Goal: Task Accomplishment & Management: Manage account settings

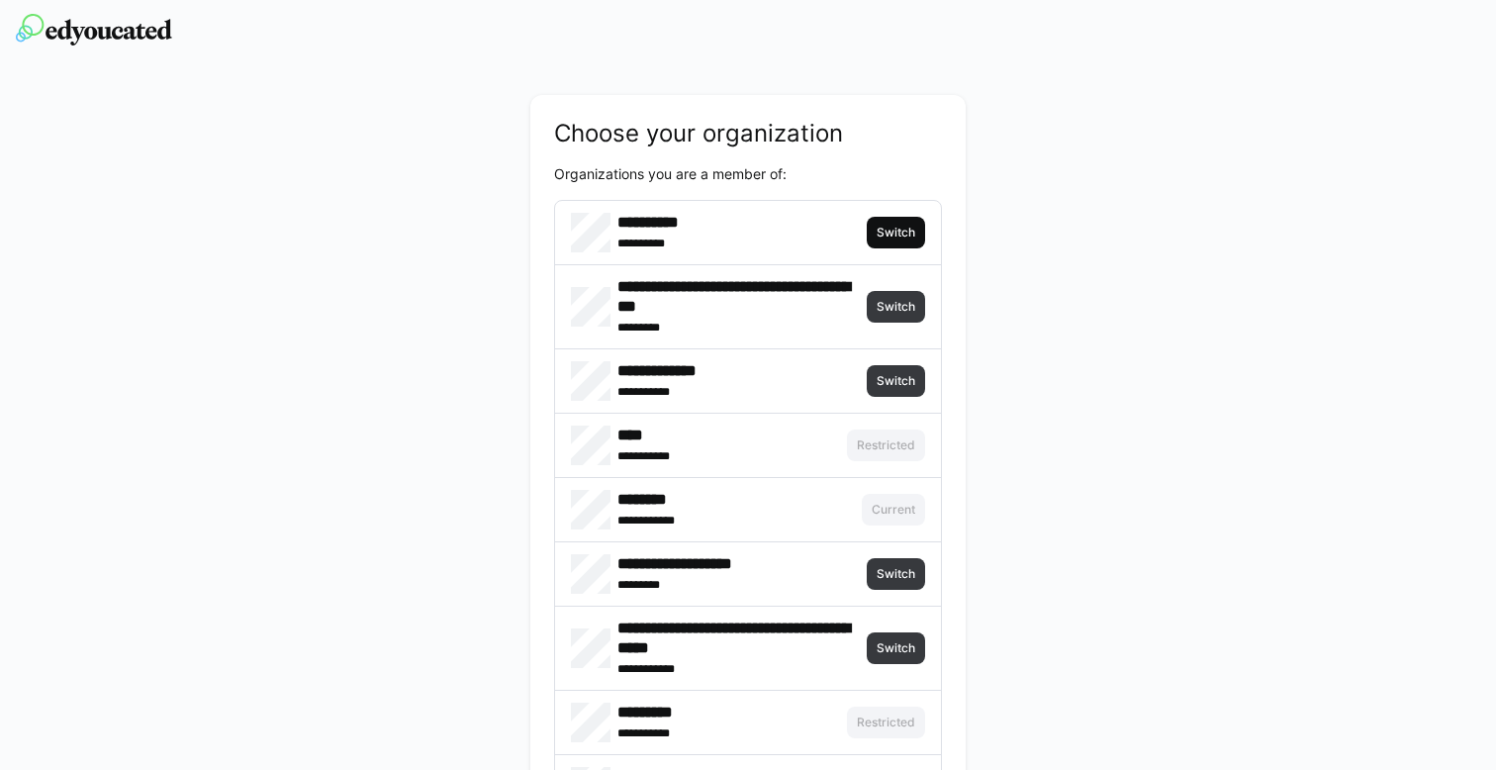
click at [890, 243] on span "Switch" at bounding box center [896, 233] width 58 height 32
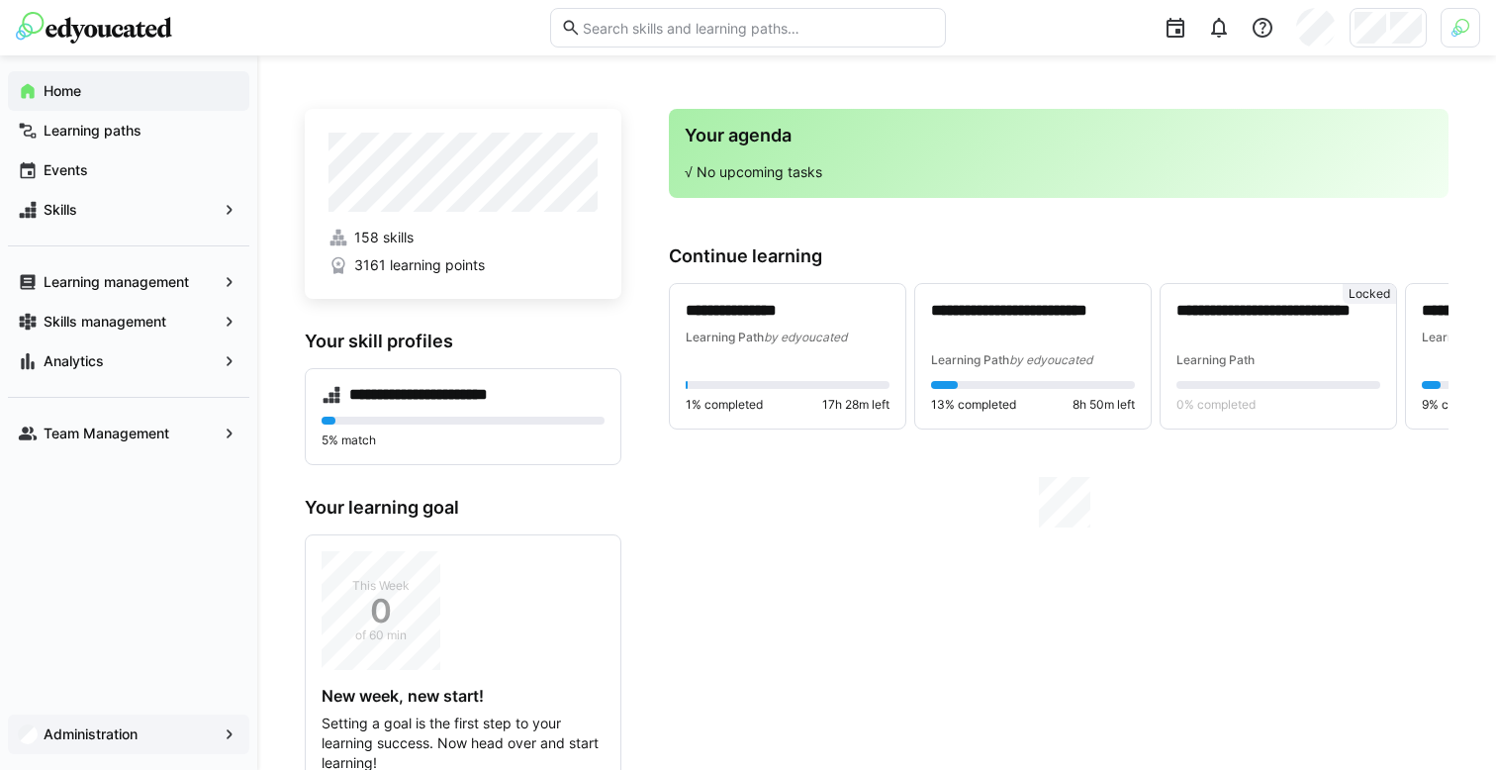
click at [0, 0] on app-navigation-label "Administration" at bounding box center [0, 0] width 0 height 0
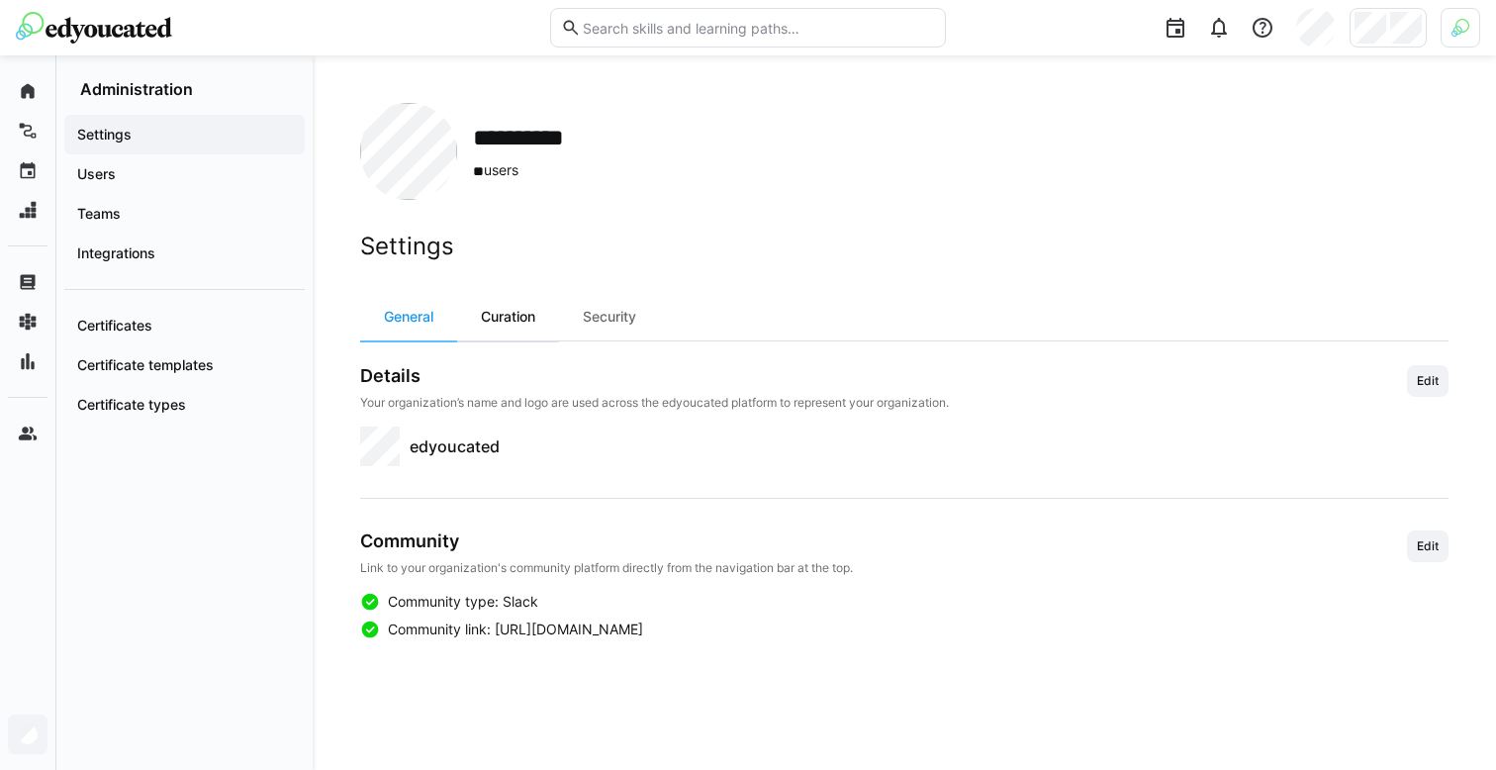
click at [511, 310] on div "Curation" at bounding box center [508, 317] width 102 height 48
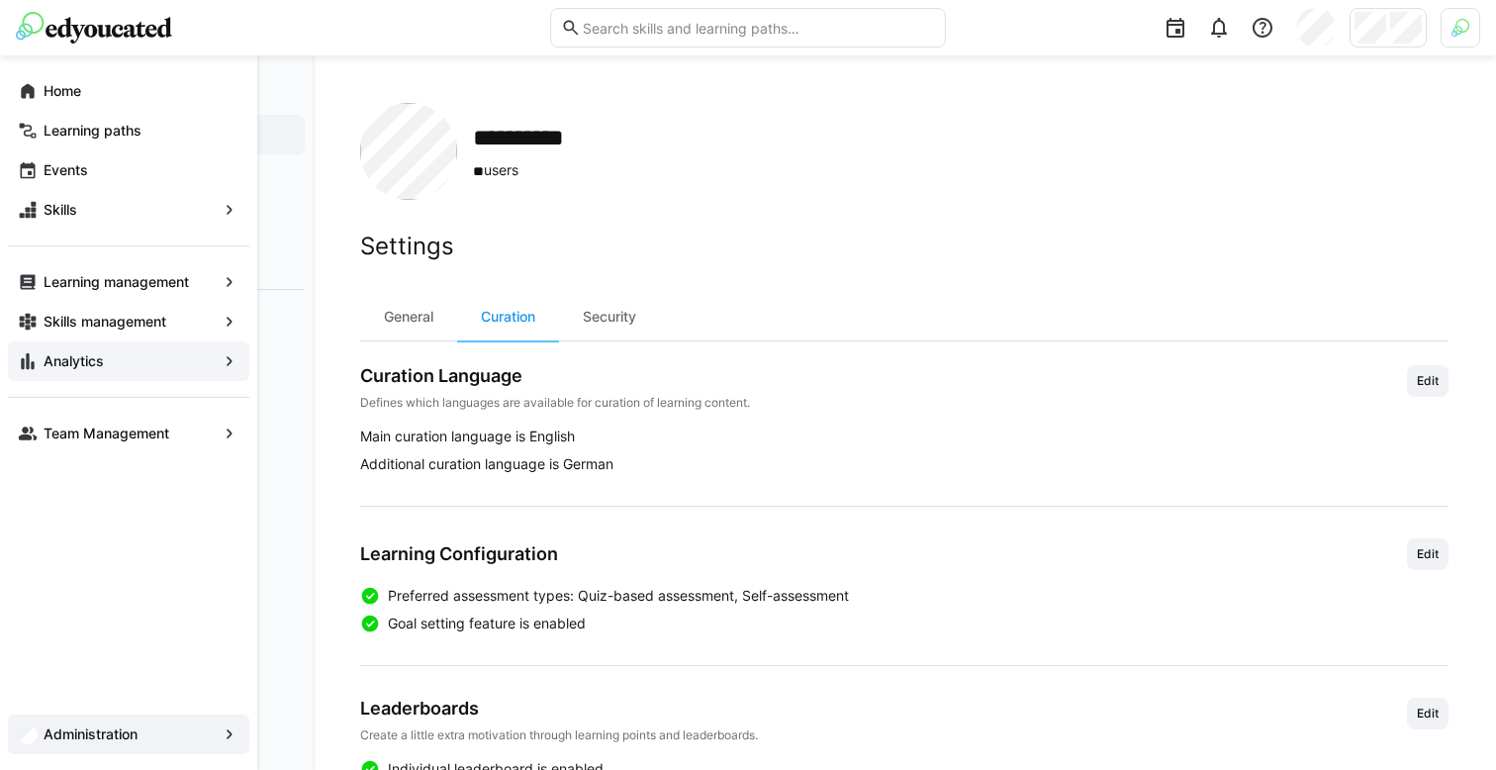
click at [0, 0] on app-navigation-label "Analytics" at bounding box center [0, 0] width 0 height 0
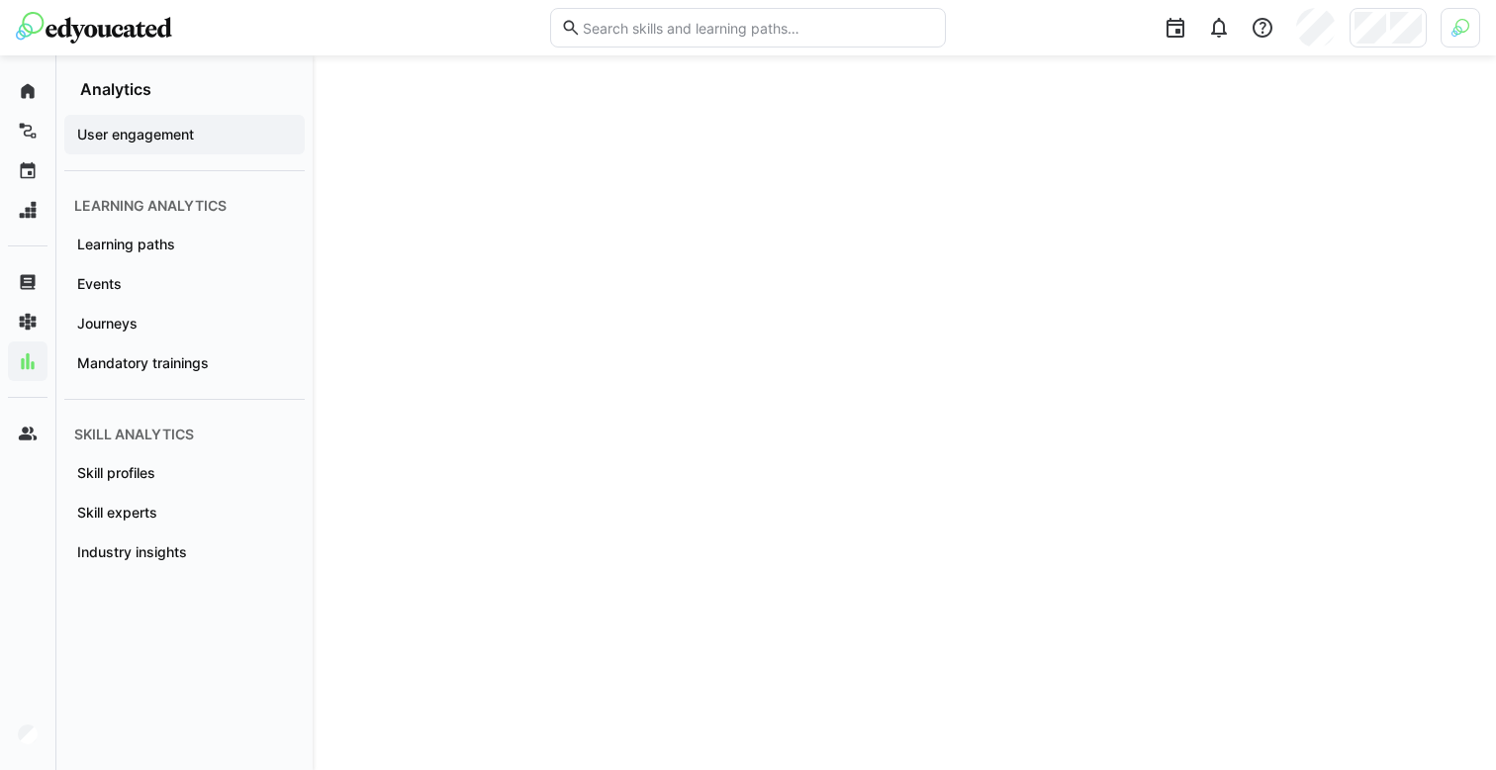
scroll to position [2173, 0]
drag, startPoint x: 715, startPoint y: 126, endPoint x: 583, endPoint y: 50, distance: 151.6
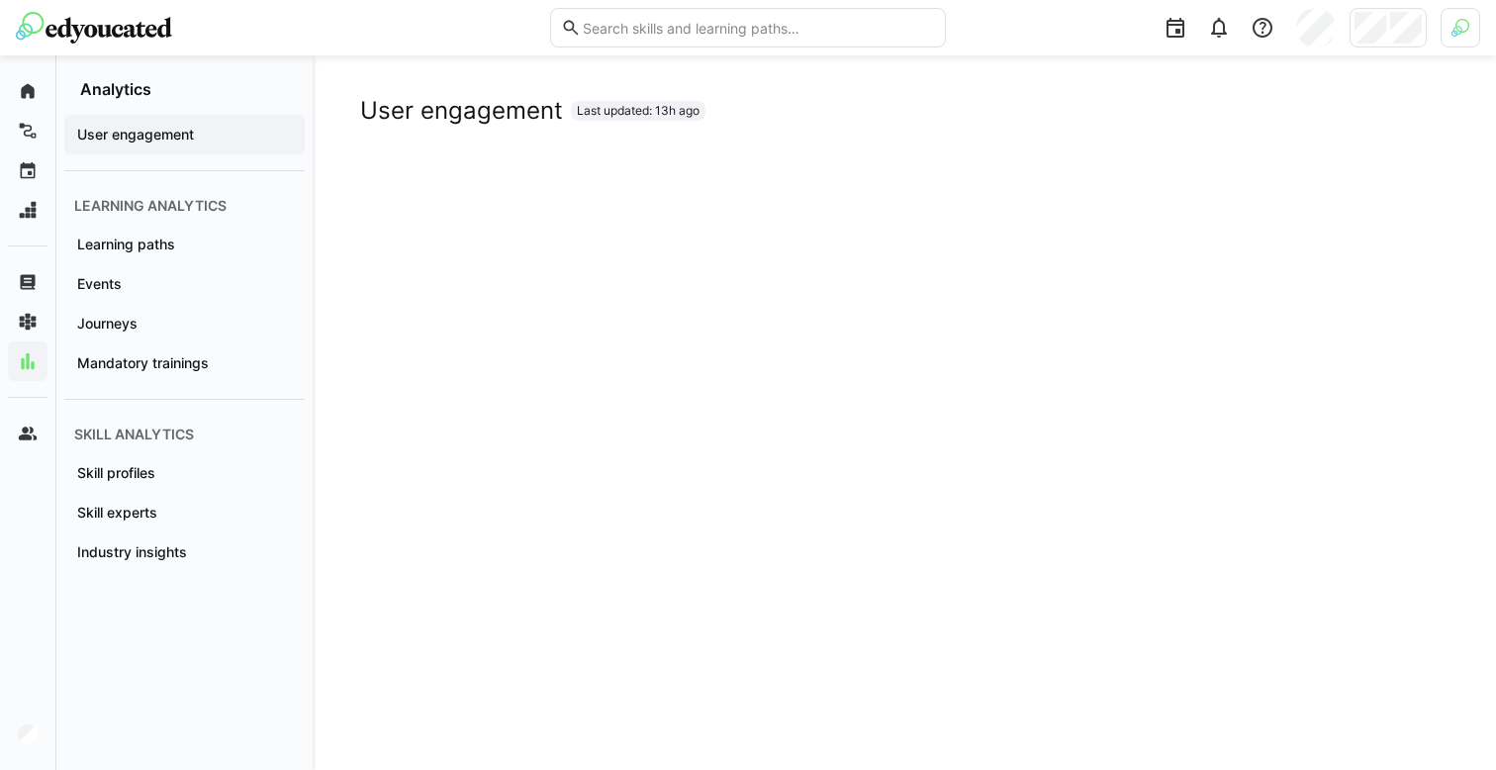
click at [165, 150] on div "User engagement" at bounding box center [184, 135] width 241 height 40
click at [158, 257] on div "Learning paths" at bounding box center [184, 245] width 241 height 40
click at [230, 141] on span "User engagement" at bounding box center [184, 135] width 221 height 20
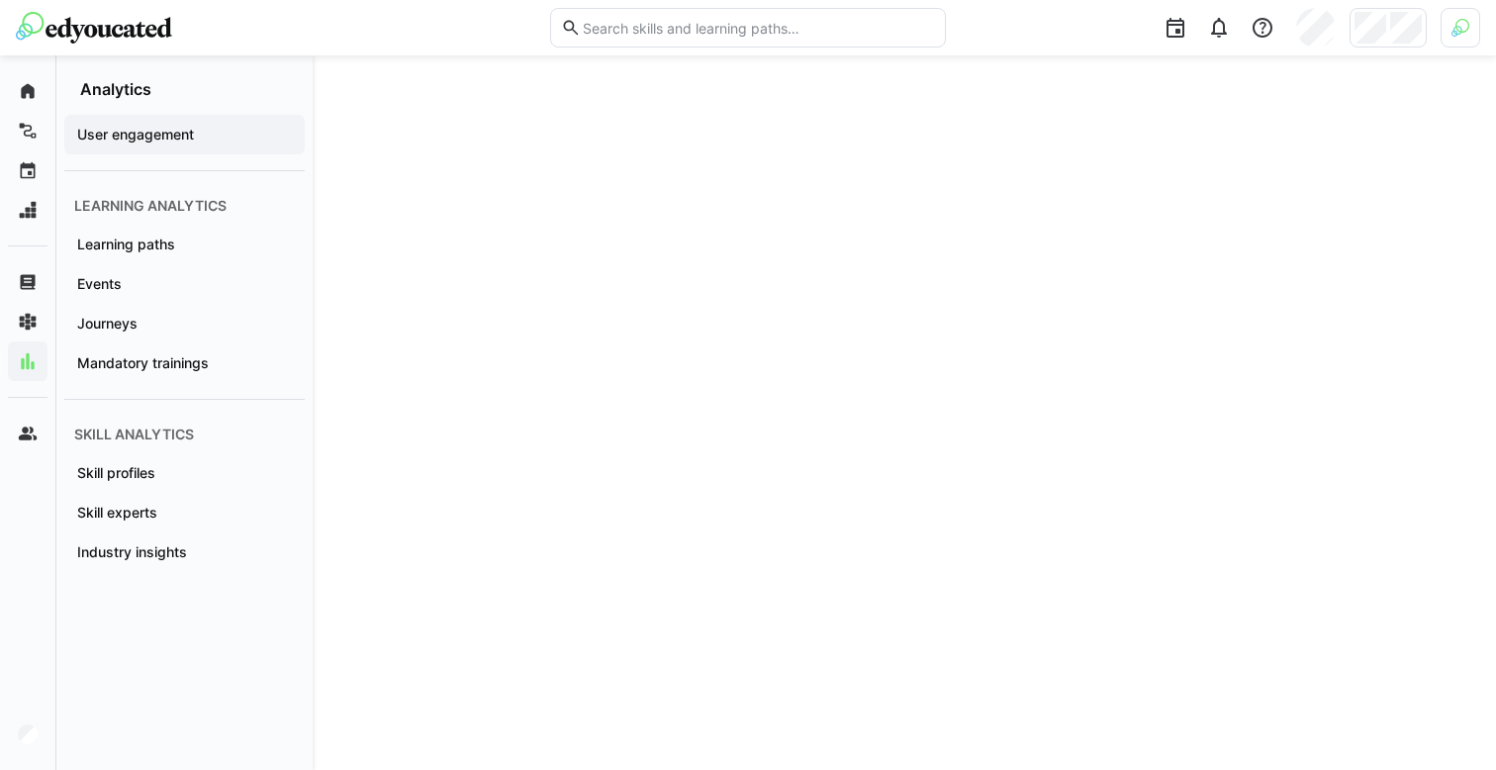
scroll to position [2978, 0]
click at [182, 291] on span "Events" at bounding box center [184, 284] width 221 height 20
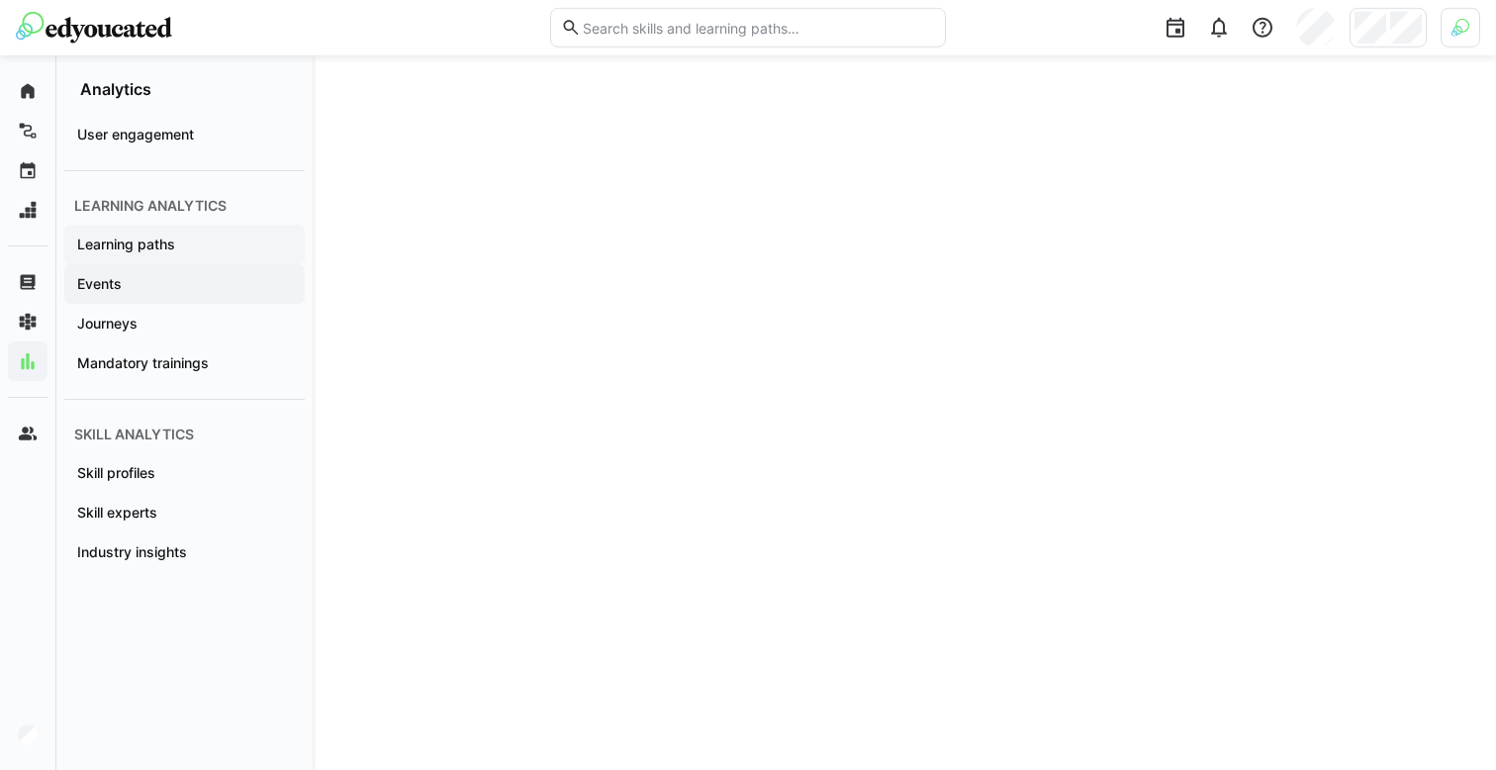
click at [261, 230] on div "Learning paths" at bounding box center [184, 245] width 241 height 40
click at [177, 279] on span "Events" at bounding box center [184, 284] width 221 height 20
click at [190, 247] on span "Learning paths" at bounding box center [184, 245] width 221 height 20
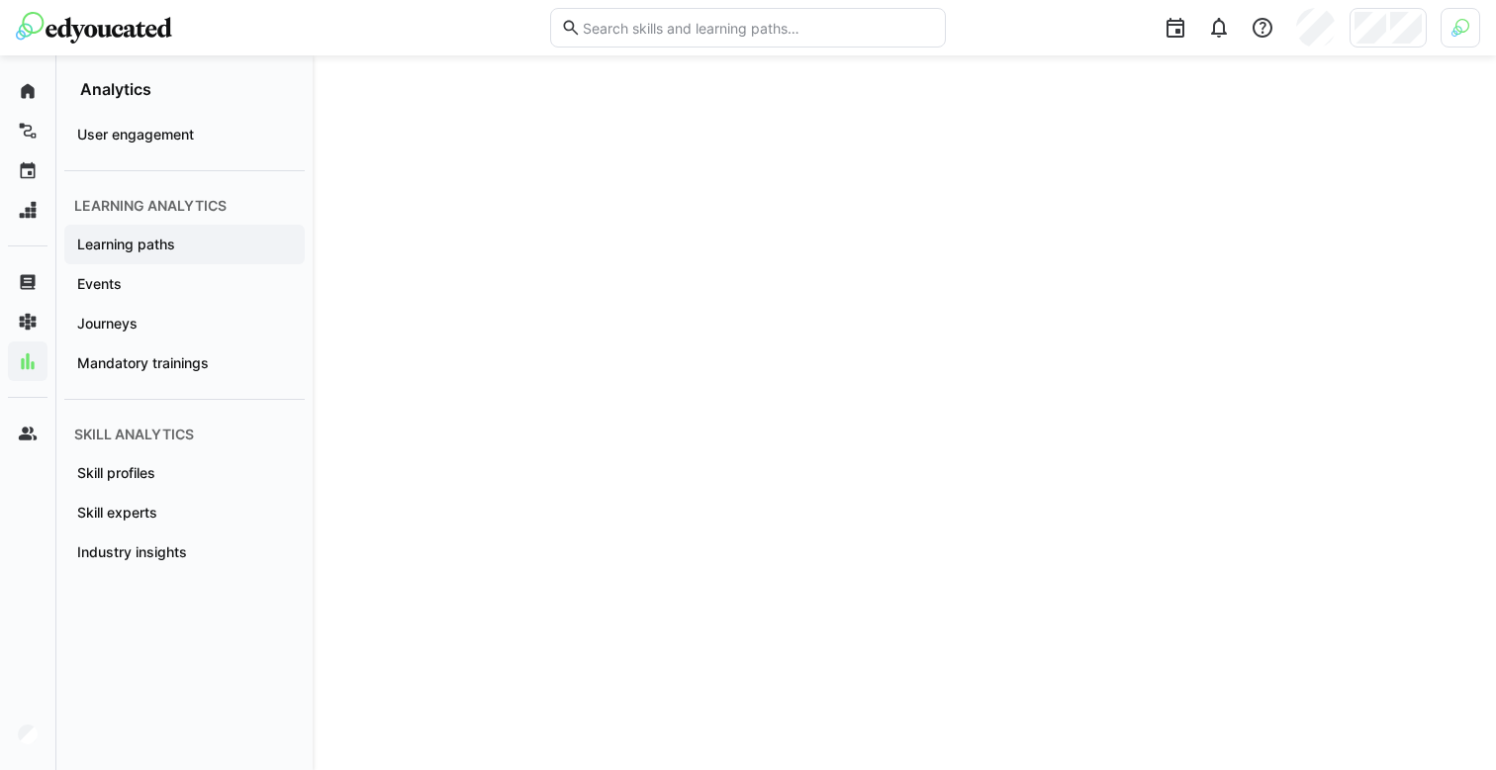
scroll to position [920, 0]
click at [208, 323] on span "Journeys" at bounding box center [184, 324] width 221 height 20
click at [234, 369] on span "Mandatory trainings" at bounding box center [184, 363] width 221 height 20
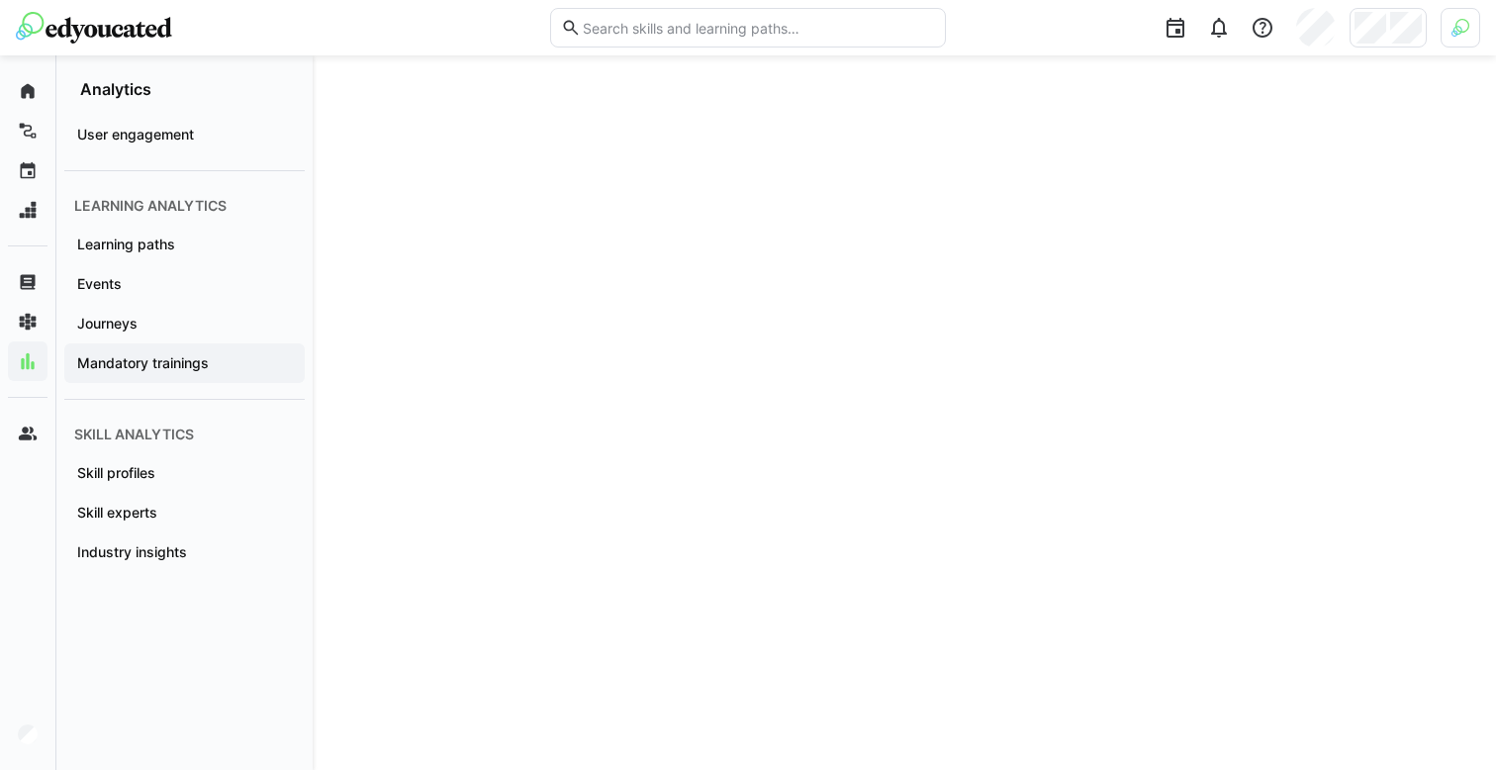
scroll to position [738, 0]
click at [0, 0] on app-navigation-label "Skill profiles" at bounding box center [0, 0] width 0 height 0
click at [0, 0] on app-navigation-label "Skill experts" at bounding box center [0, 0] width 0 height 0
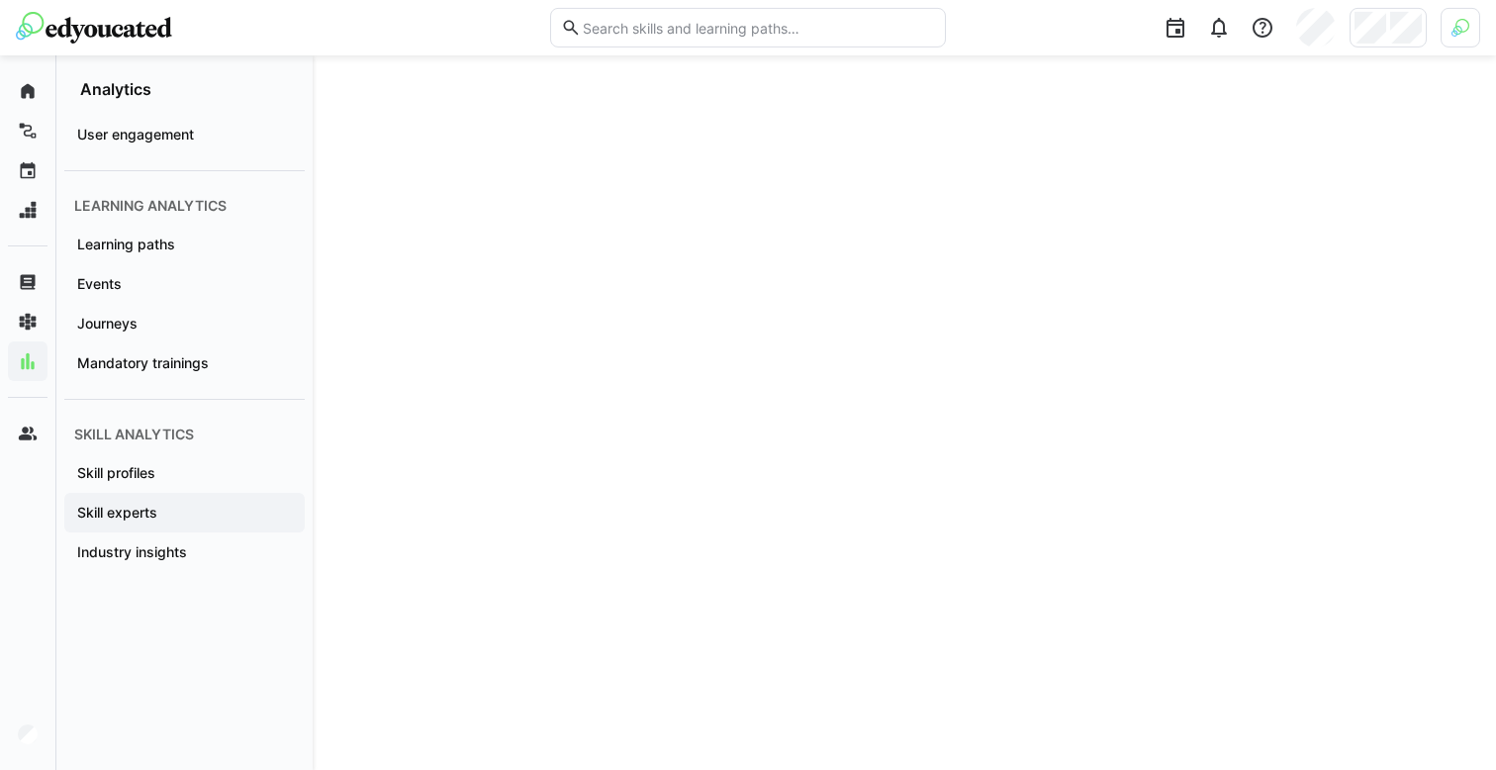
click at [344, 196] on div "Skill experts Last updated: 13h ago" at bounding box center [905, 450] width 1184 height 952
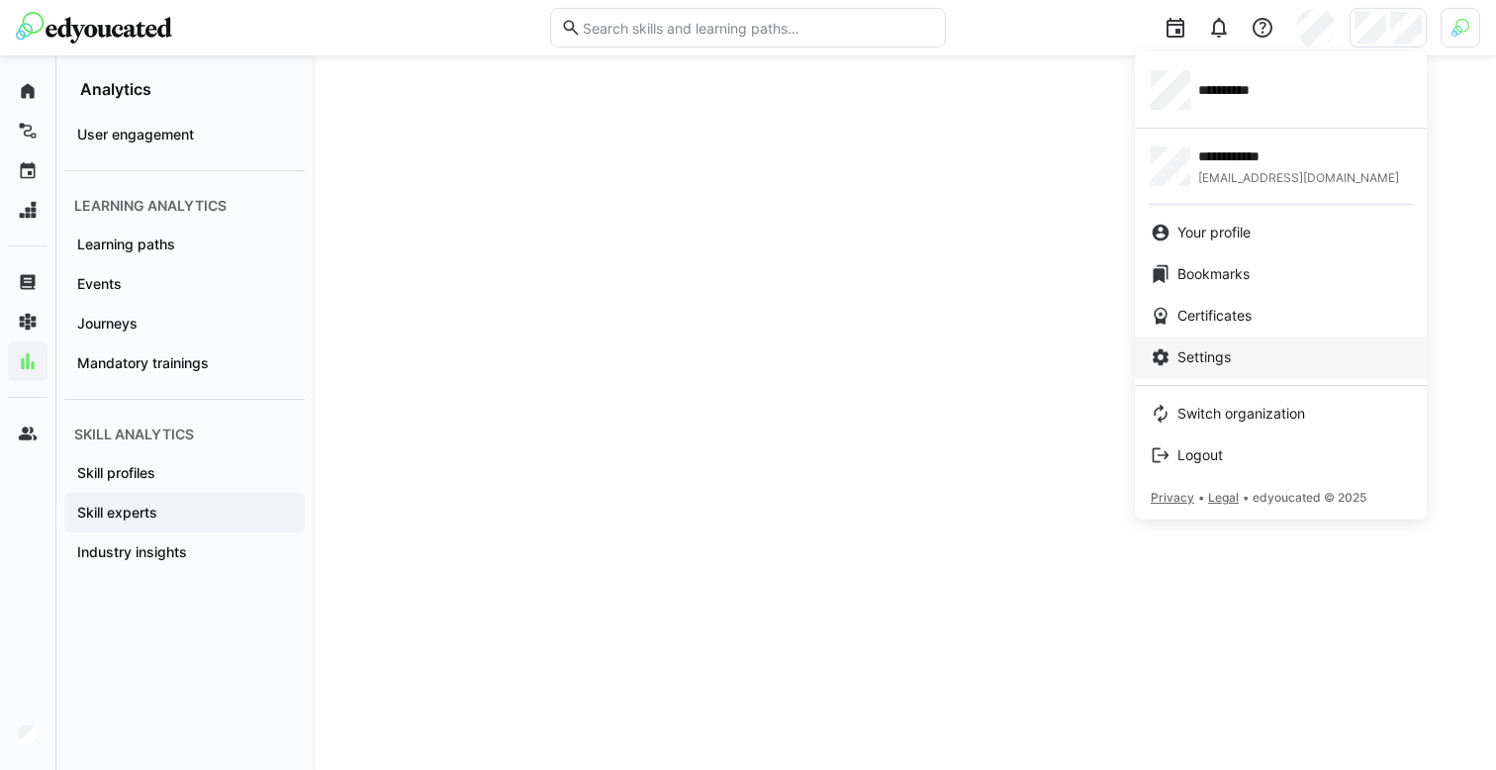
click at [1230, 354] on span "Settings" at bounding box center [1204, 357] width 53 height 20
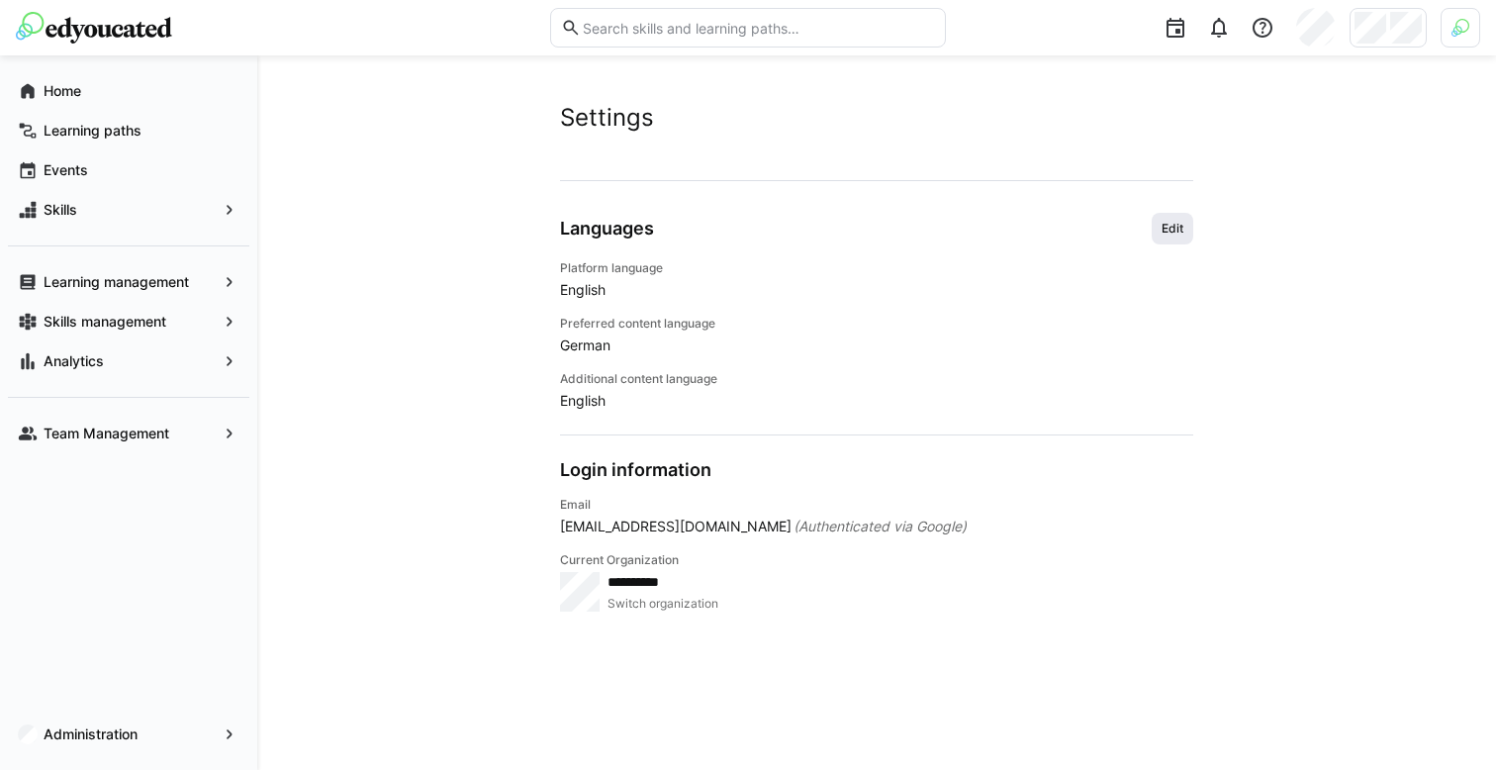
click at [1179, 222] on span "Edit" at bounding box center [1173, 229] width 26 height 16
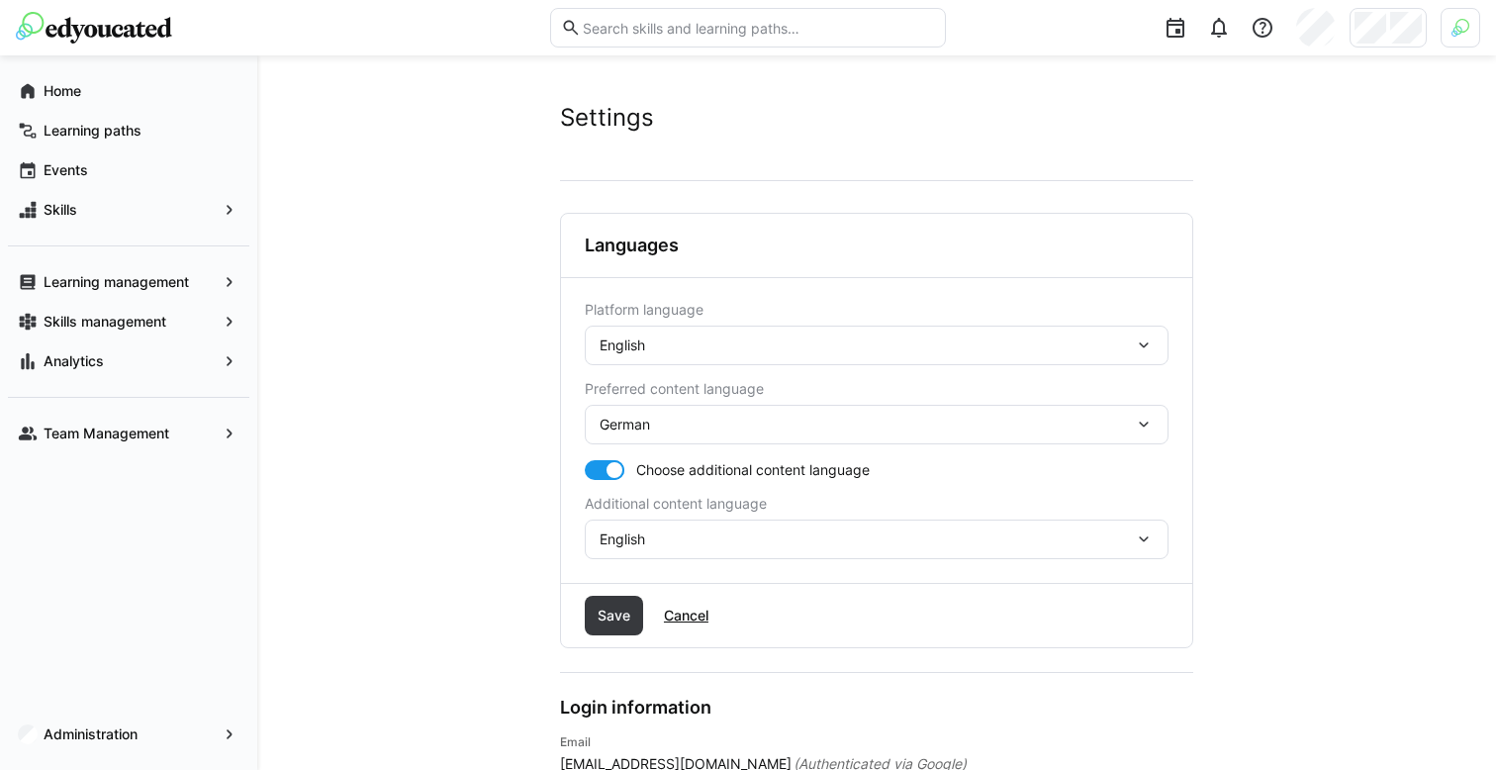
click at [836, 337] on div "English" at bounding box center [867, 346] width 534 height 18
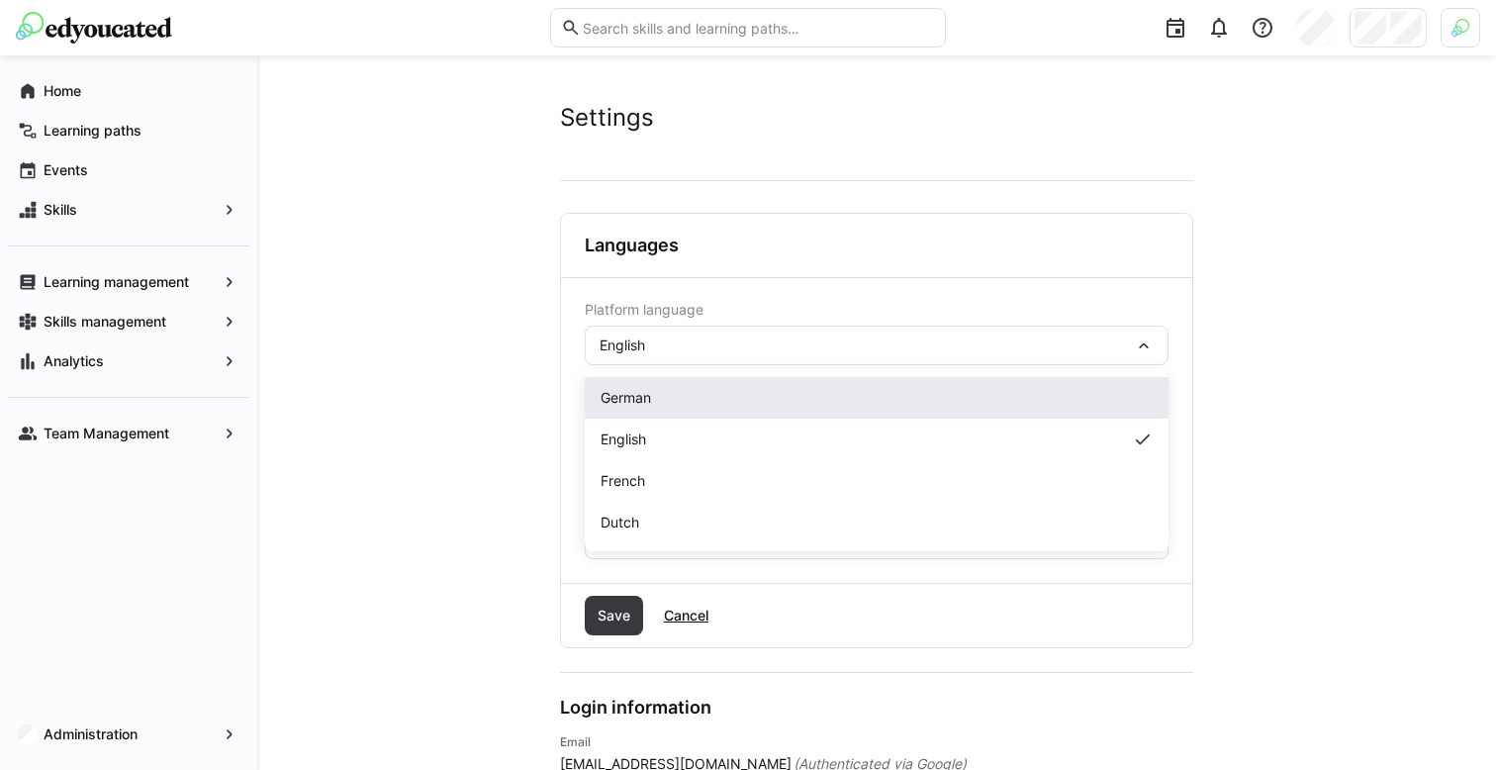
click at [757, 395] on div "German" at bounding box center [877, 398] width 552 height 20
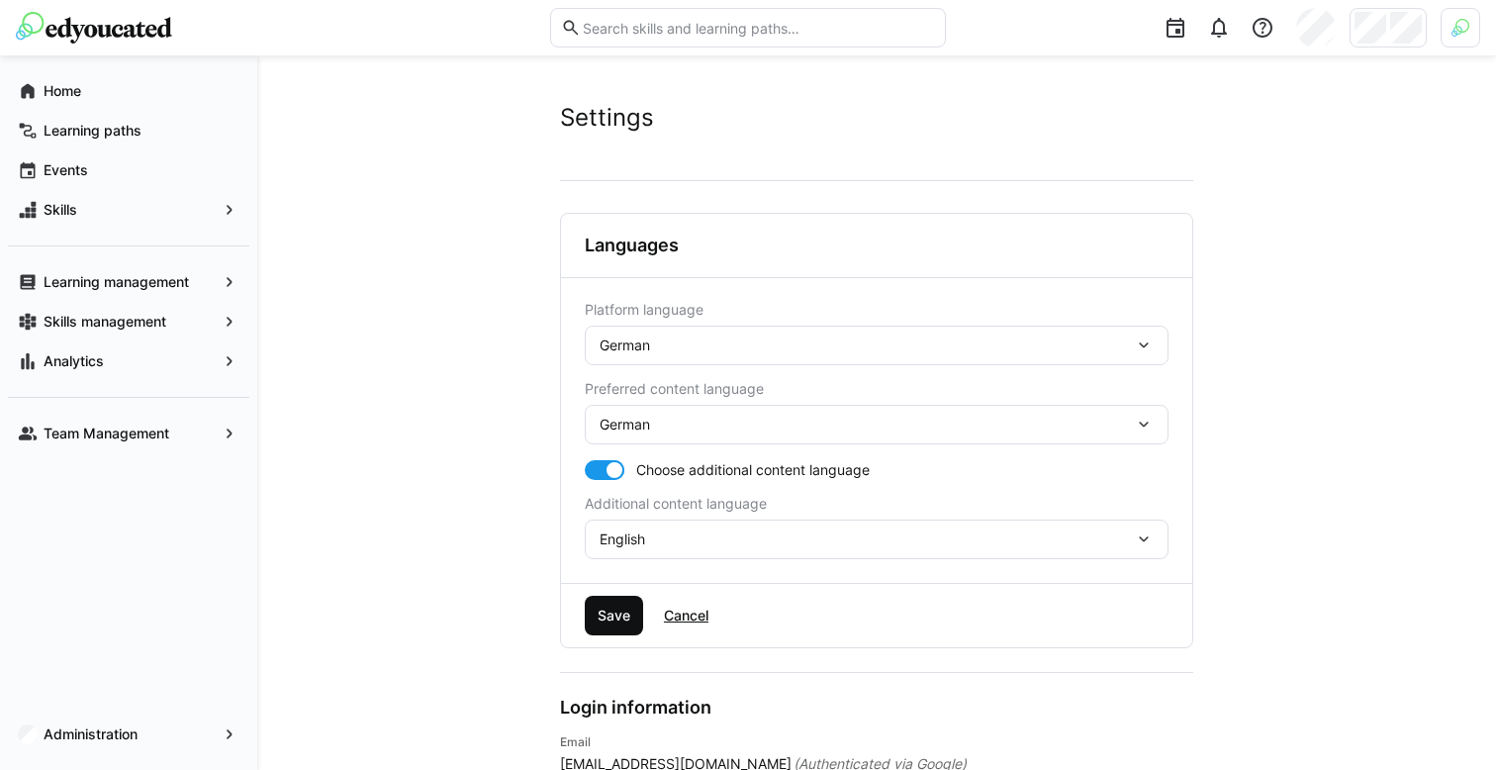
click at [614, 605] on span "Save" at bounding box center [614, 616] width 58 height 40
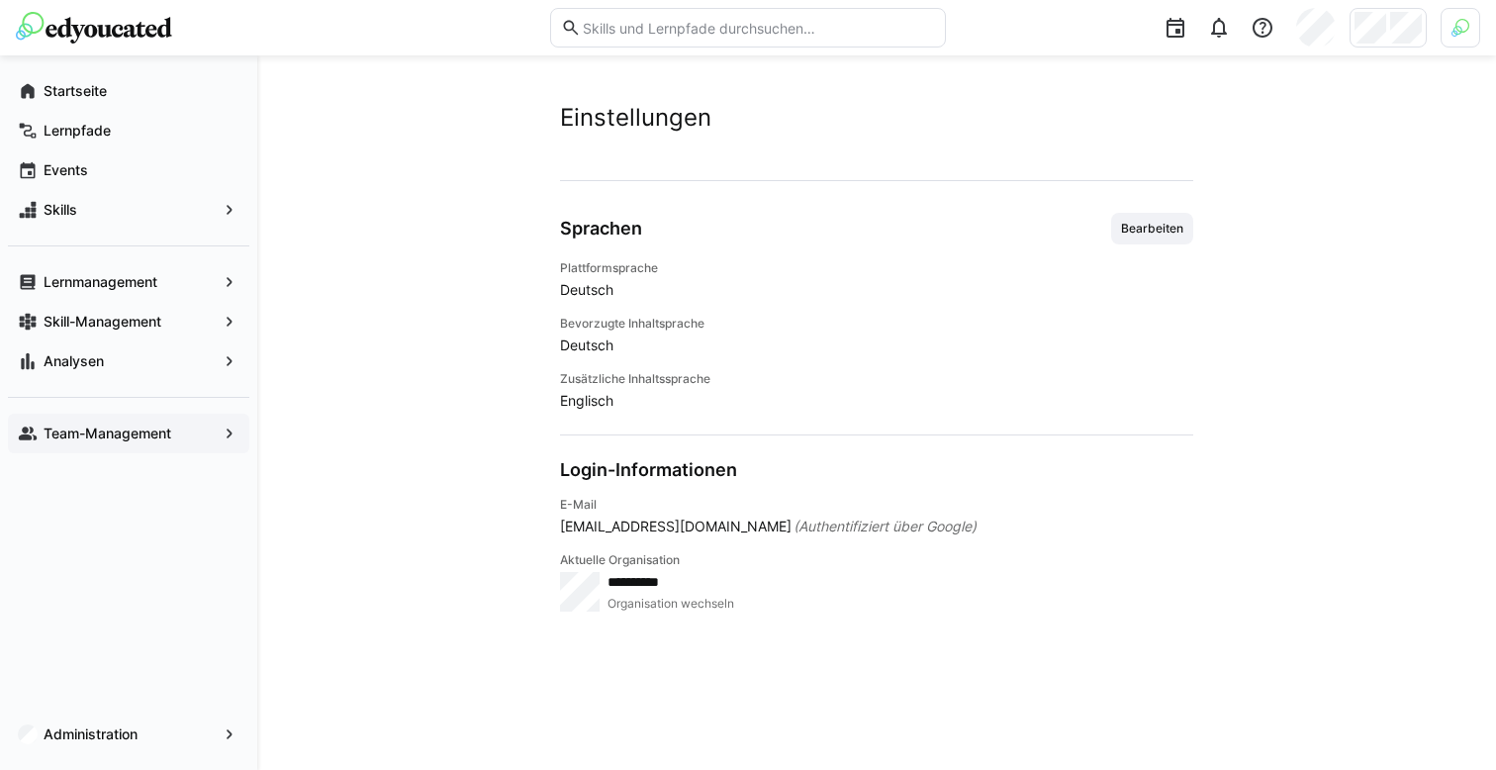
click at [0, 0] on app-navigation-label "Team-Management" at bounding box center [0, 0] width 0 height 0
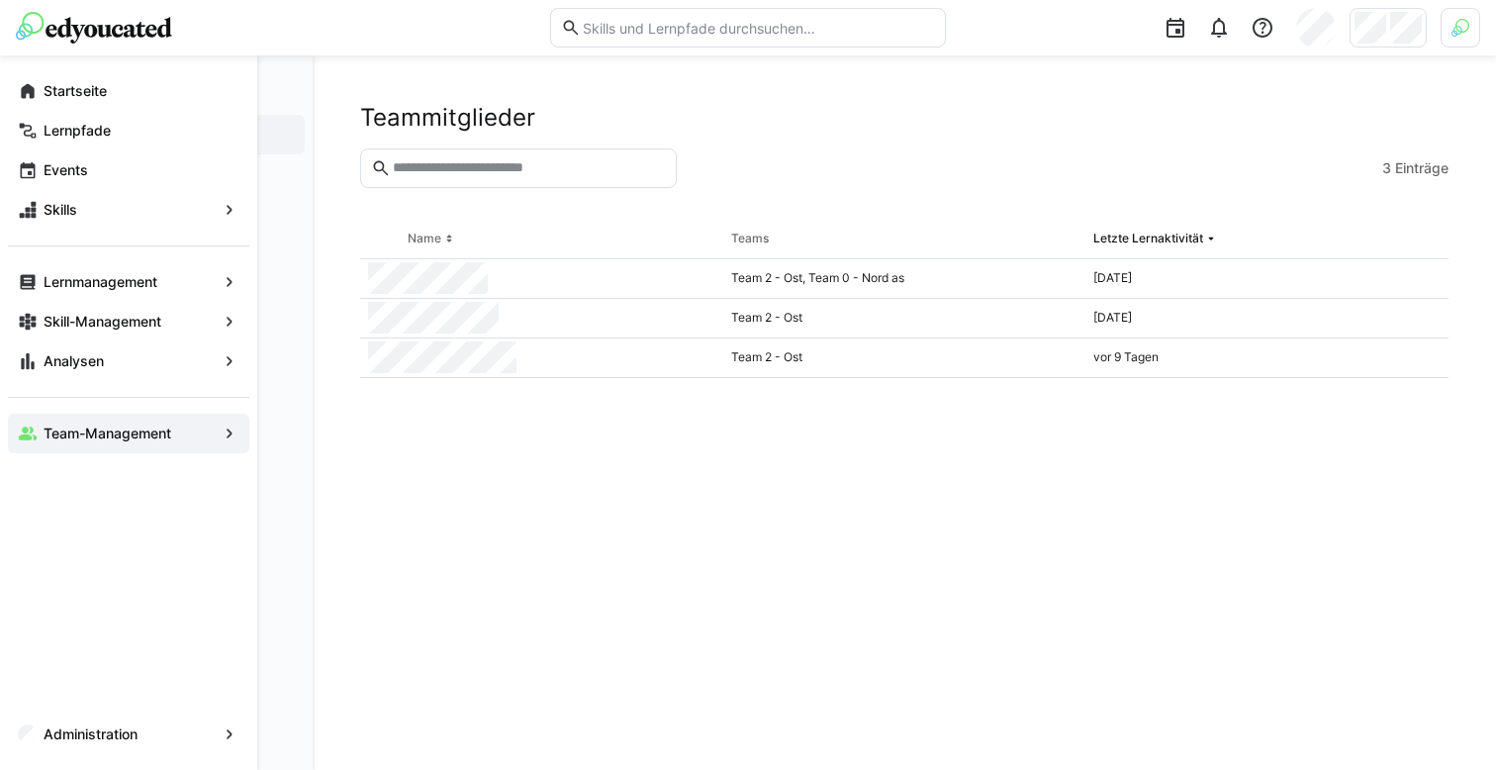
click at [227, 433] on eds-icon at bounding box center [230, 434] width 20 height 20
click at [106, 365] on span "Analysen" at bounding box center [129, 361] width 176 height 20
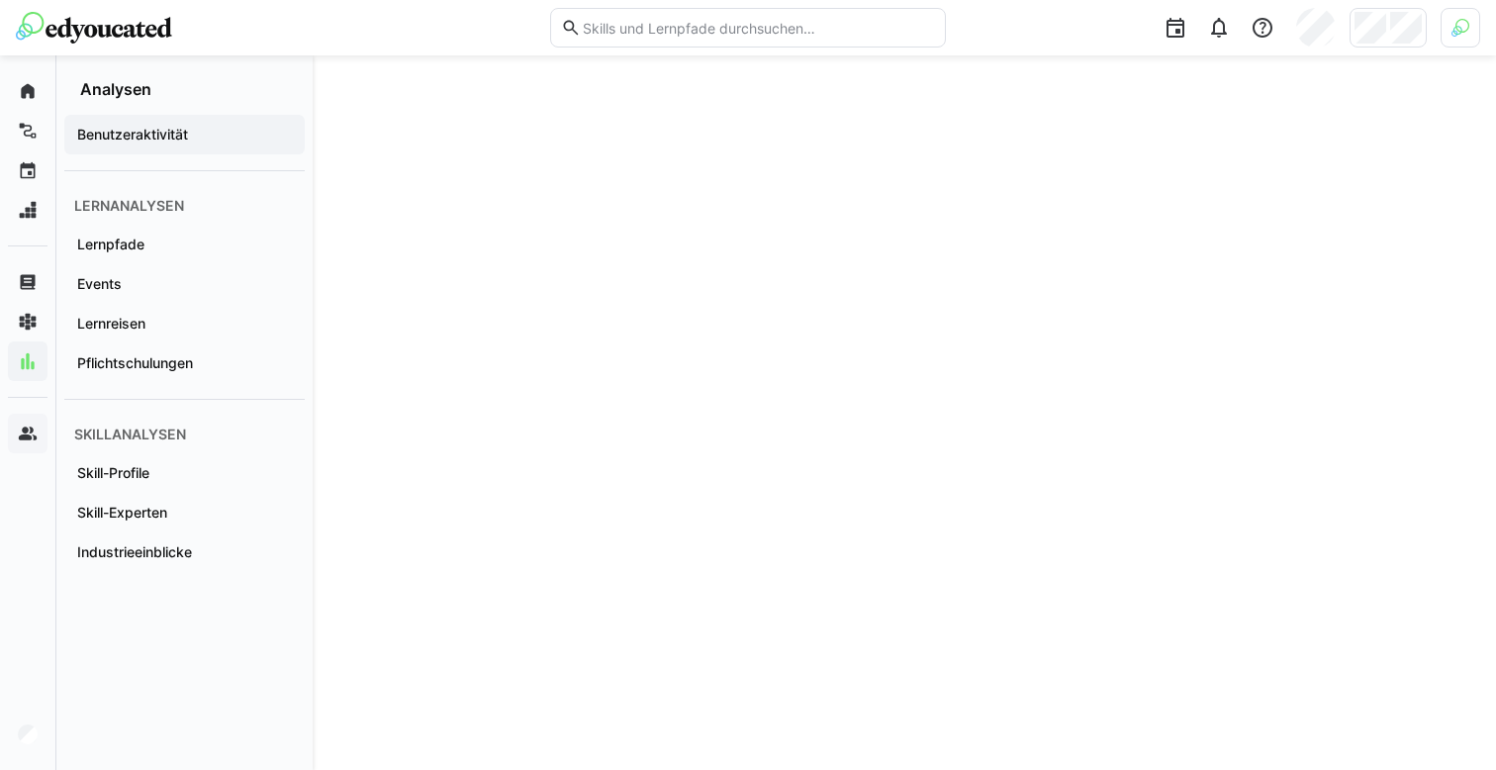
scroll to position [256, 0]
click at [168, 240] on span "Lernpfade" at bounding box center [184, 245] width 221 height 20
click at [233, 275] on span "Events" at bounding box center [184, 284] width 221 height 20
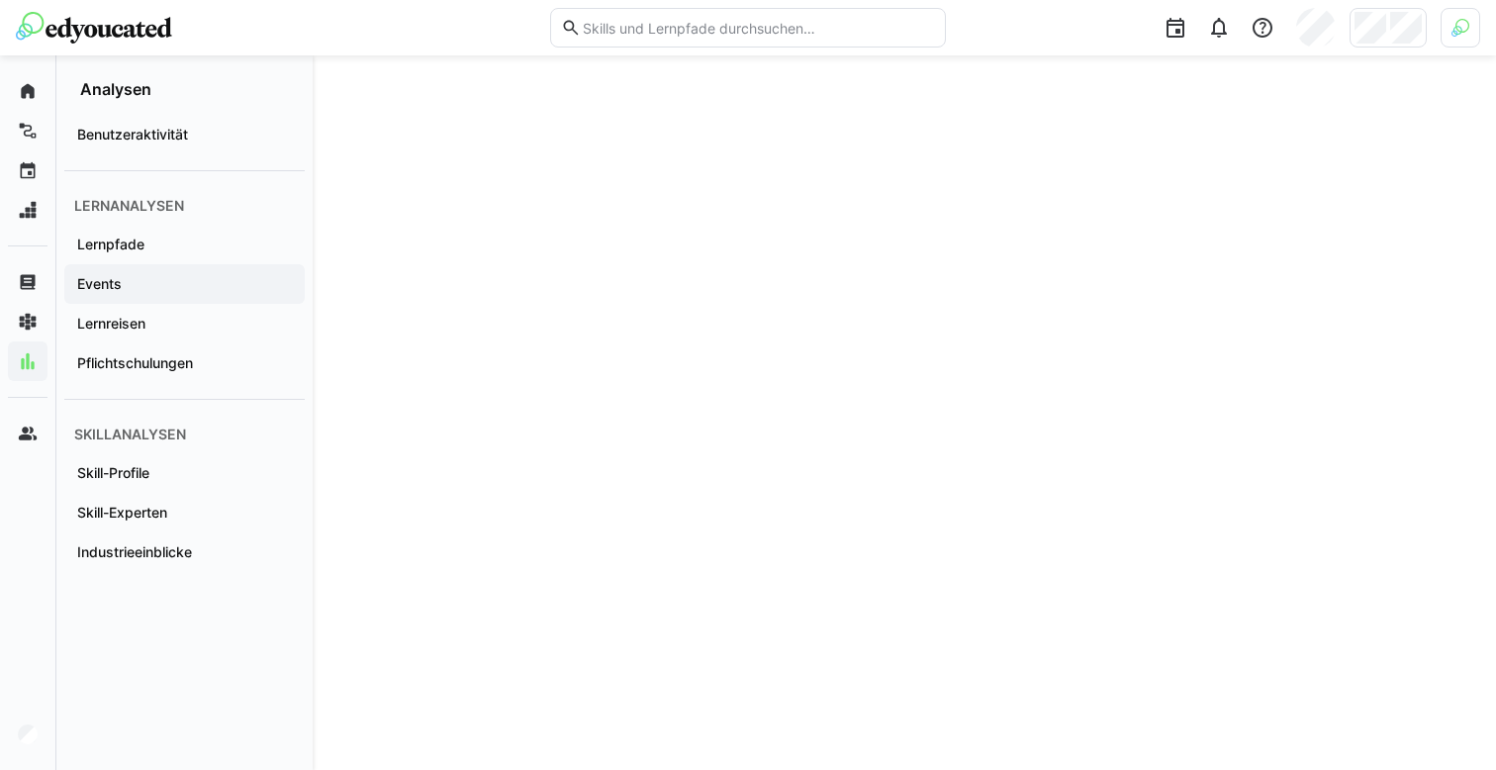
scroll to position [1649, 0]
click at [0, 0] on app-navigation-label "Lernreisen" at bounding box center [0, 0] width 0 height 0
click at [144, 375] on div "Pflichtschulungen" at bounding box center [184, 363] width 241 height 40
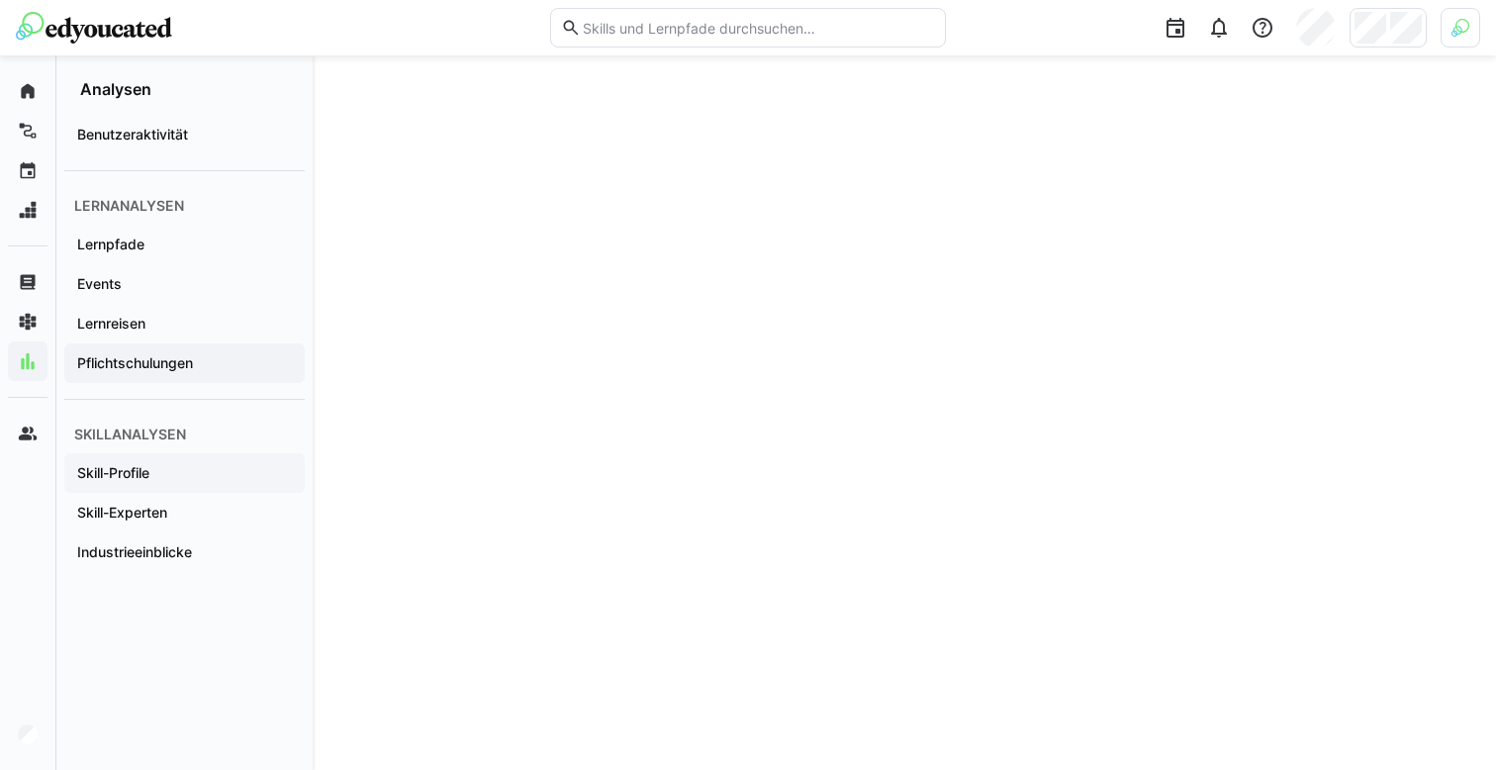
click at [164, 466] on span "Skill-Profile" at bounding box center [184, 473] width 221 height 20
click at [0, 0] on app-navigation-label "Skill-Experten" at bounding box center [0, 0] width 0 height 0
click at [0, 0] on app-navigation-label "Industrieeinblicke" at bounding box center [0, 0] width 0 height 0
click at [143, 123] on div "Benutzeraktivität" at bounding box center [184, 135] width 241 height 40
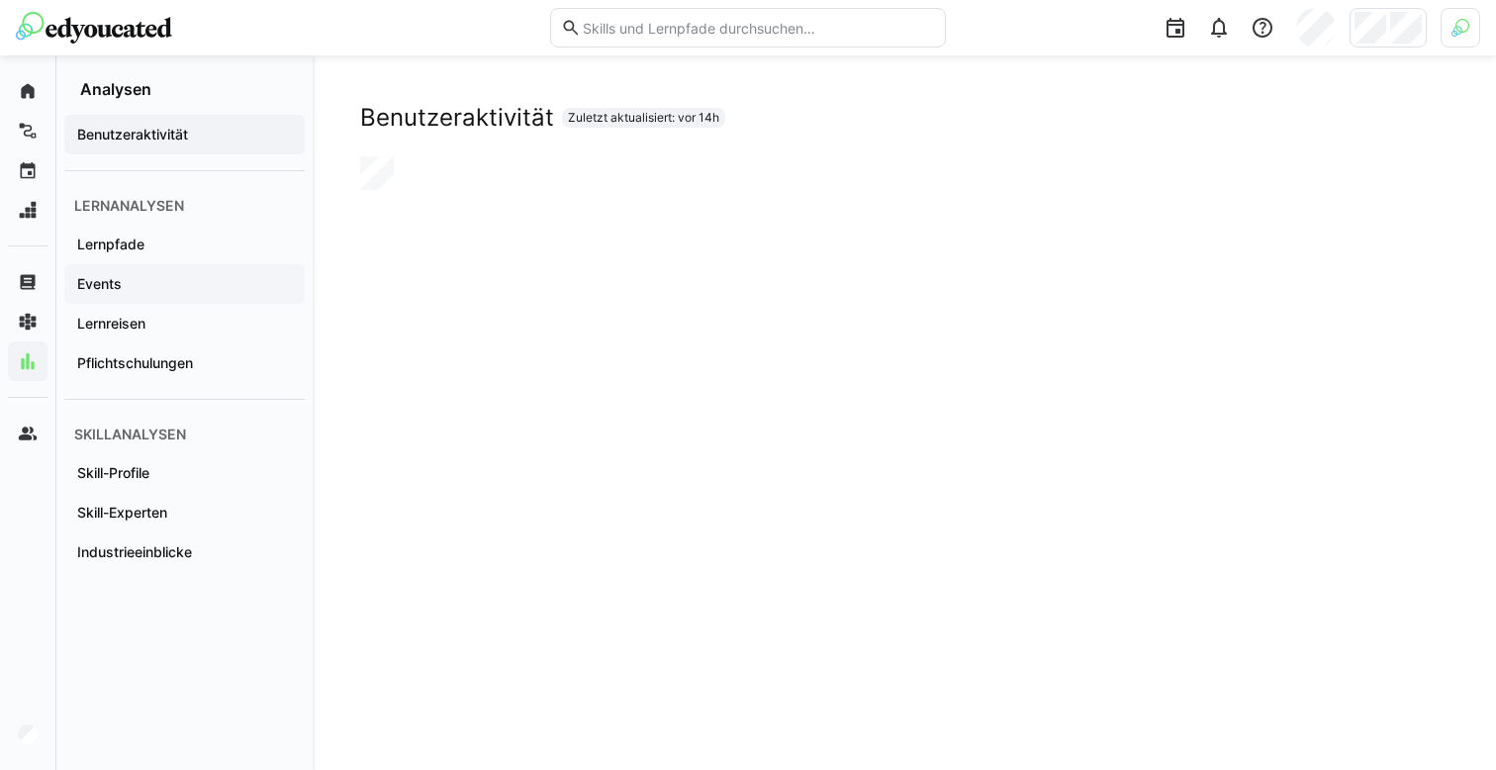
click at [156, 294] on span "Events" at bounding box center [184, 284] width 221 height 20
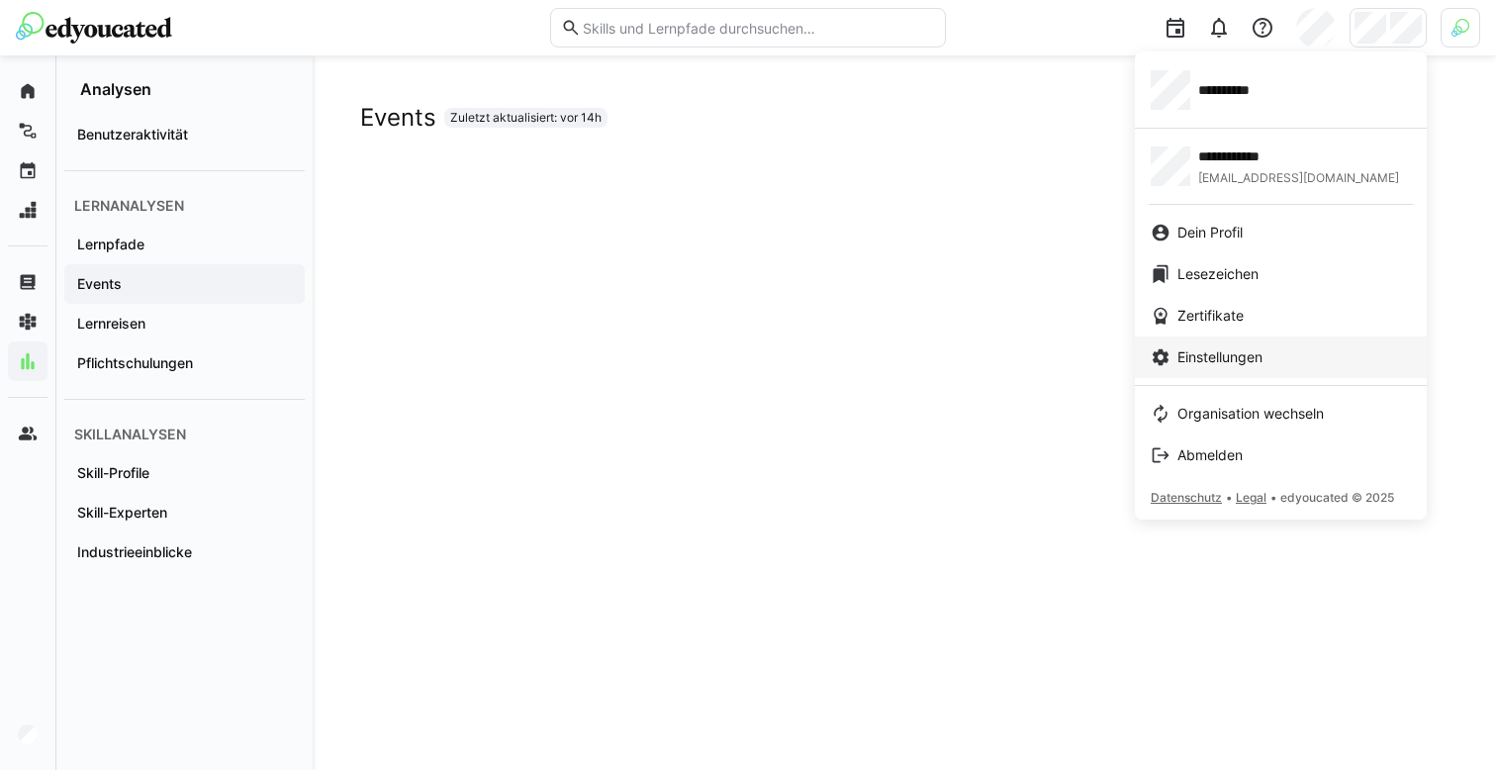
click at [1304, 354] on div "Einstellungen" at bounding box center [1281, 357] width 260 height 20
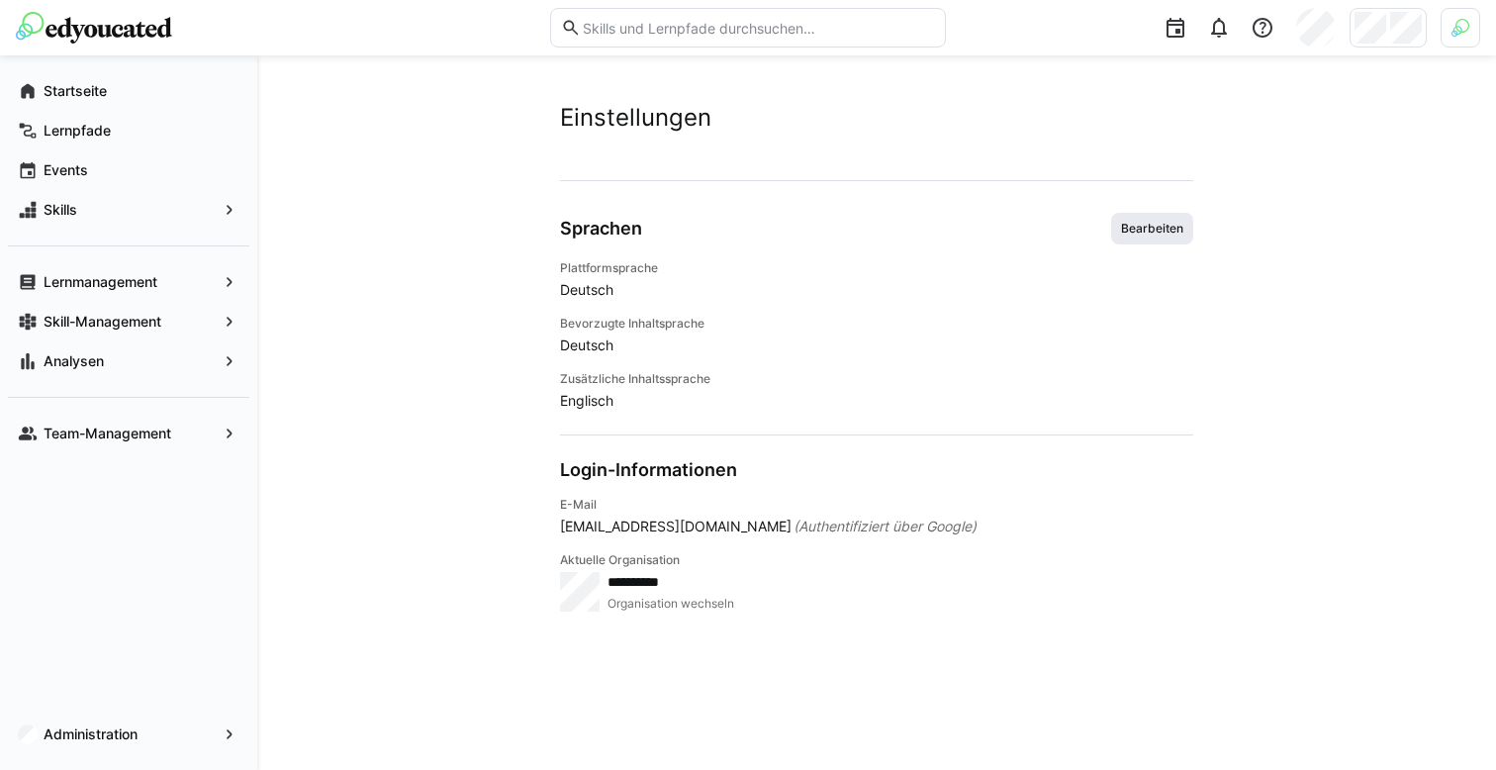
click at [1132, 223] on span "Bearbeiten" at bounding box center [1152, 229] width 66 height 16
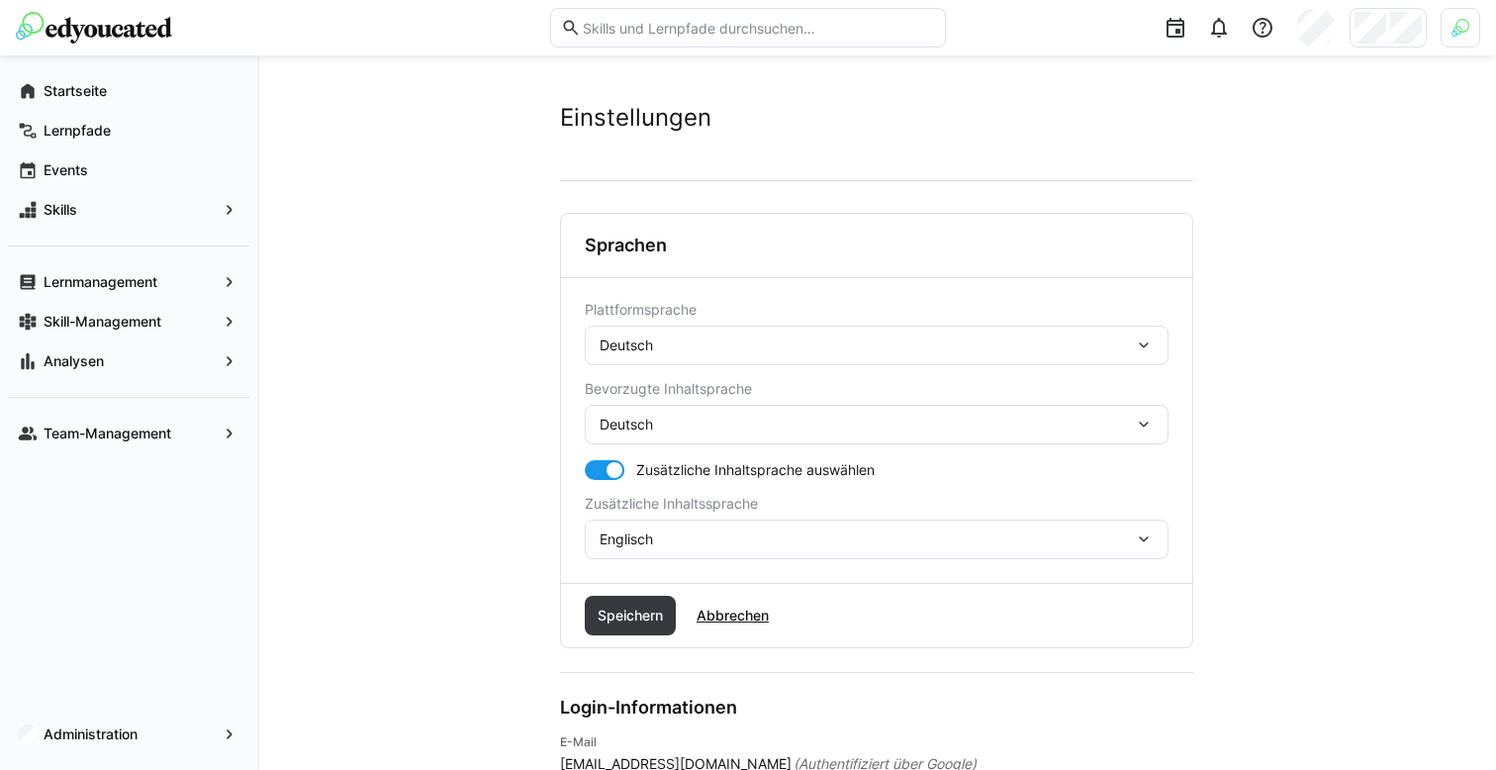
click at [755, 337] on div "Deutsch" at bounding box center [877, 346] width 584 height 40
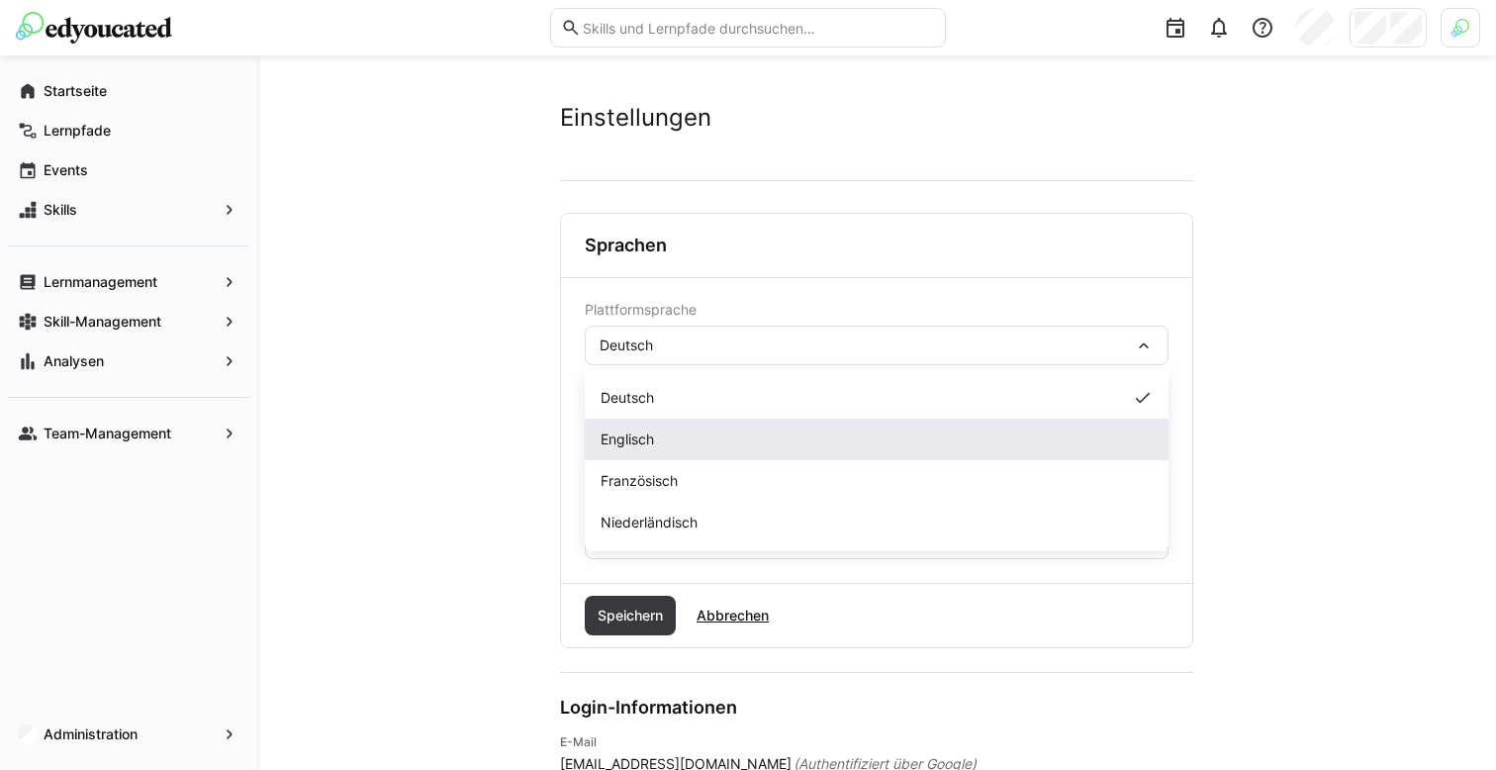
click at [701, 430] on div "Englisch" at bounding box center [877, 440] width 584 height 42
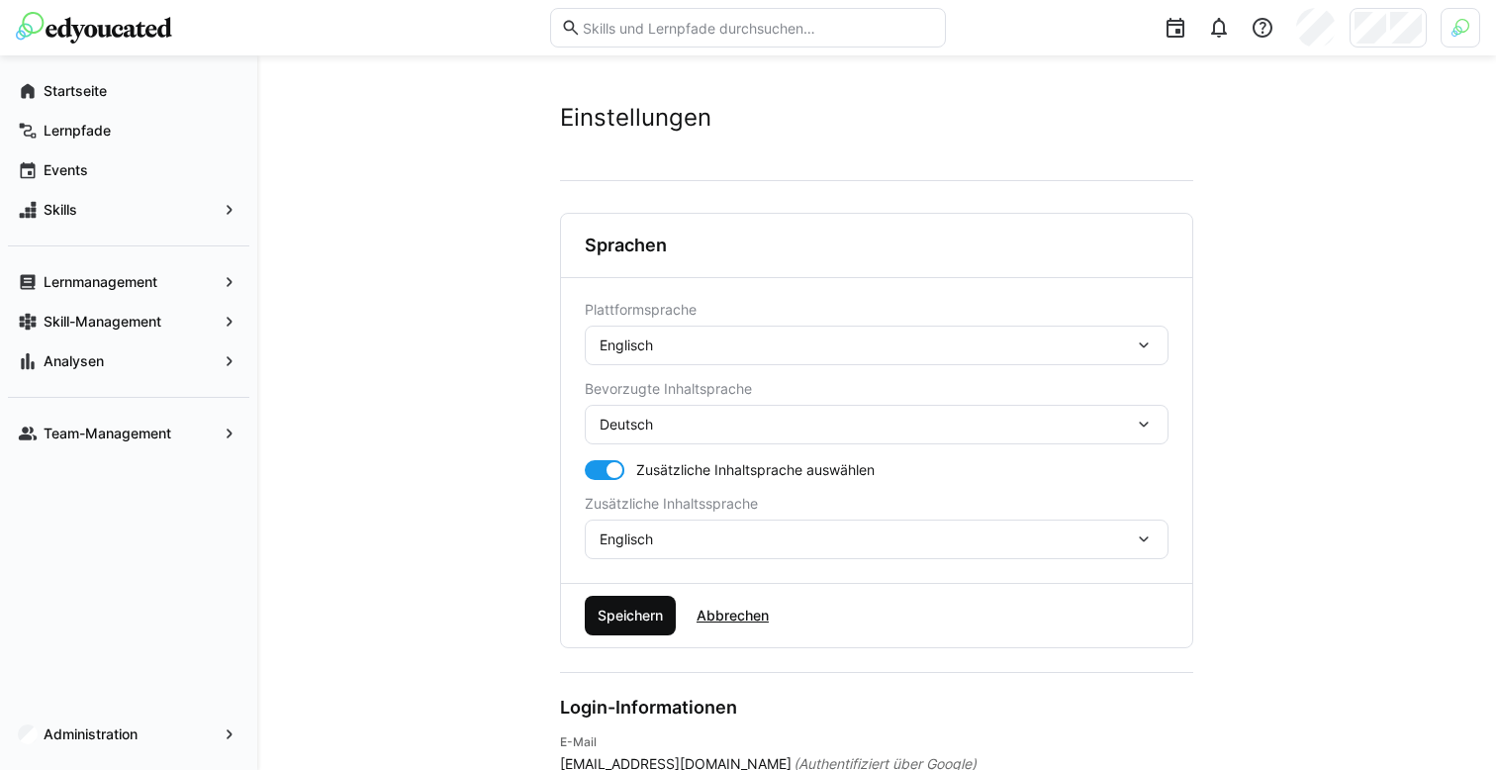
click at [633, 614] on span "Speichern" at bounding box center [630, 616] width 71 height 20
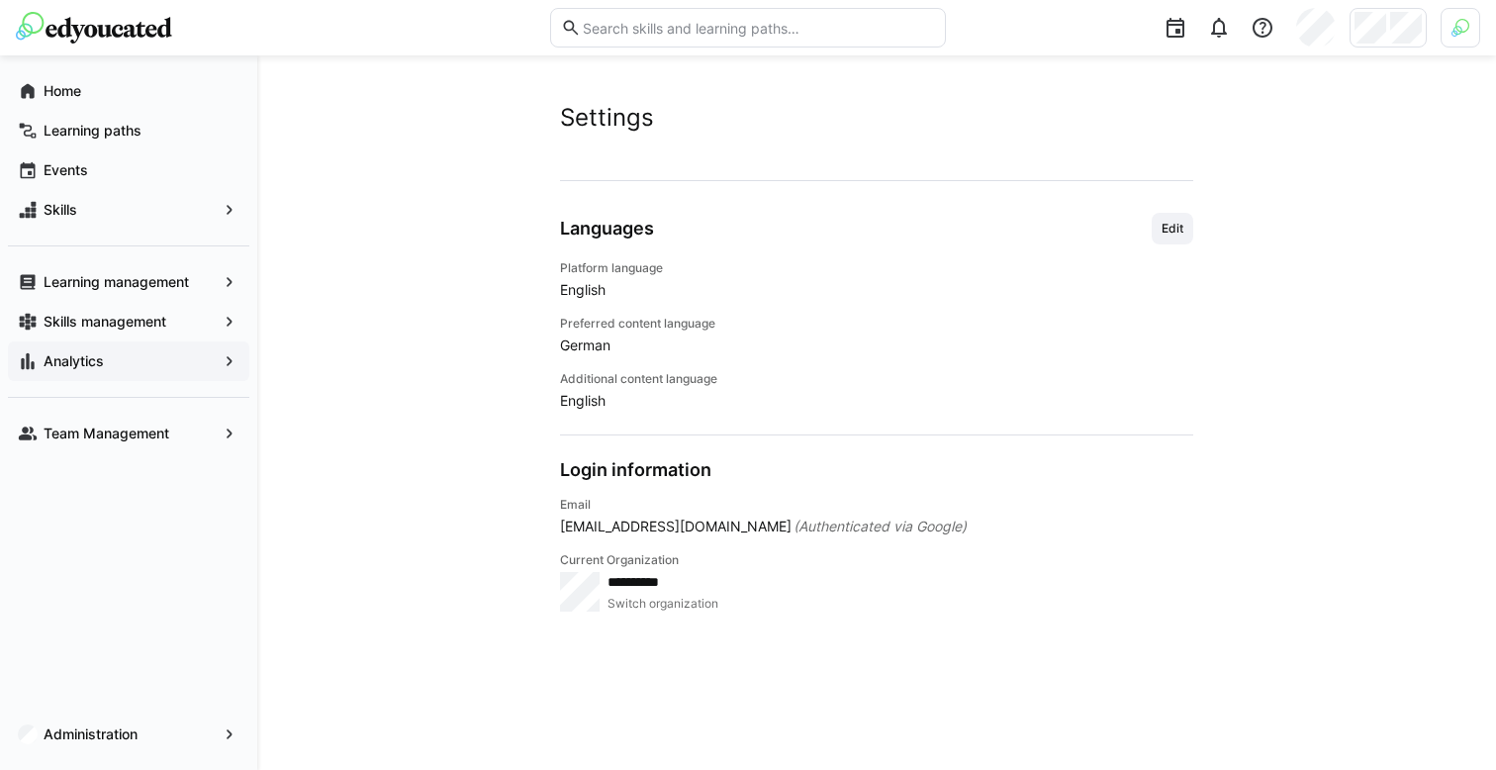
click at [102, 374] on div "Analytics" at bounding box center [128, 361] width 241 height 40
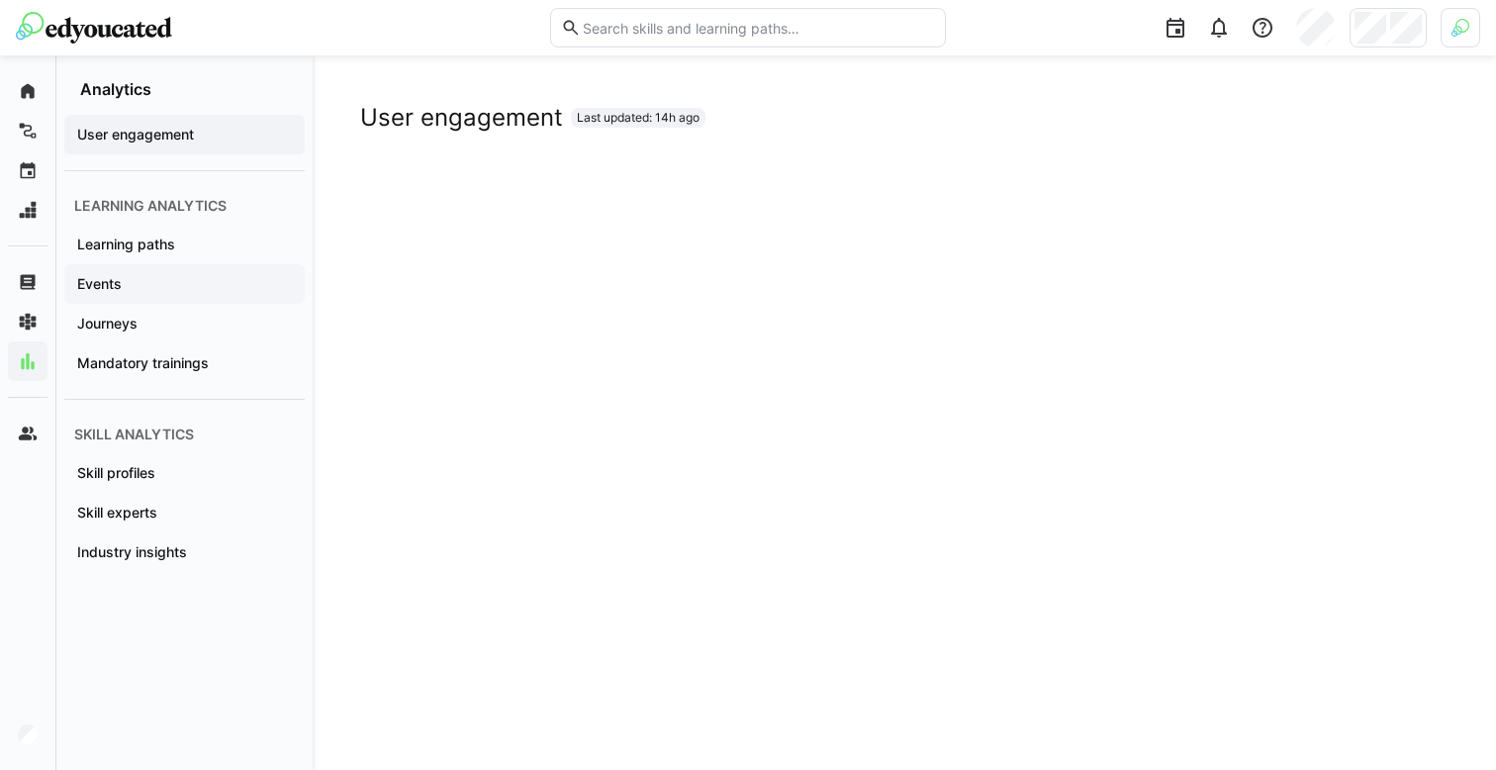
click at [189, 265] on div "Events" at bounding box center [184, 284] width 241 height 40
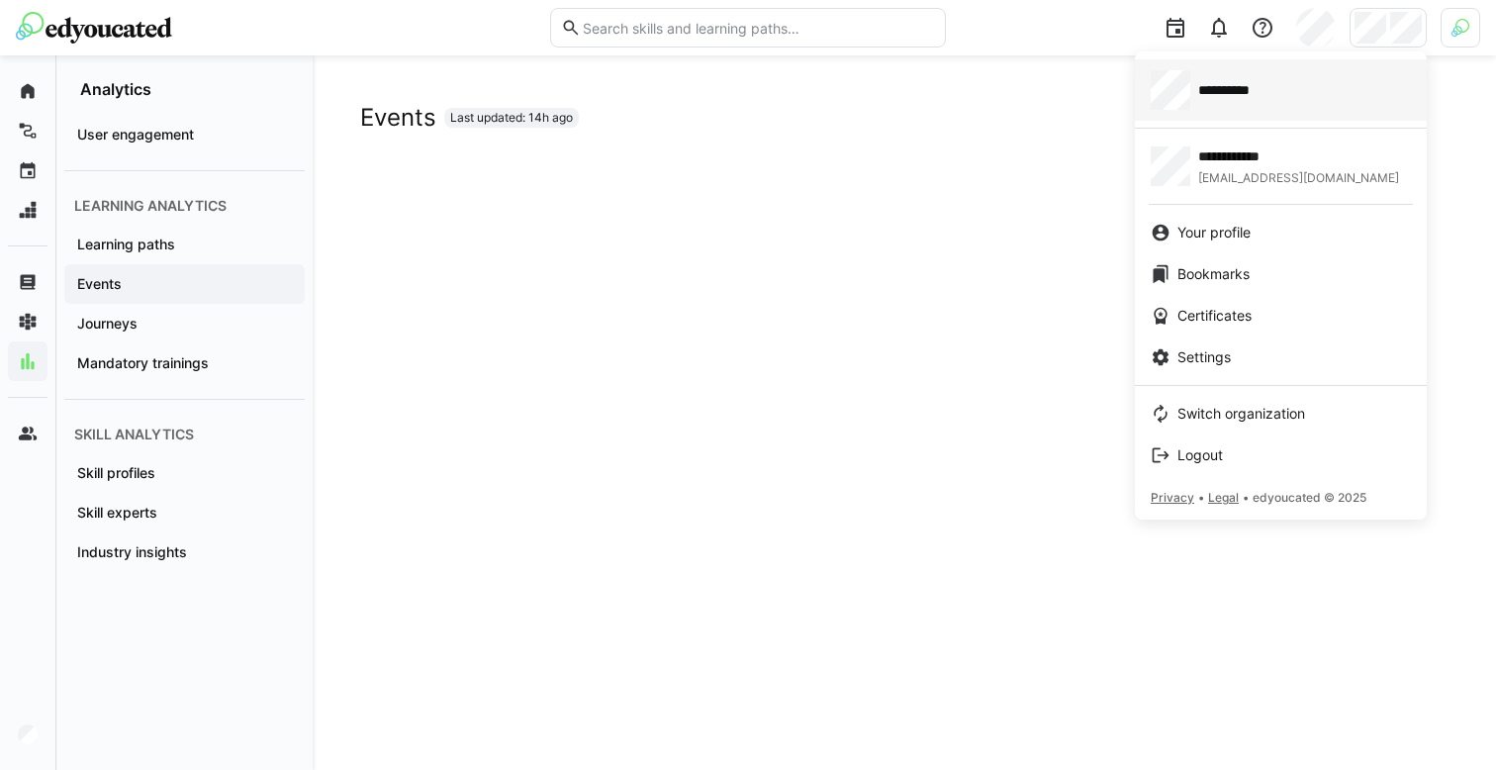
click at [1259, 109] on div "**********" at bounding box center [1281, 90] width 260 height 40
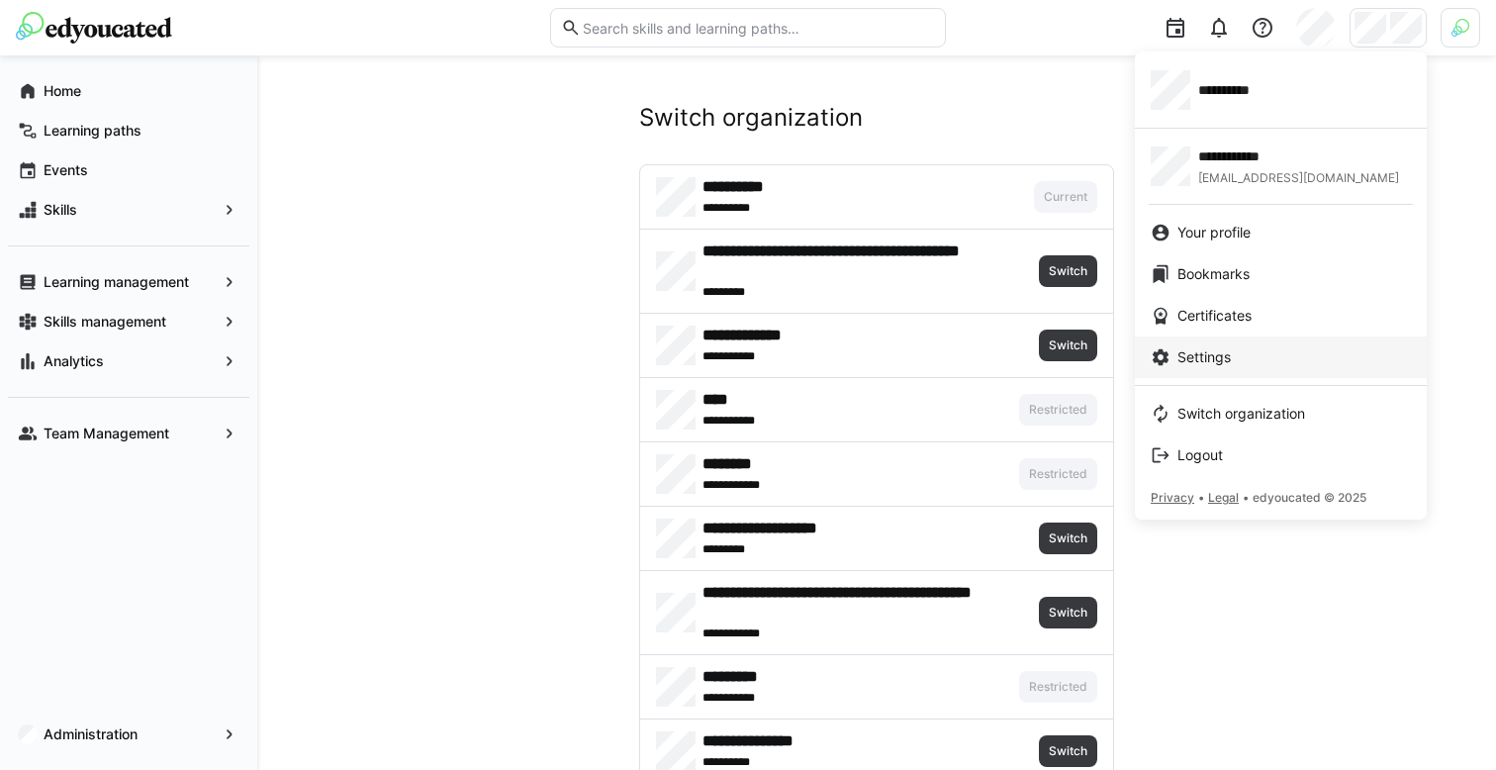
click at [1180, 350] on span "Settings" at bounding box center [1204, 357] width 53 height 20
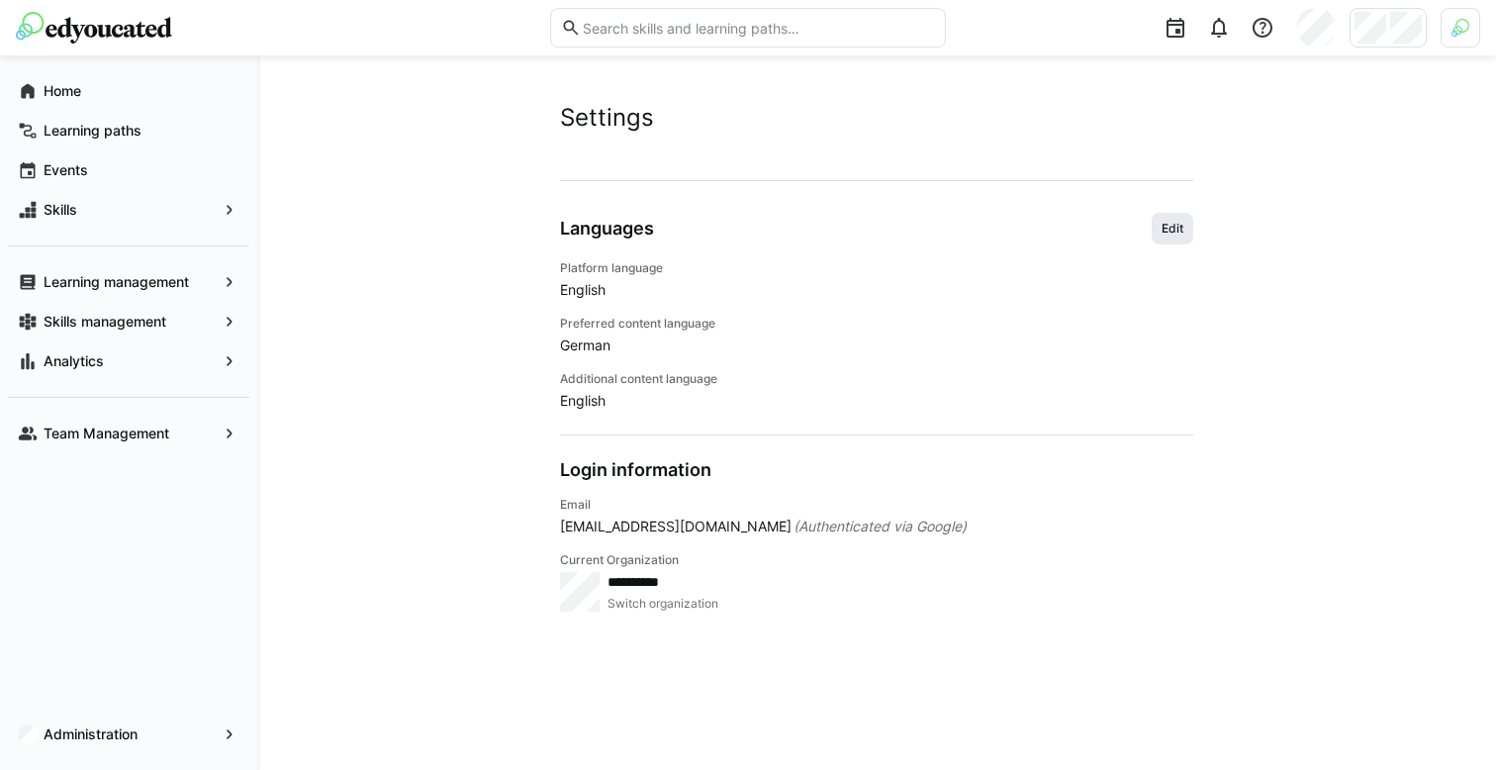
click at [1186, 230] on span "Edit" at bounding box center [1173, 229] width 42 height 32
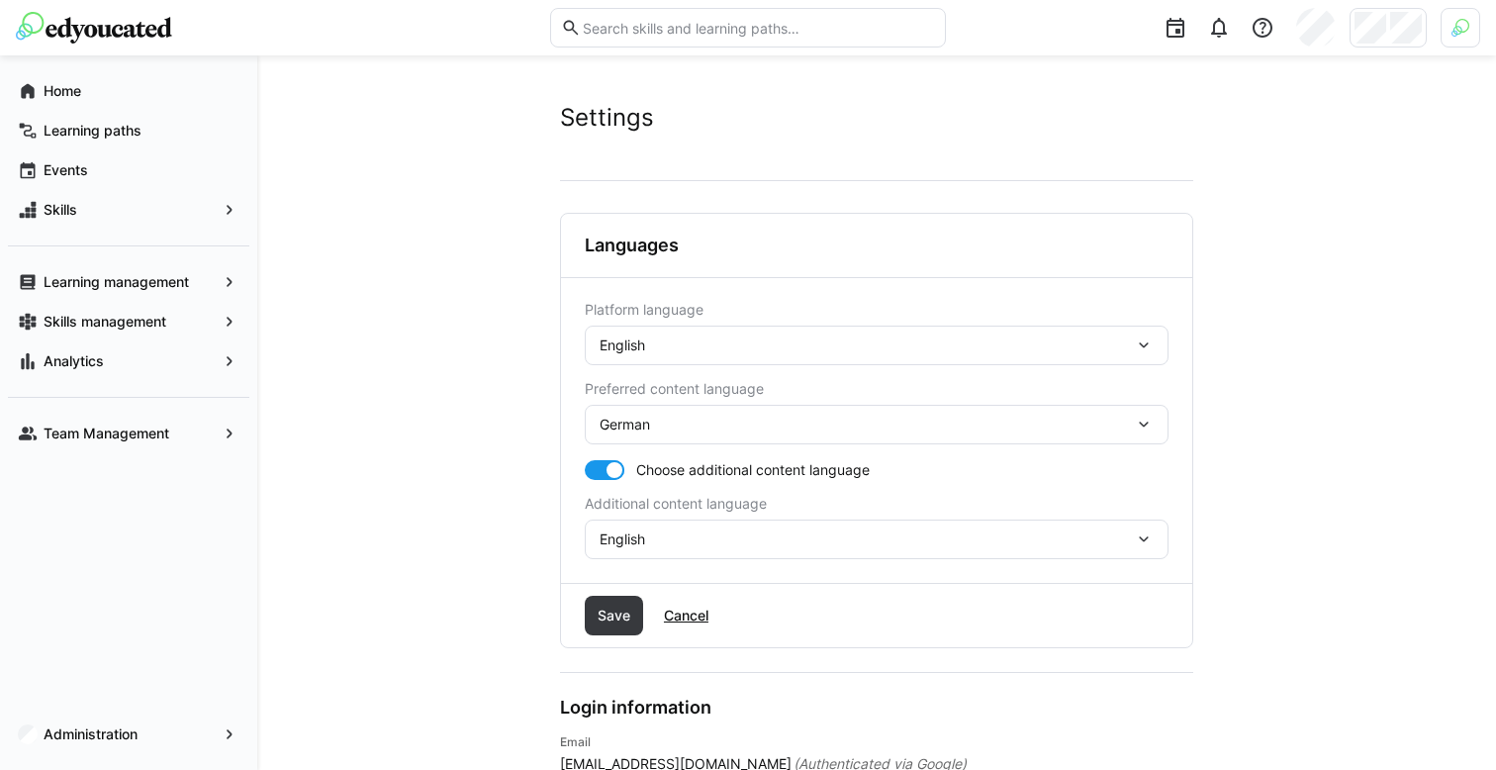
click at [948, 353] on div "English" at bounding box center [867, 346] width 534 height 18
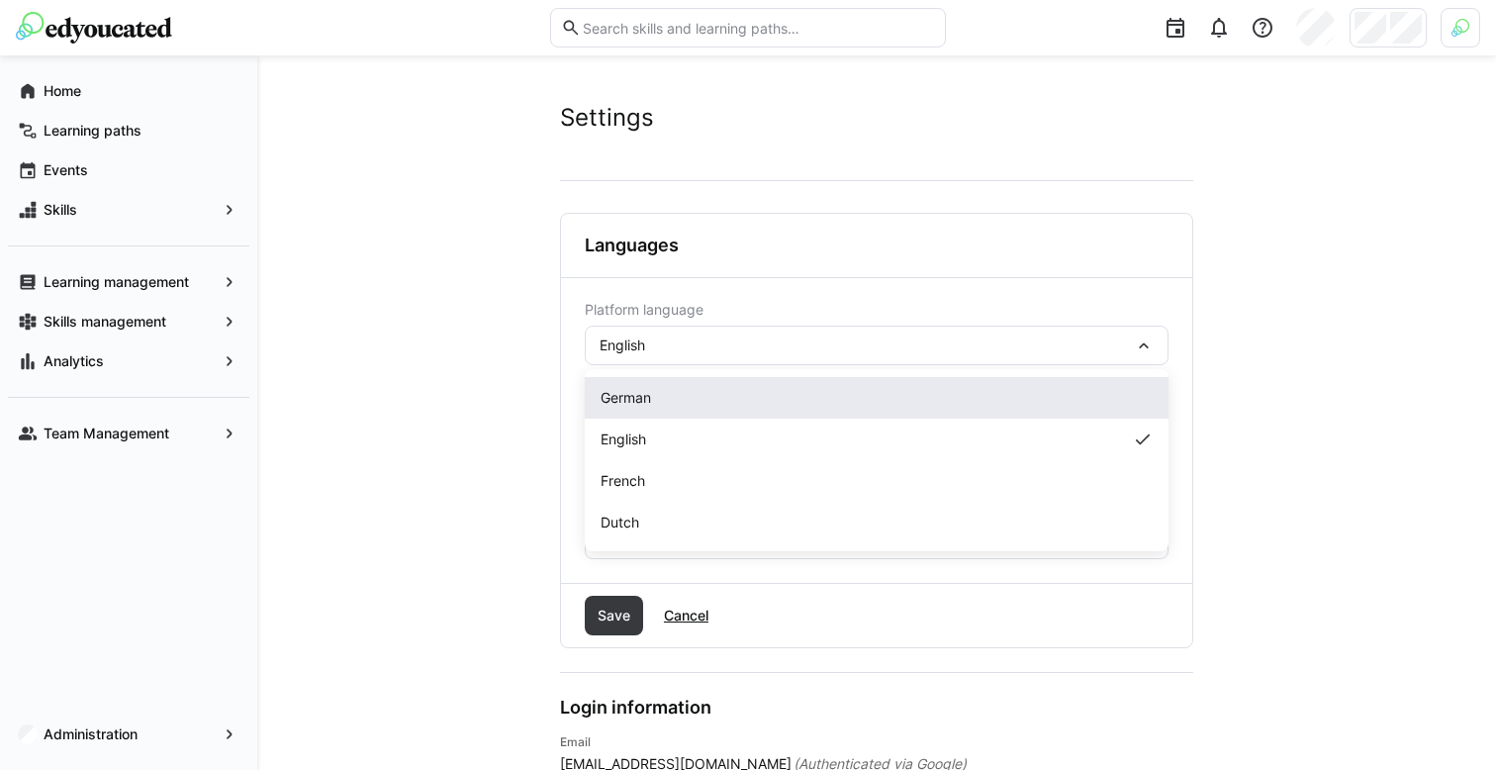
click at [895, 400] on div "German" at bounding box center [877, 398] width 552 height 20
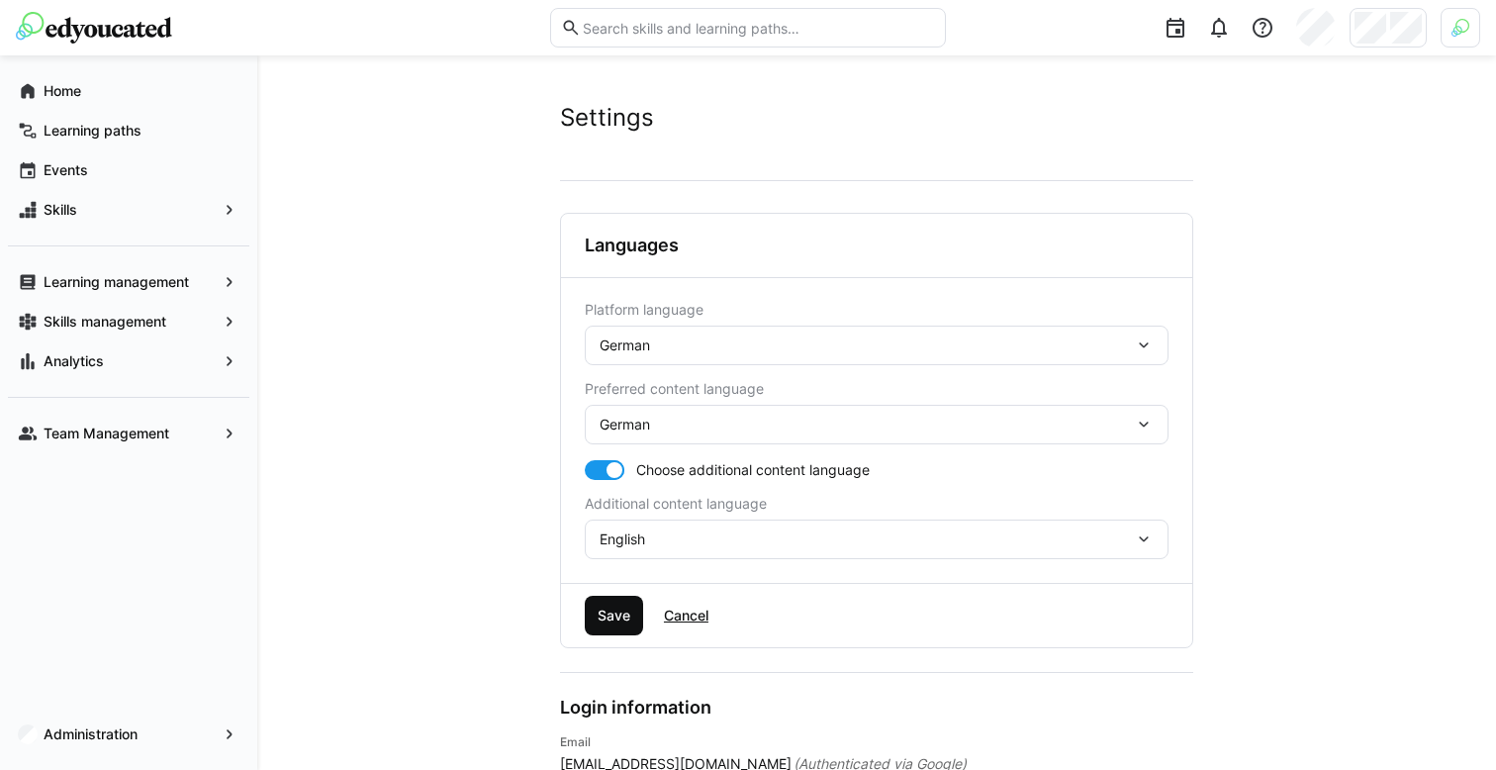
click at [613, 622] on span "Save" at bounding box center [614, 616] width 39 height 20
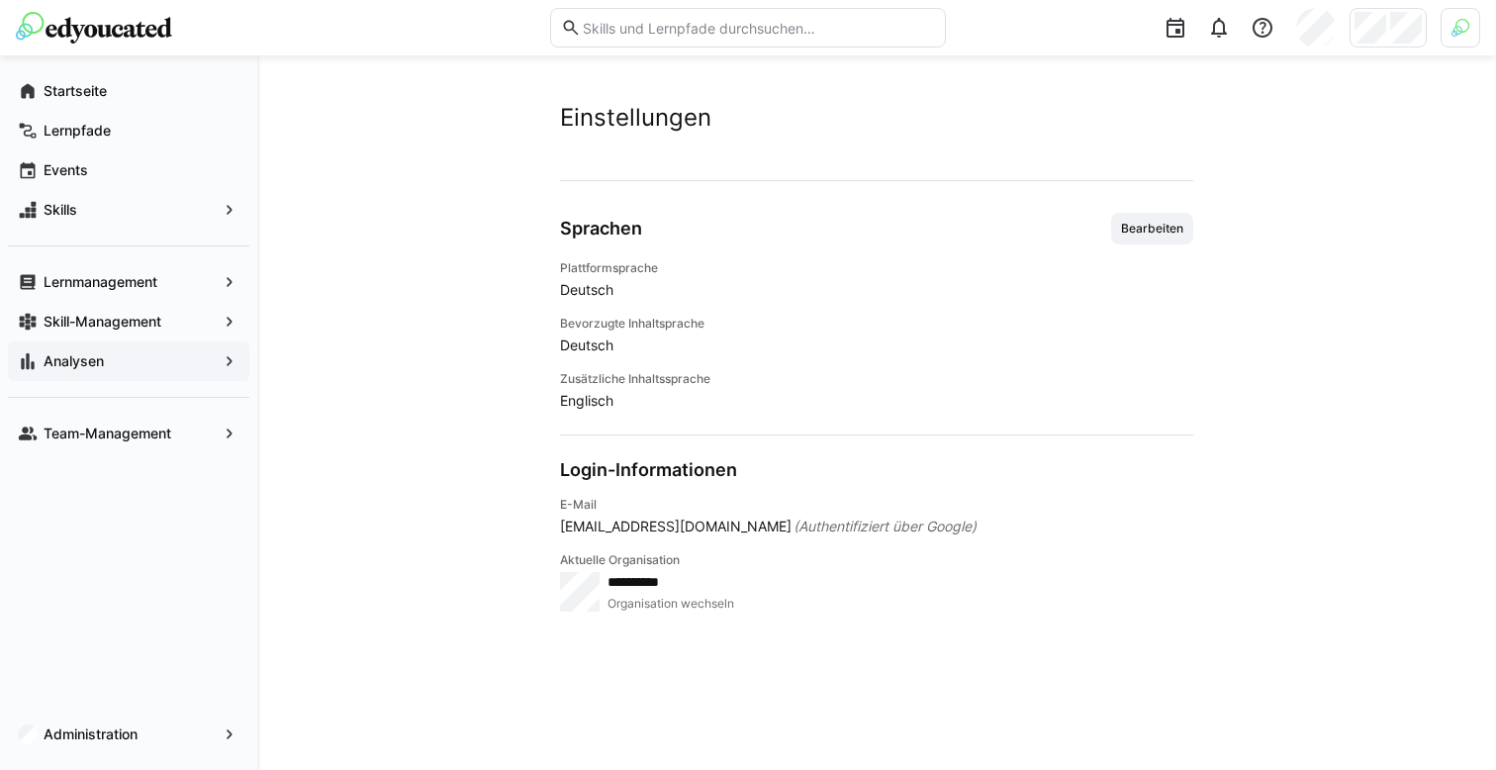
click at [111, 365] on span "Analysen" at bounding box center [129, 361] width 176 height 20
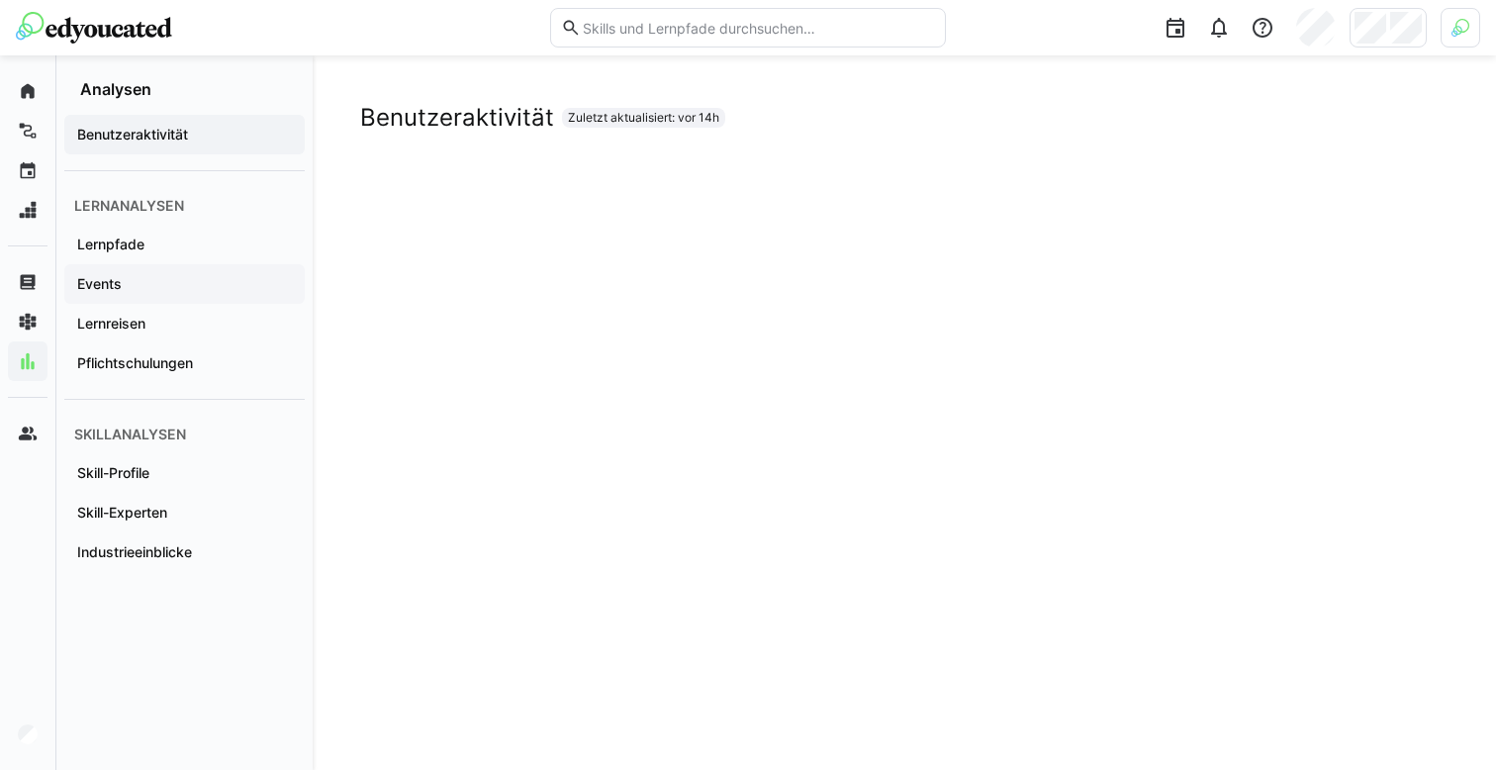
click at [174, 272] on div "Events" at bounding box center [184, 284] width 241 height 40
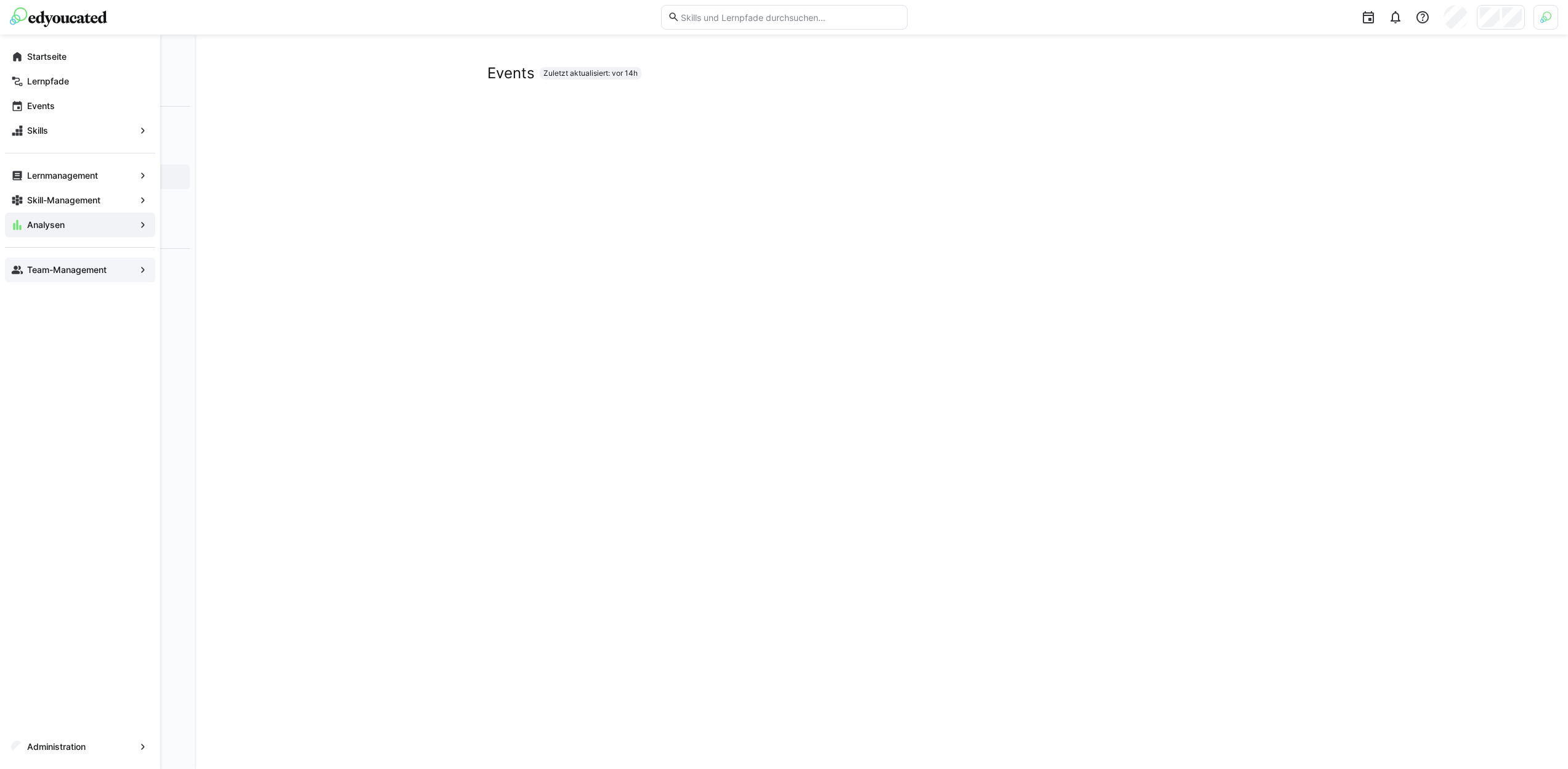
click at [27, 263] on div "Team-Management" at bounding box center [80, 270] width 150 height 25
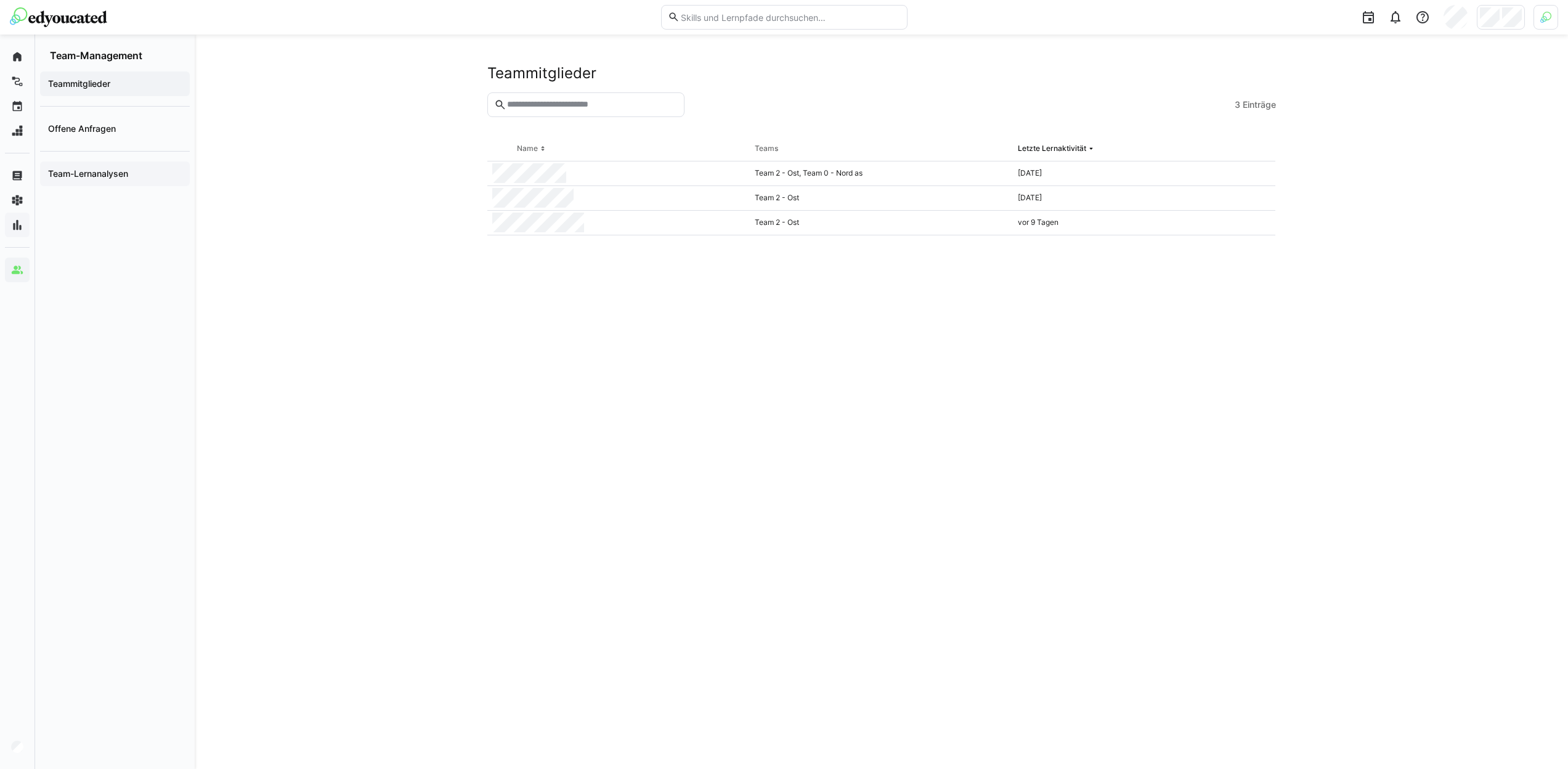
click at [151, 178] on span "Team-Lernanalysen" at bounding box center [115, 174] width 138 height 12
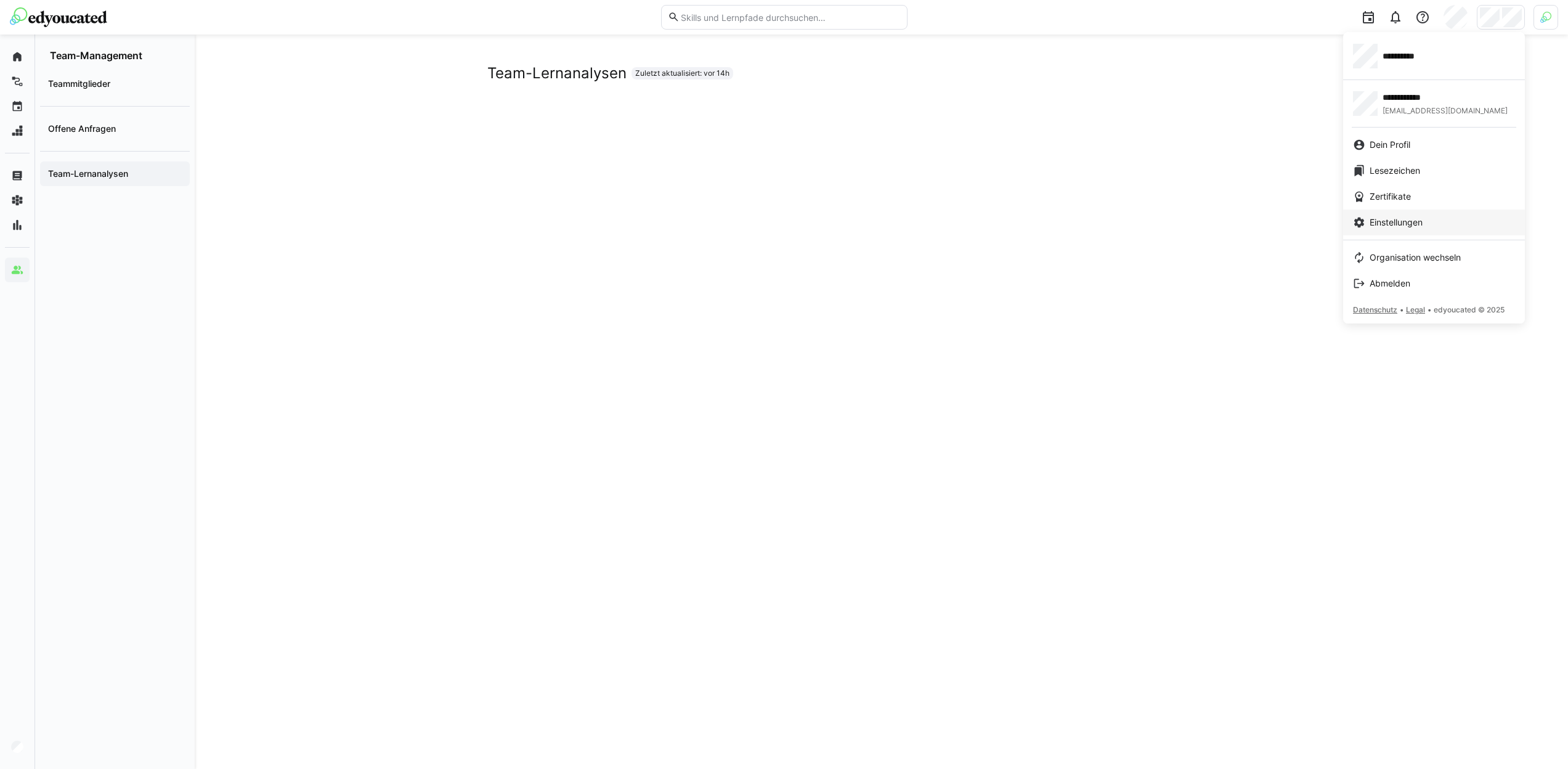
click at [1407, 221] on span "Einstellungen" at bounding box center [1396, 222] width 53 height 12
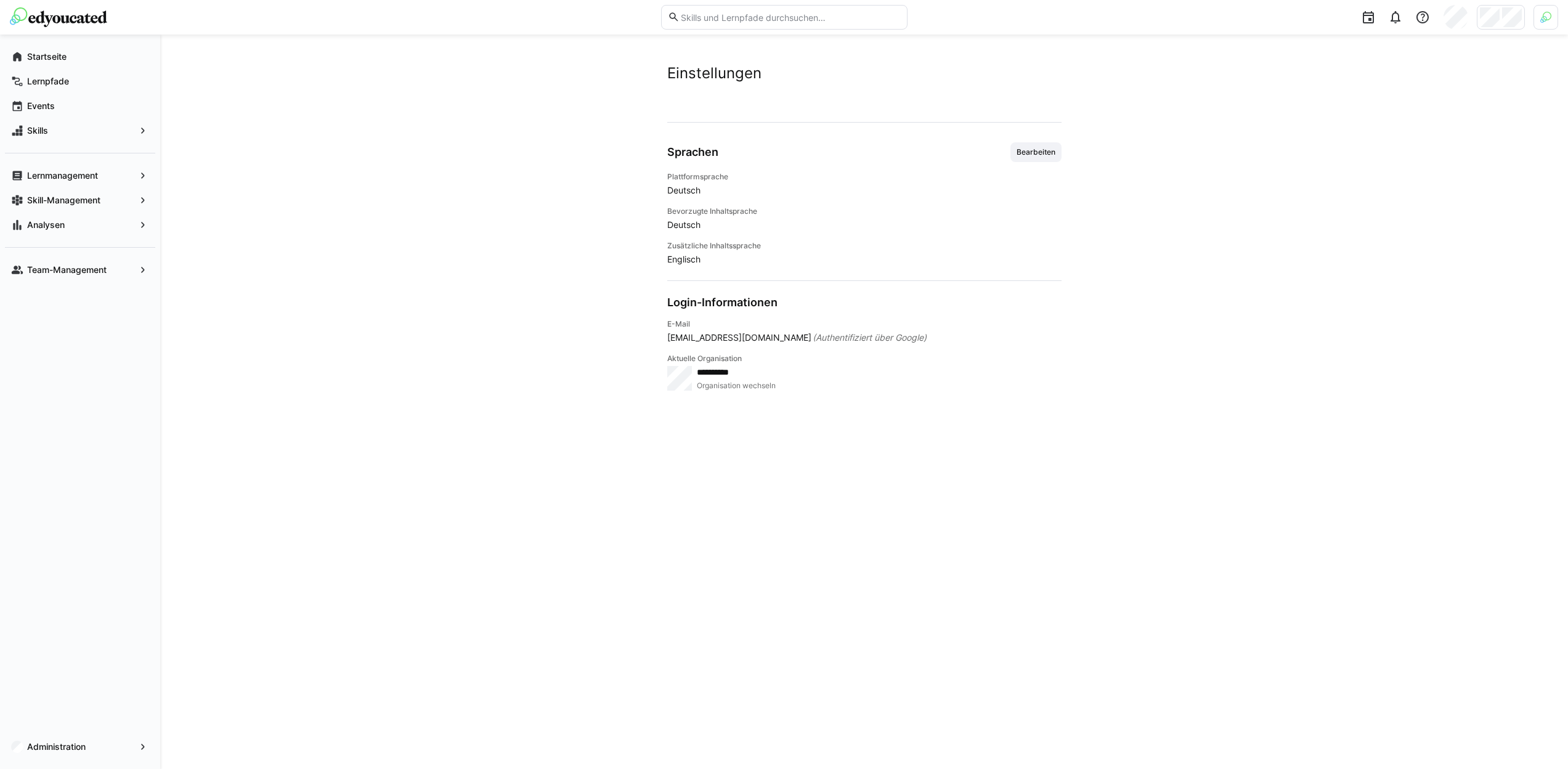
click at [1546, 18] on img at bounding box center [1546, 17] width 11 height 11
click at [1417, 147] on span "Aktivieren" at bounding box center [1410, 145] width 38 height 10
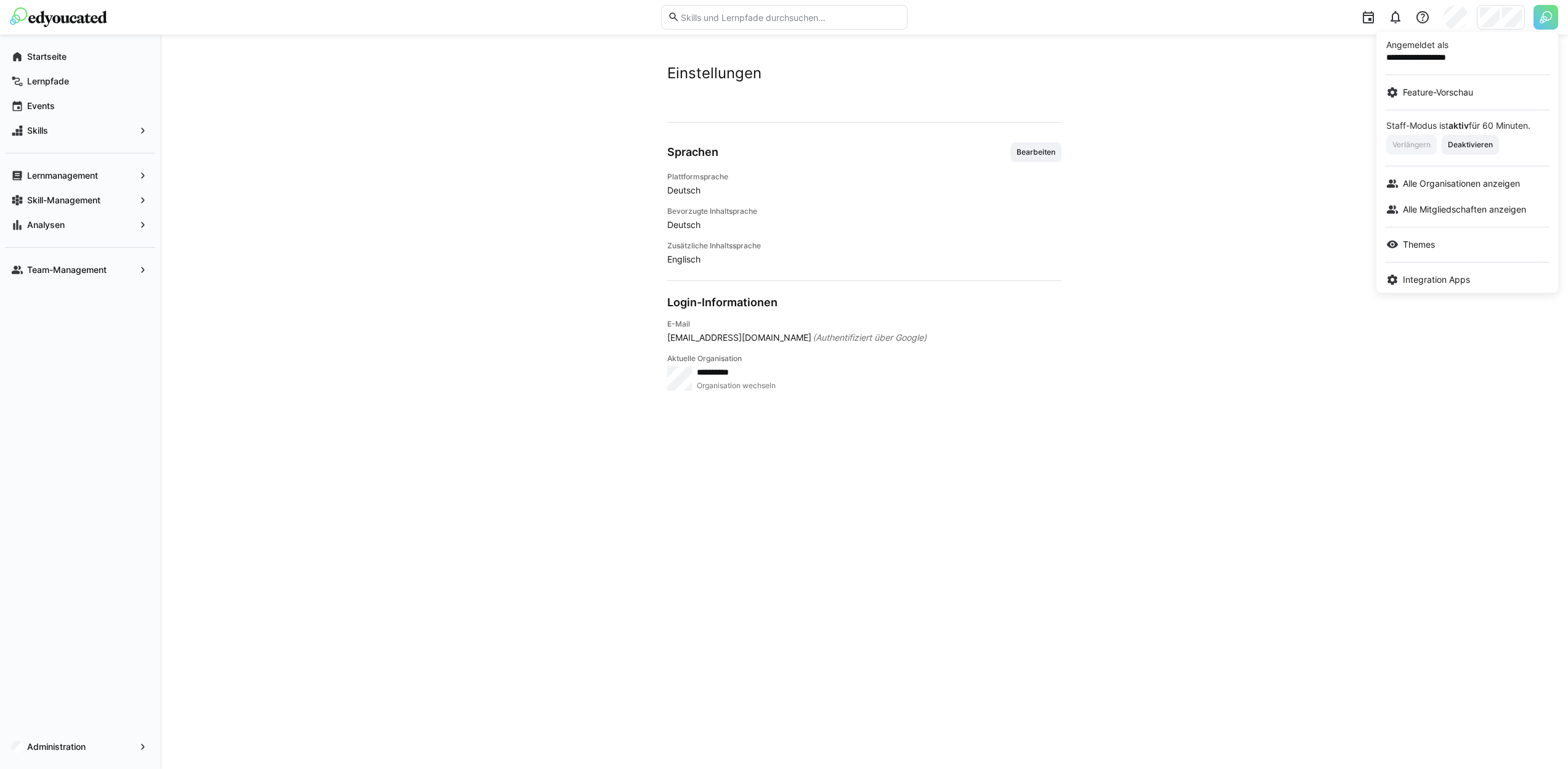
click at [88, 734] on div at bounding box center [784, 384] width 1568 height 769
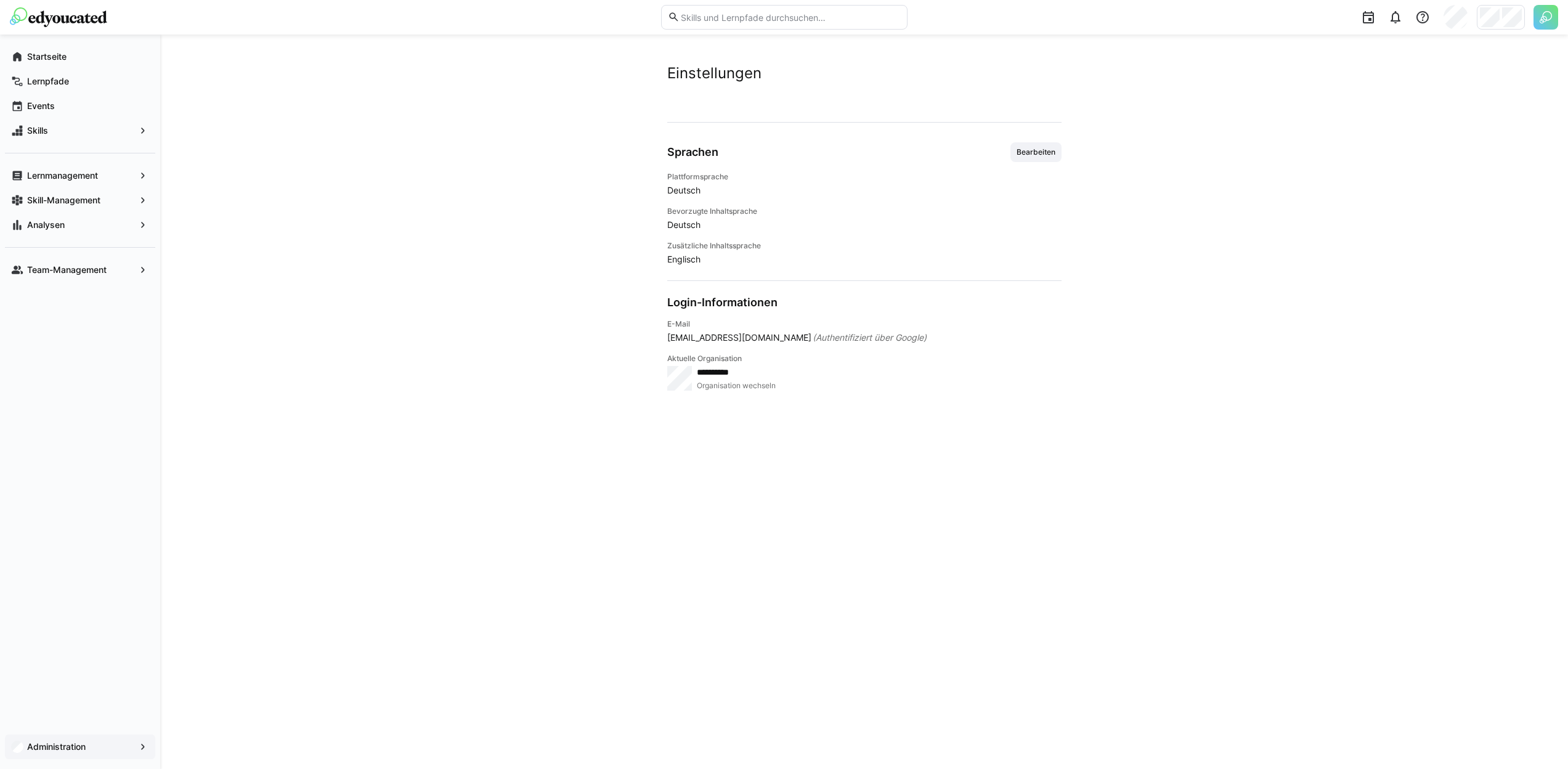
click at [88, 742] on span "Administration" at bounding box center [80, 747] width 110 height 12
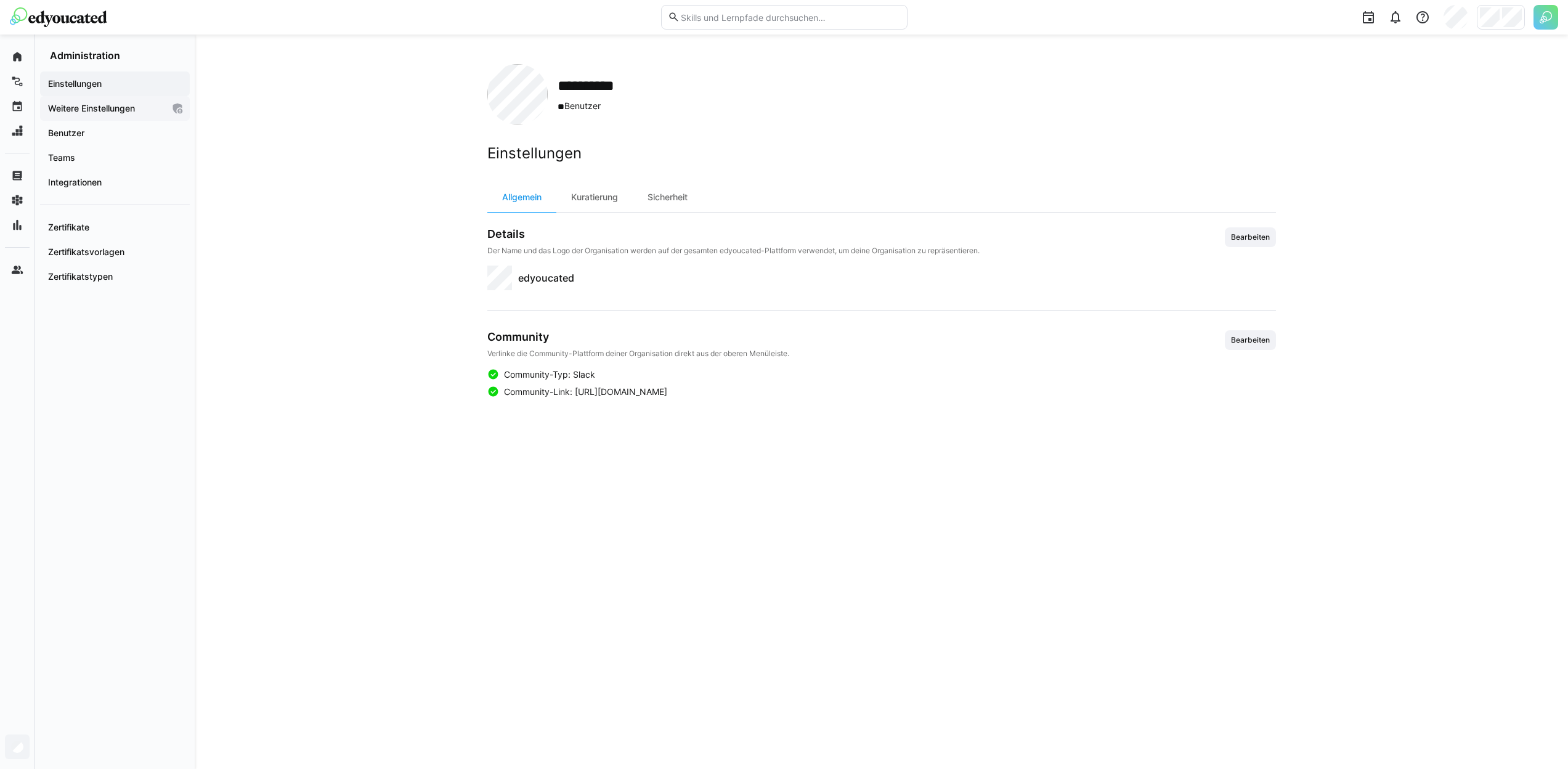
click at [0, 0] on app-navigation-label "Weitere Einstellungen" at bounding box center [0, 0] width 0 height 0
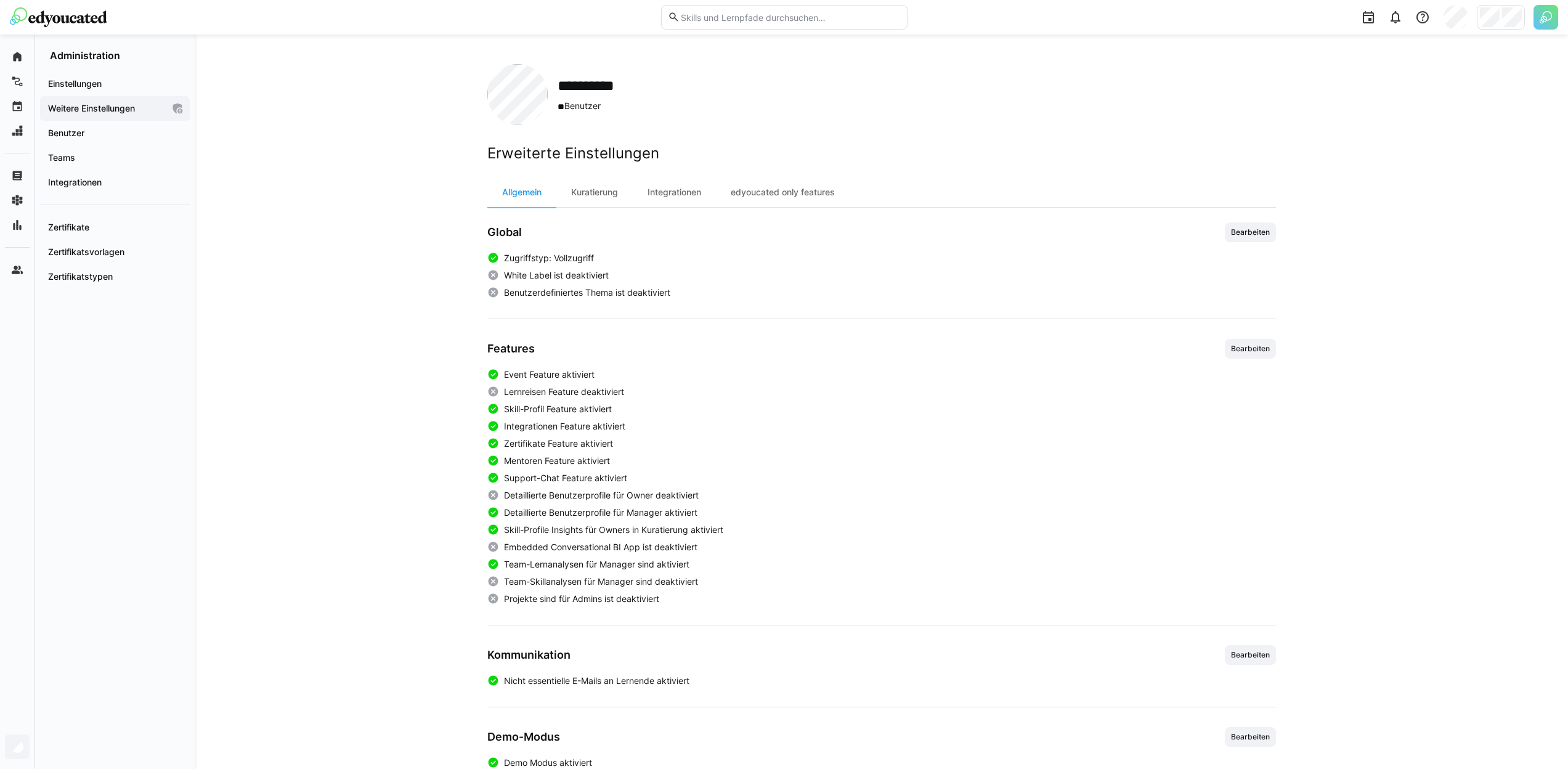
click at [1256, 361] on div "Features Bearbeiten Event Feature aktiviert Lernreisen Feature deaktiviert Skil…" at bounding box center [881, 472] width 789 height 267
click at [1253, 356] on span "Bearbeiten" at bounding box center [1251, 349] width 51 height 20
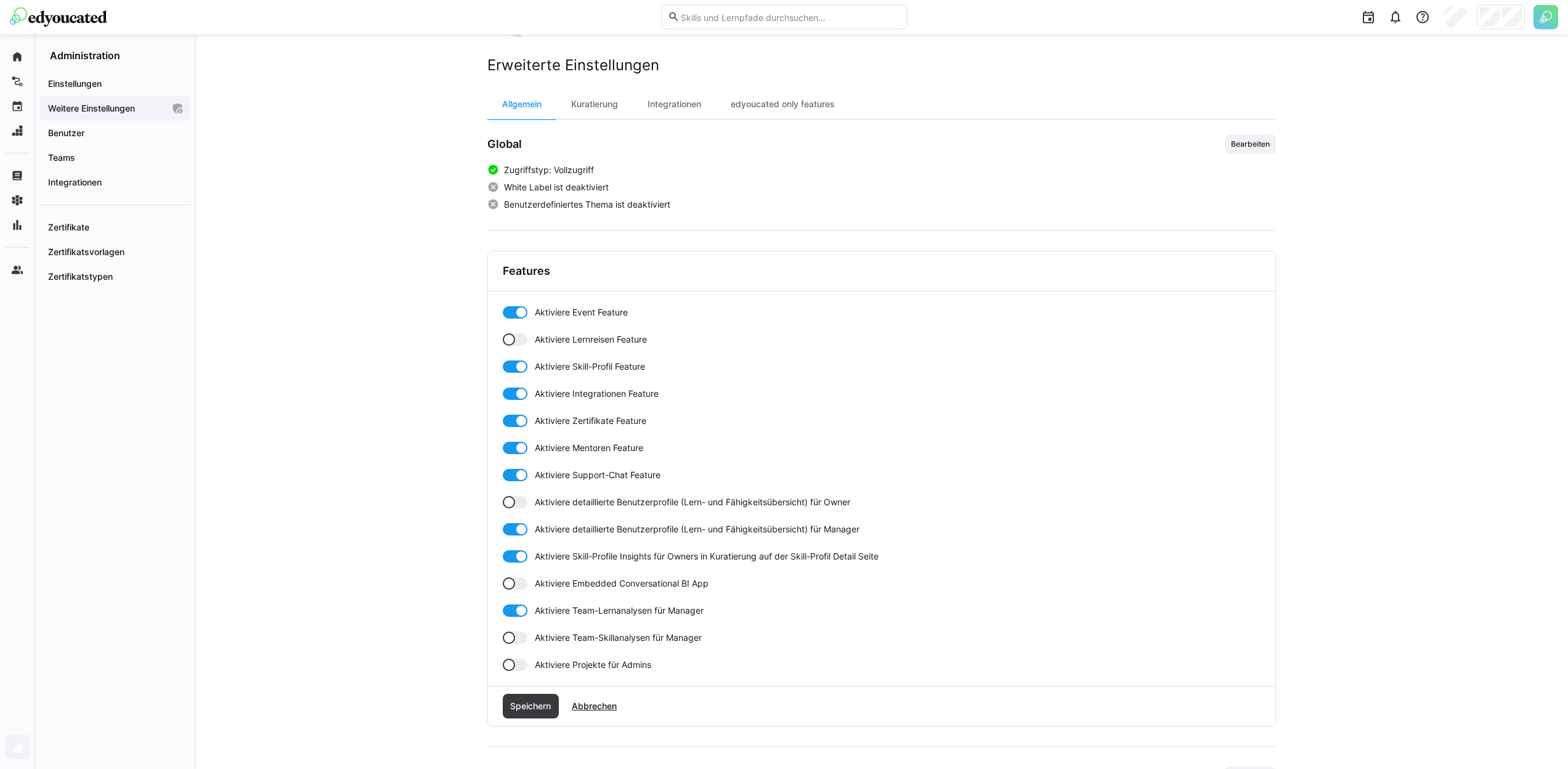
scroll to position [89, 0]
click at [562, 635] on span "Aktiviere Team-Skillanalysen für Manager" at bounding box center [618, 637] width 167 height 12
click at [543, 704] on span "Speichern" at bounding box center [530, 705] width 44 height 12
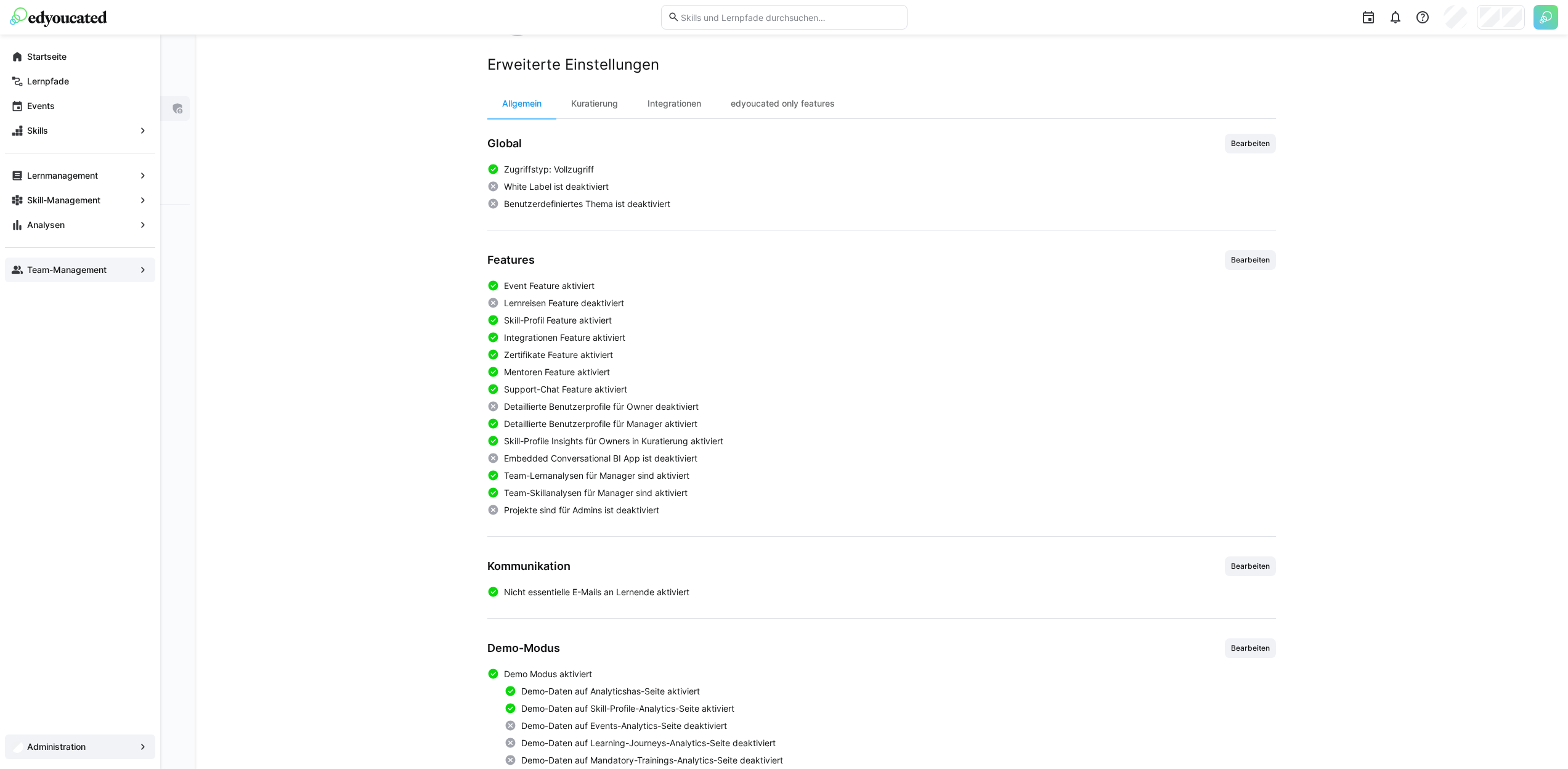
click at [0, 0] on app-navigation-label "Team-Management" at bounding box center [0, 0] width 0 height 0
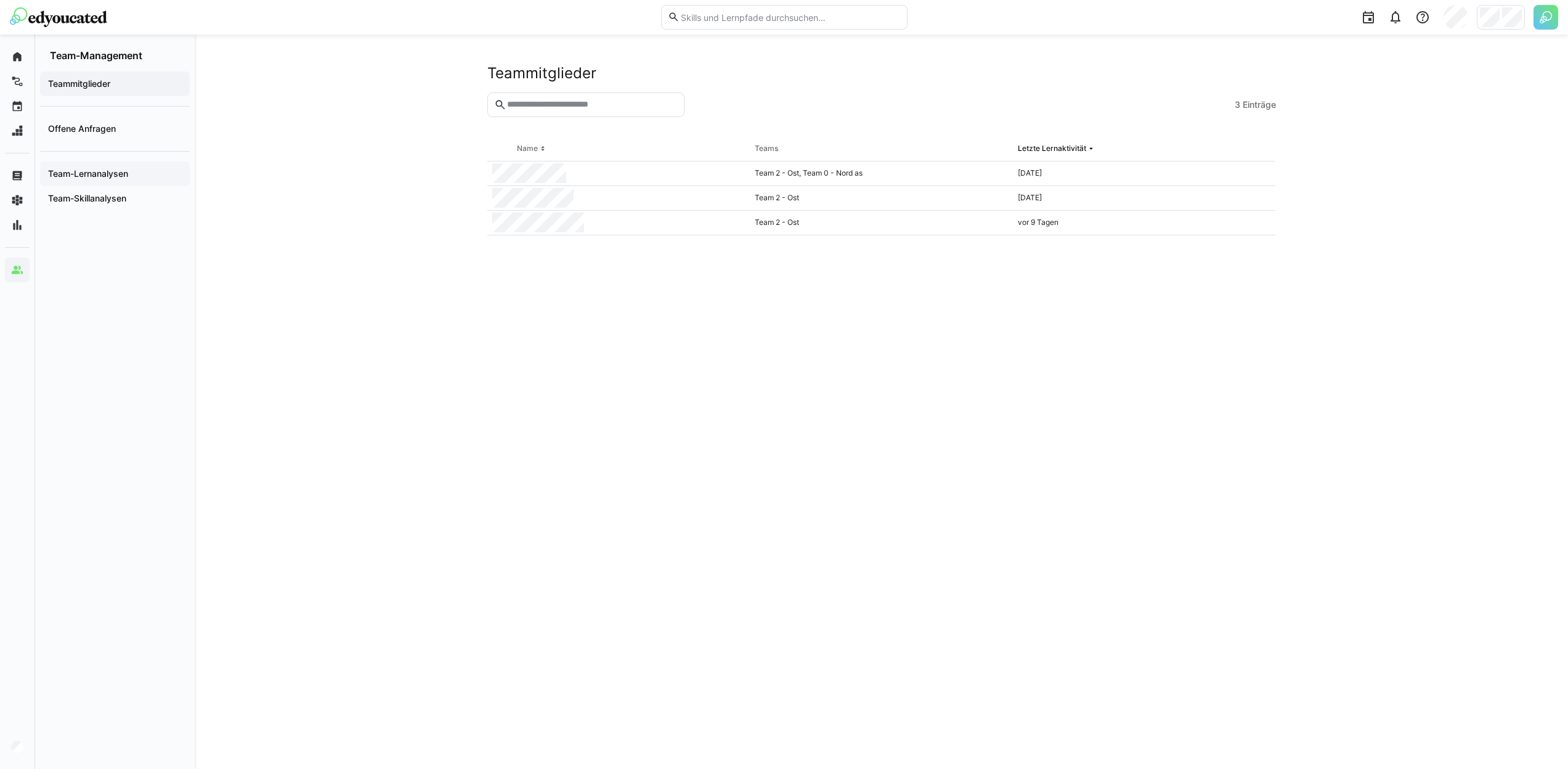
click at [0, 0] on app-navigation-label "Team-Lernanalysen" at bounding box center [0, 0] width 0 height 0
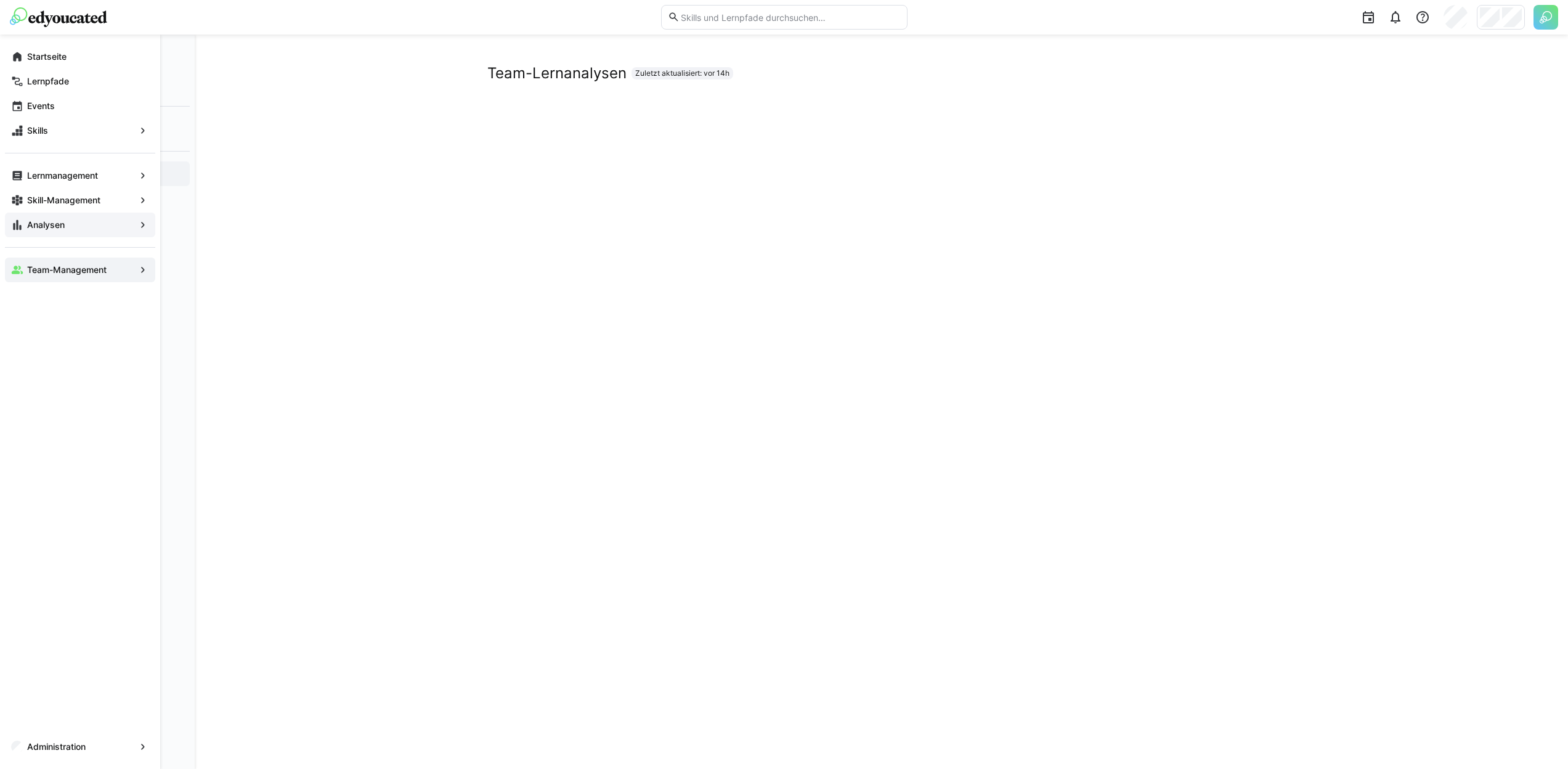
click at [64, 216] on div "Analysen" at bounding box center [80, 225] width 150 height 25
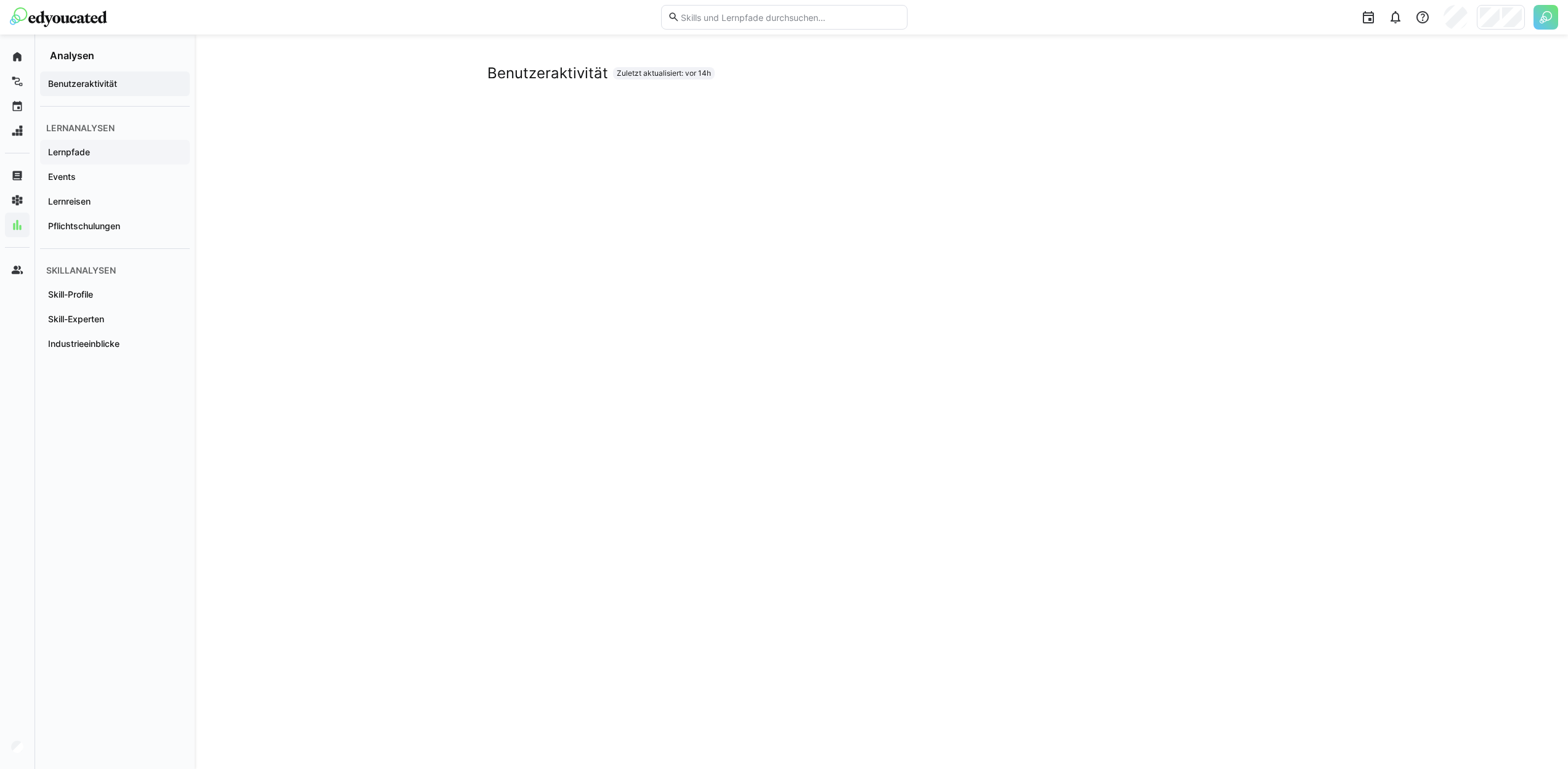
click at [106, 156] on span "Lernpfade" at bounding box center [115, 153] width 138 height 12
click at [96, 184] on div "Events" at bounding box center [115, 177] width 150 height 25
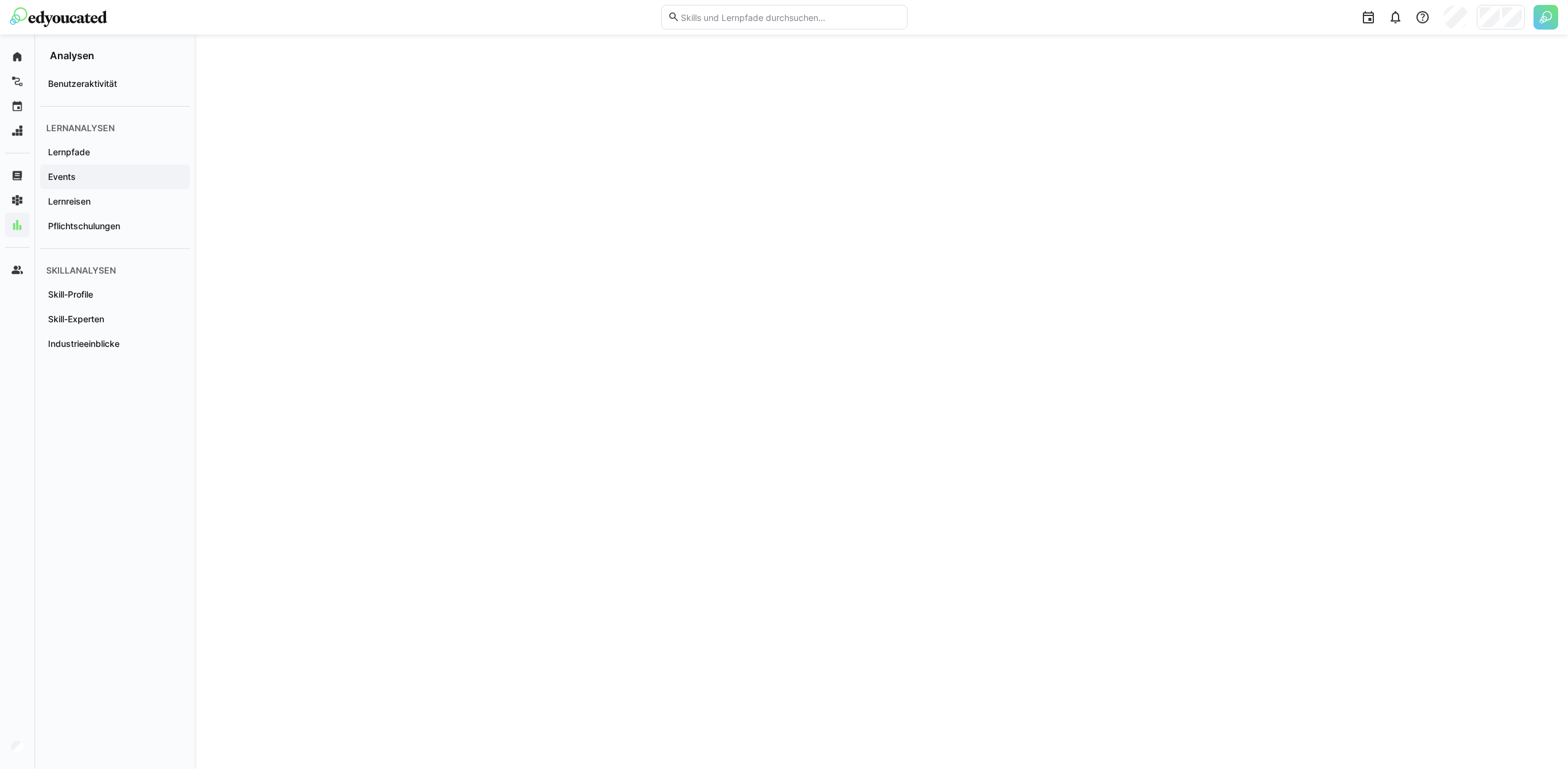
scroll to position [0, 0]
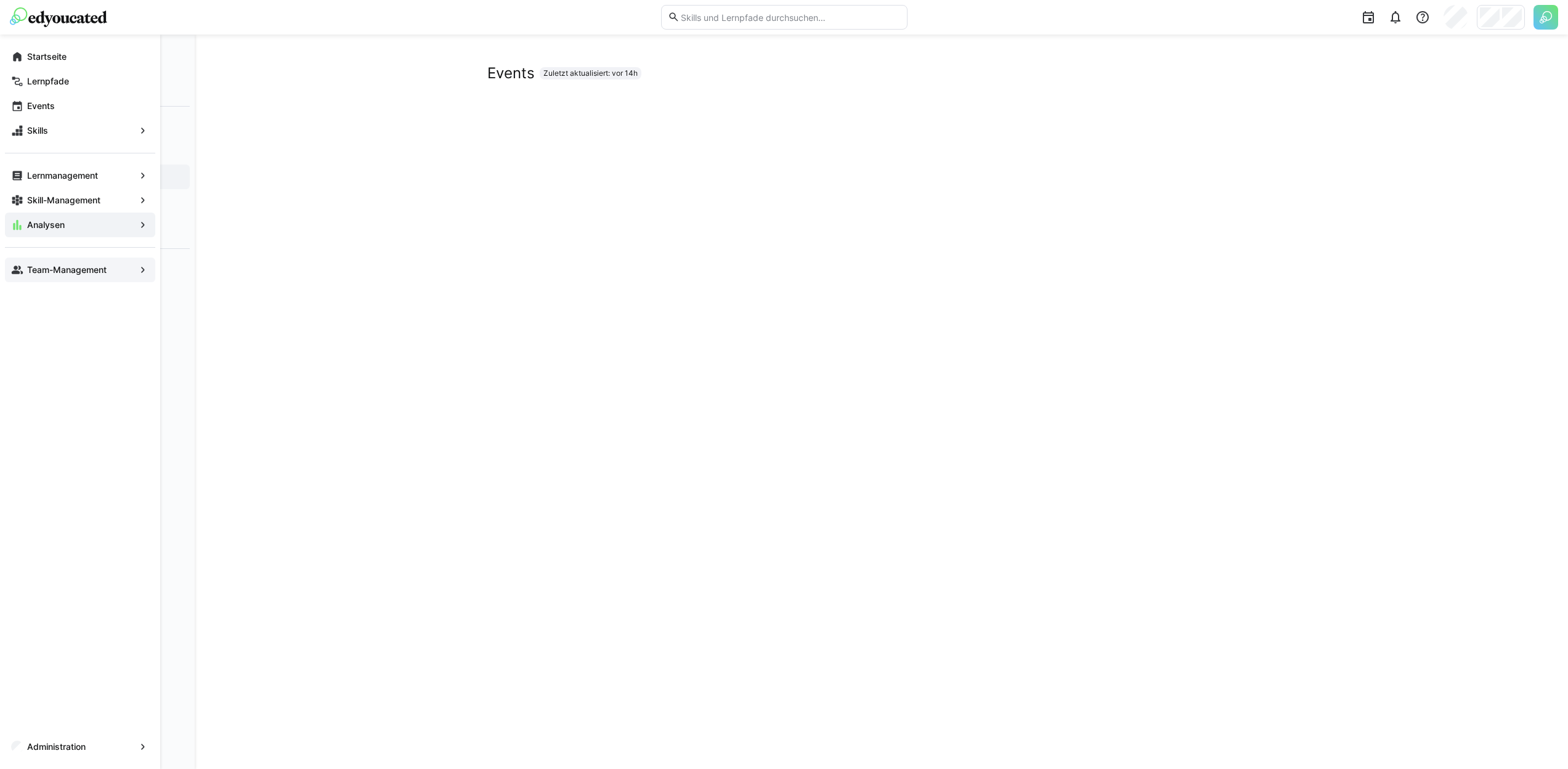
click at [22, 270] on eds-icon at bounding box center [17, 270] width 12 height 12
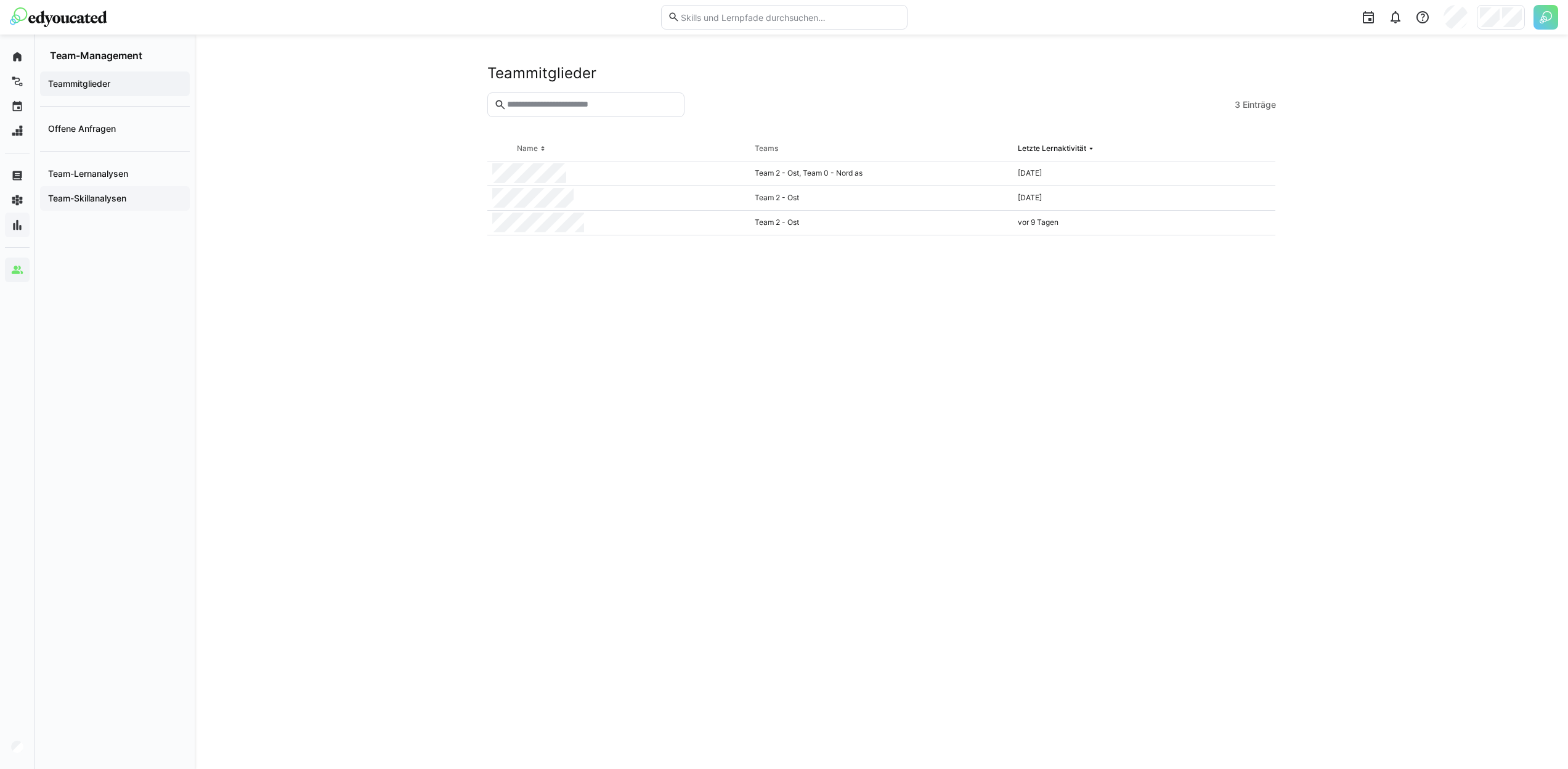
click at [0, 0] on app-navigation-label "Team-Skillanalysen" at bounding box center [0, 0] width 0 height 0
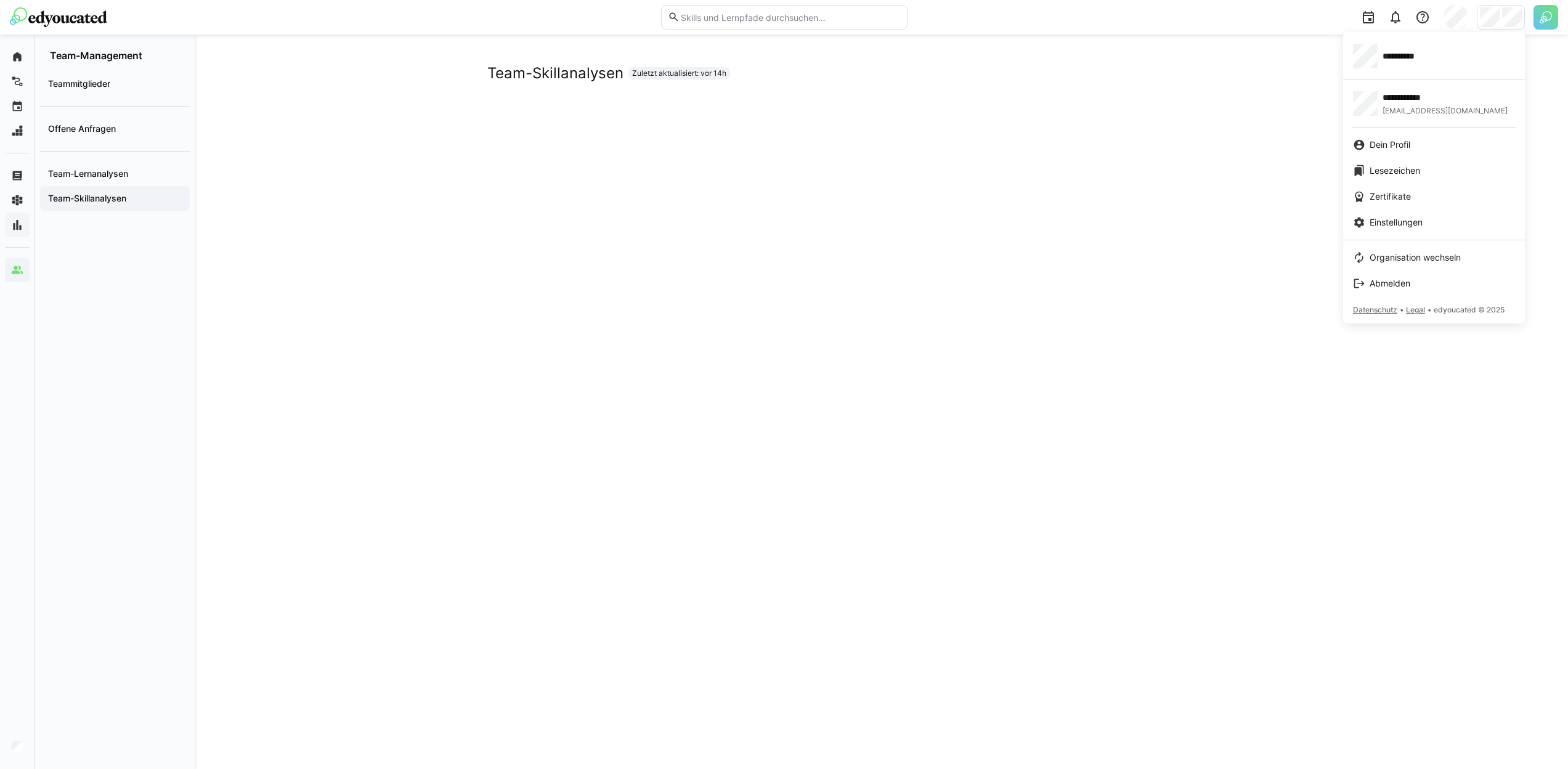
click at [1508, 14] on div at bounding box center [784, 384] width 1568 height 769
click at [1438, 62] on div "**********" at bounding box center [1434, 56] width 162 height 25
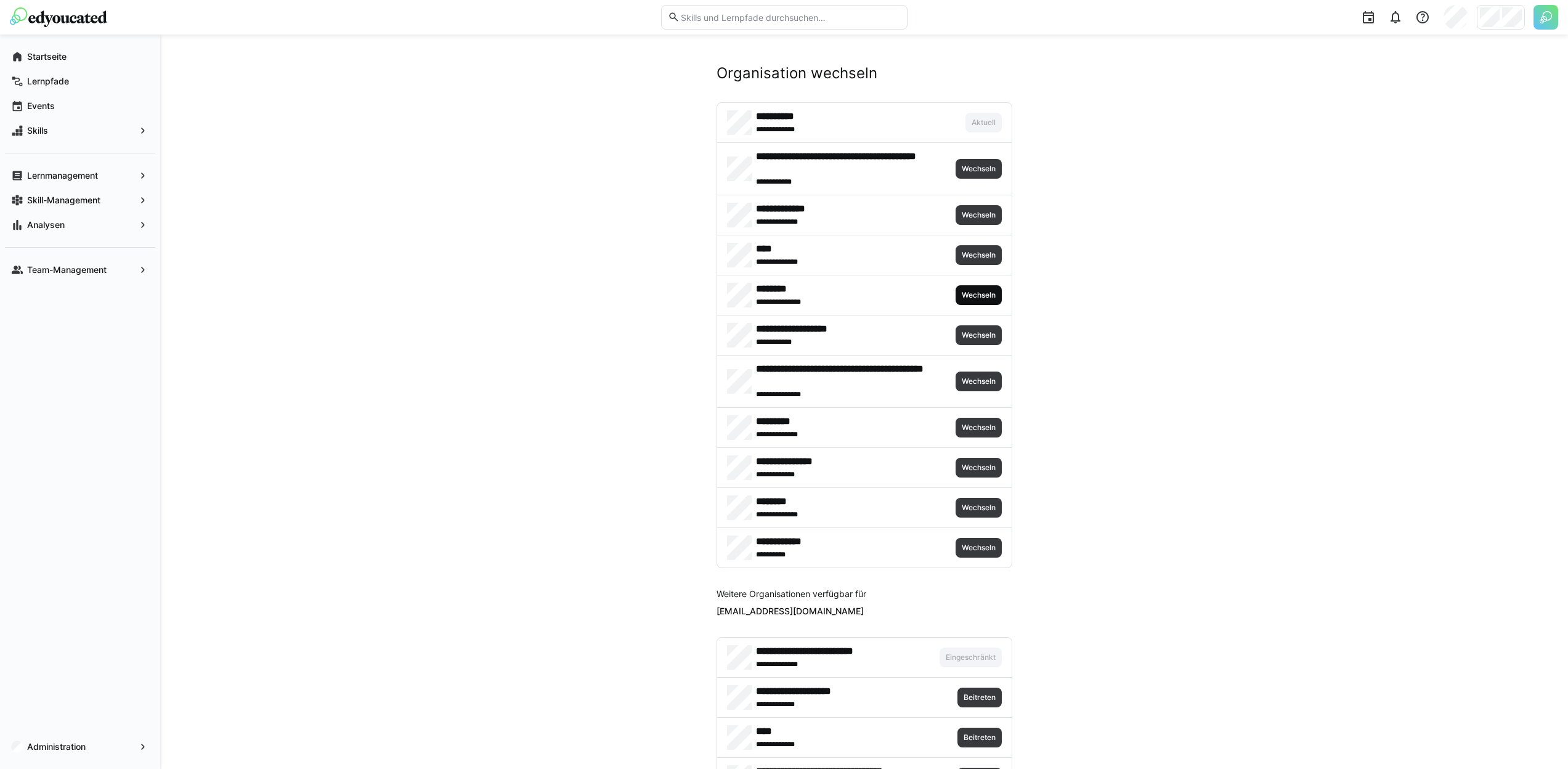
click at [988, 298] on span "Wechseln" at bounding box center [979, 295] width 36 height 10
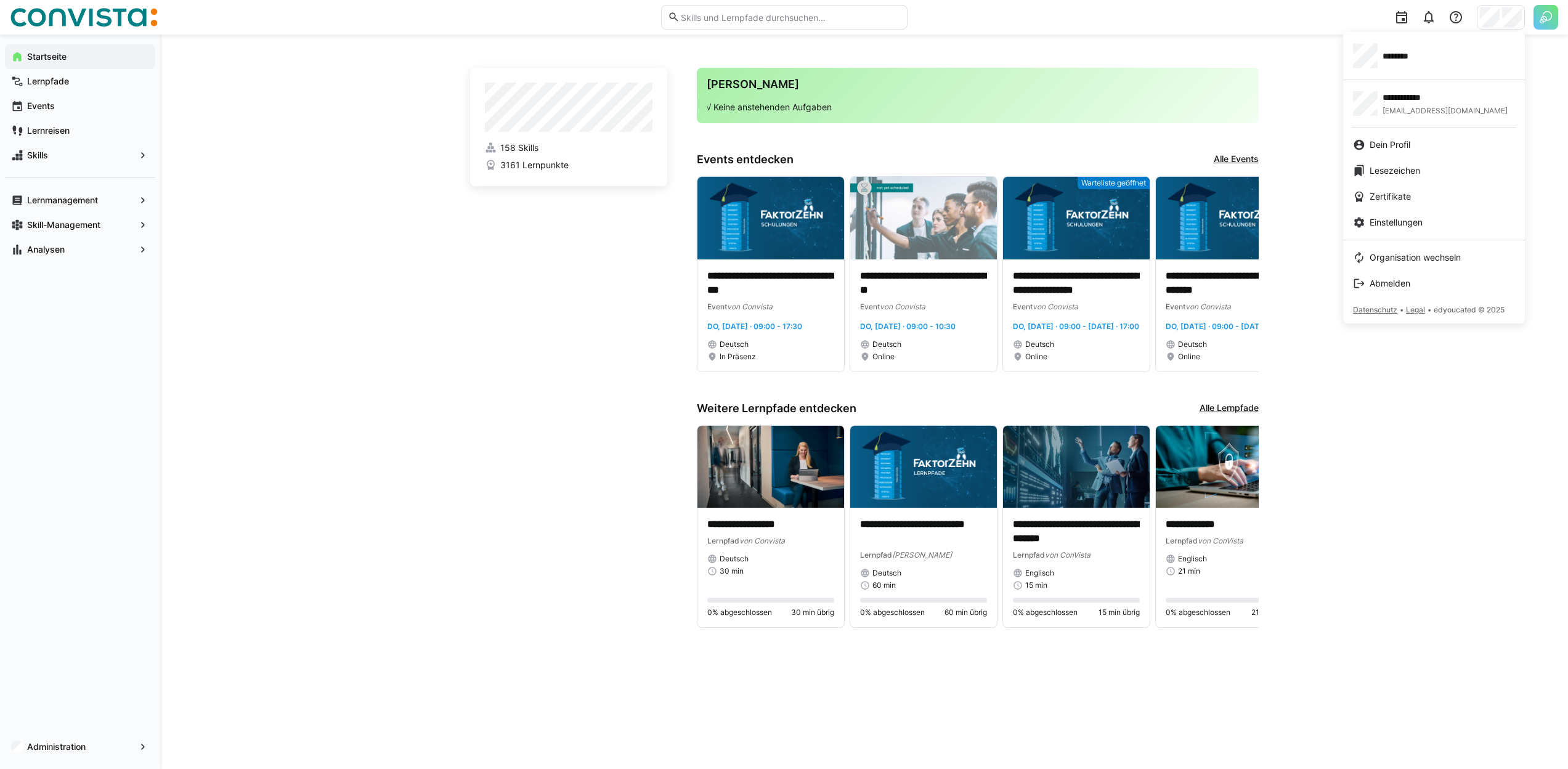
click at [1542, 9] on div at bounding box center [784, 384] width 1568 height 769
click at [1455, 52] on div "********" at bounding box center [1434, 56] width 162 height 25
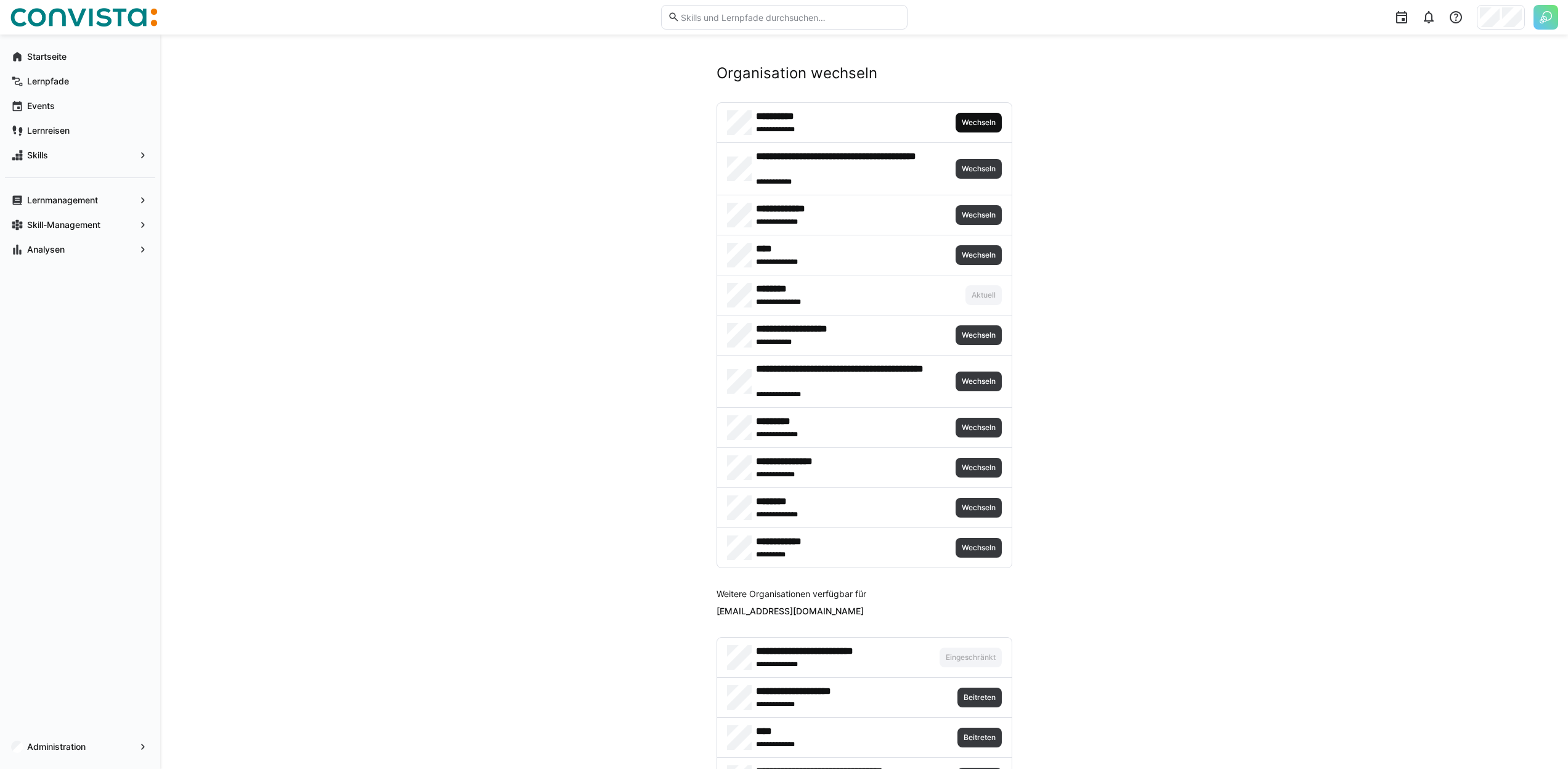
click at [970, 118] on span "Wechseln" at bounding box center [979, 123] width 36 height 10
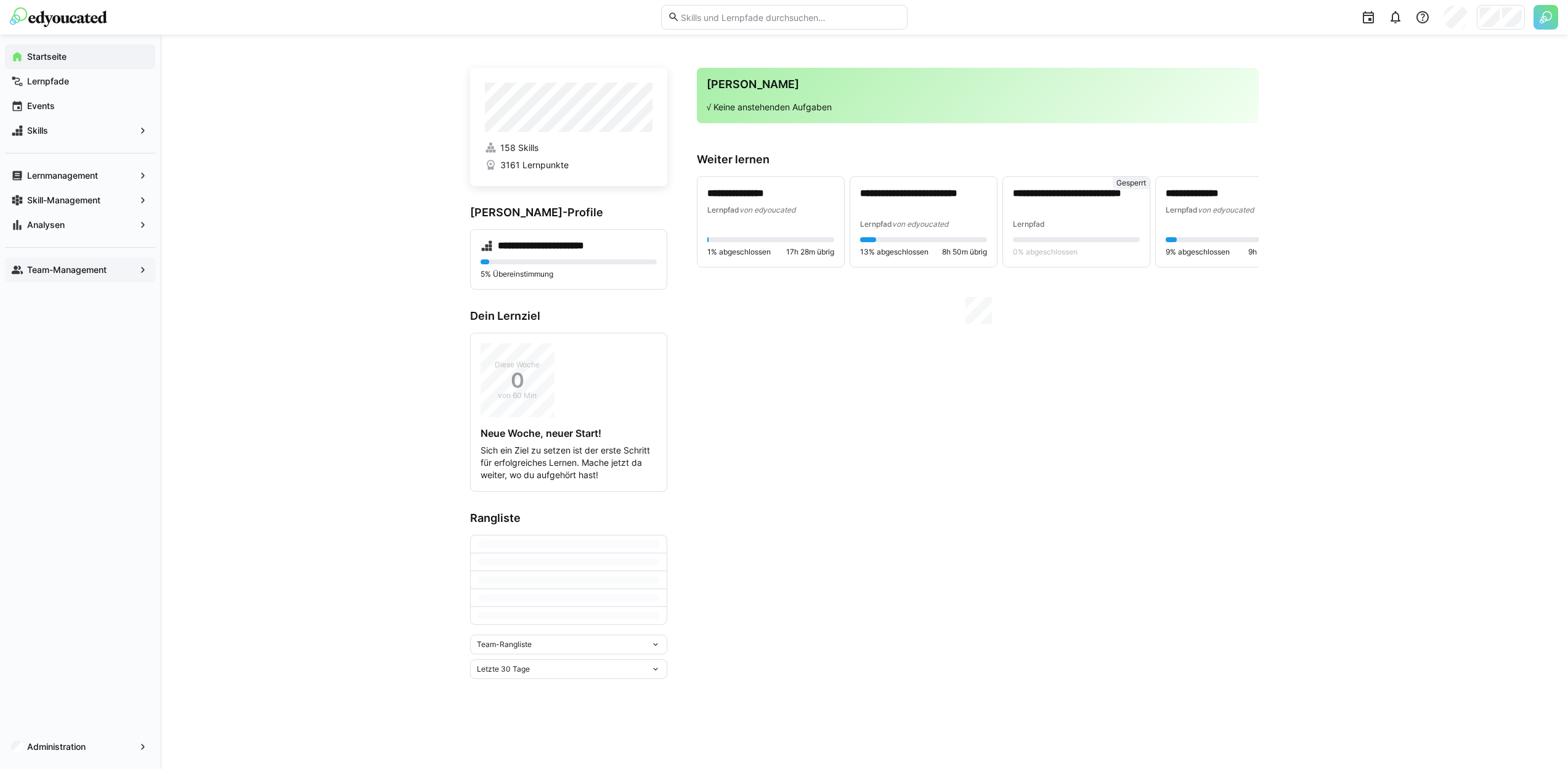
click at [0, 0] on app-navigation-label "Team-Management" at bounding box center [0, 0] width 0 height 0
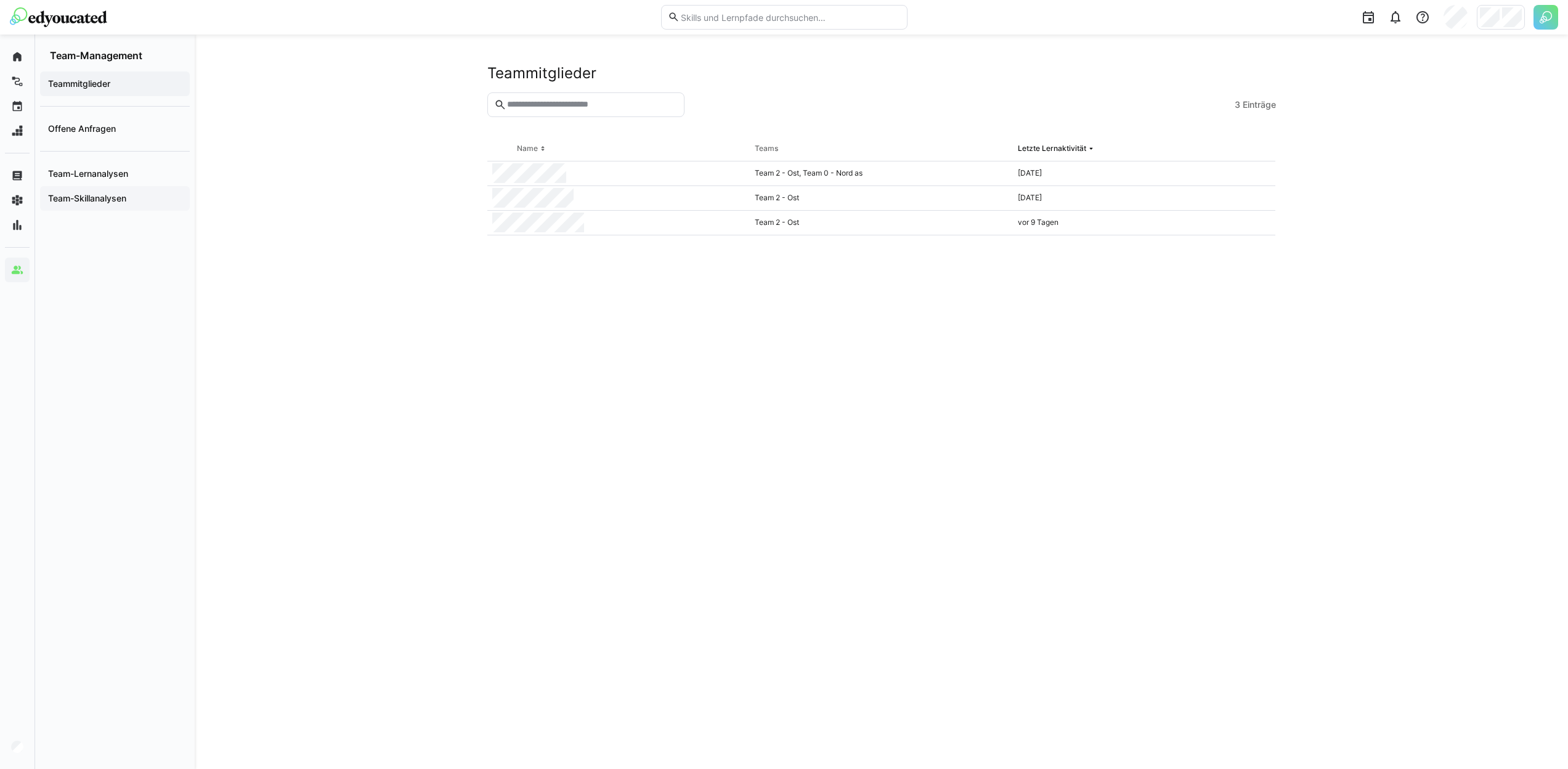
click at [0, 0] on app-navigation-label "Team-Skillanalysen" at bounding box center [0, 0] width 0 height 0
click at [0, 0] on app-navigation-label "Team-Lernanalysen" at bounding box center [0, 0] width 0 height 0
click at [144, 202] on span "Team-Skillanalysen" at bounding box center [115, 199] width 138 height 12
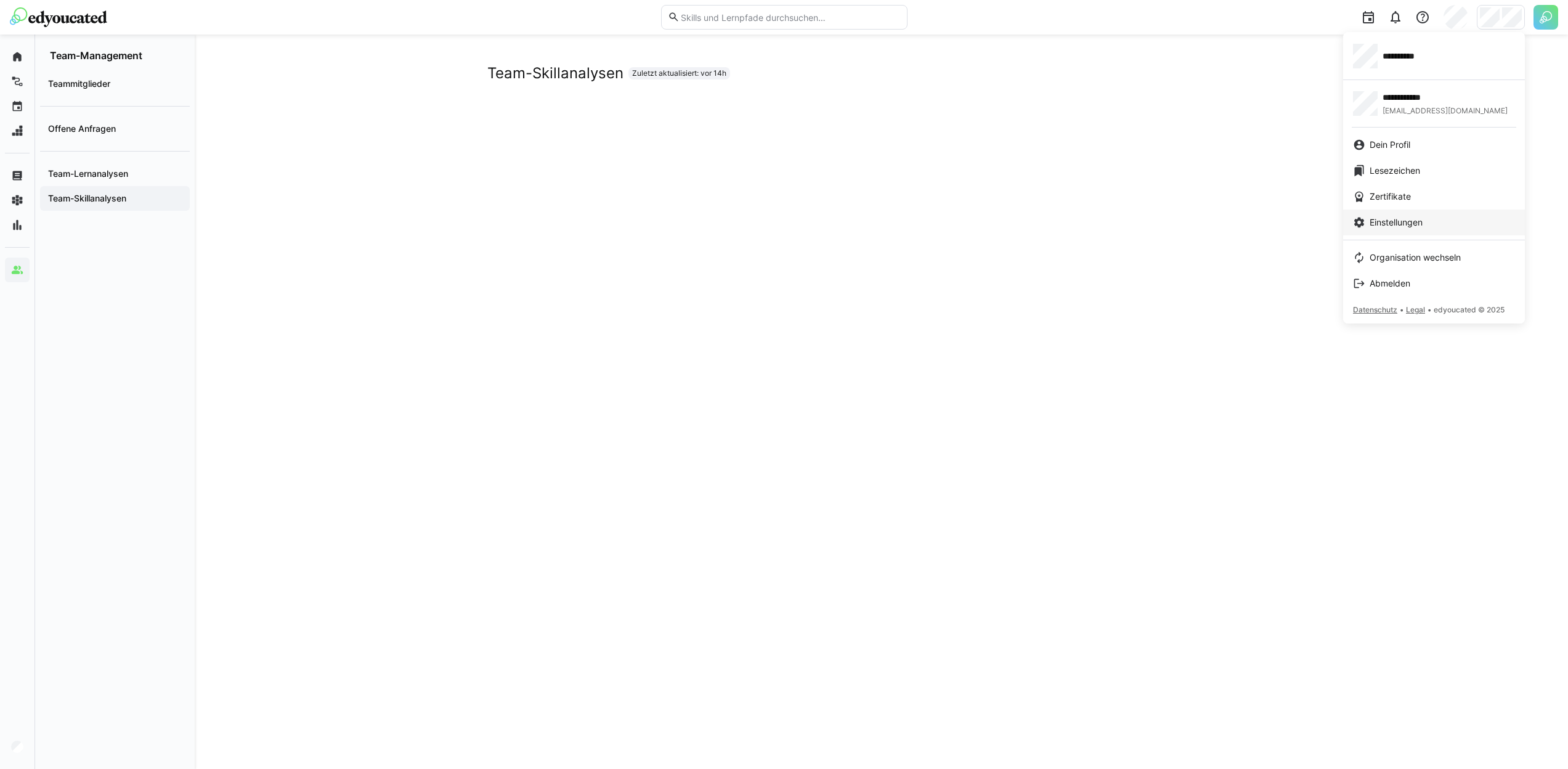
click at [1414, 214] on link "Einstellungen" at bounding box center [1434, 223] width 182 height 26
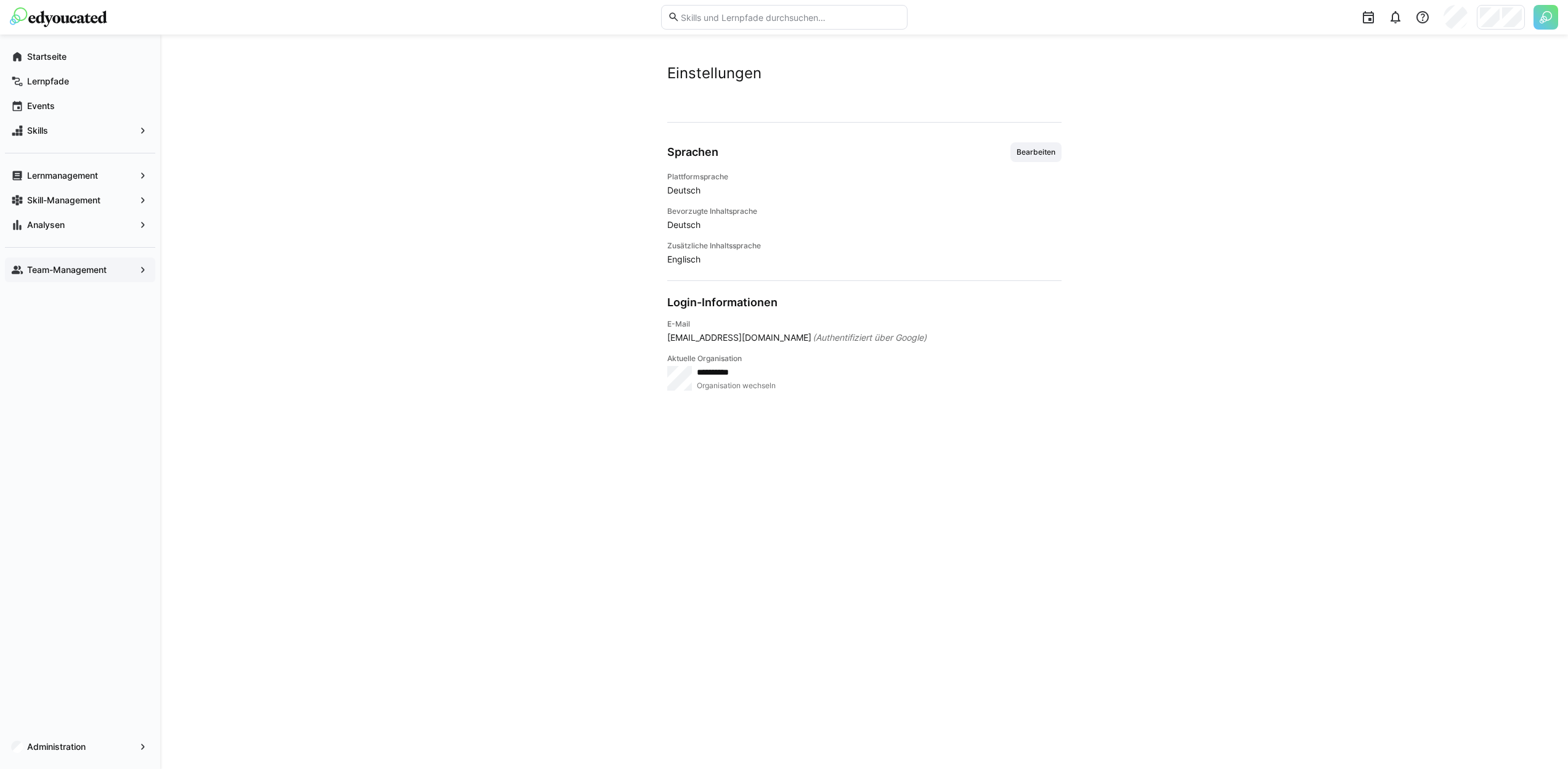
click at [1055, 151] on span "Bearbeiten" at bounding box center [1036, 153] width 41 height 10
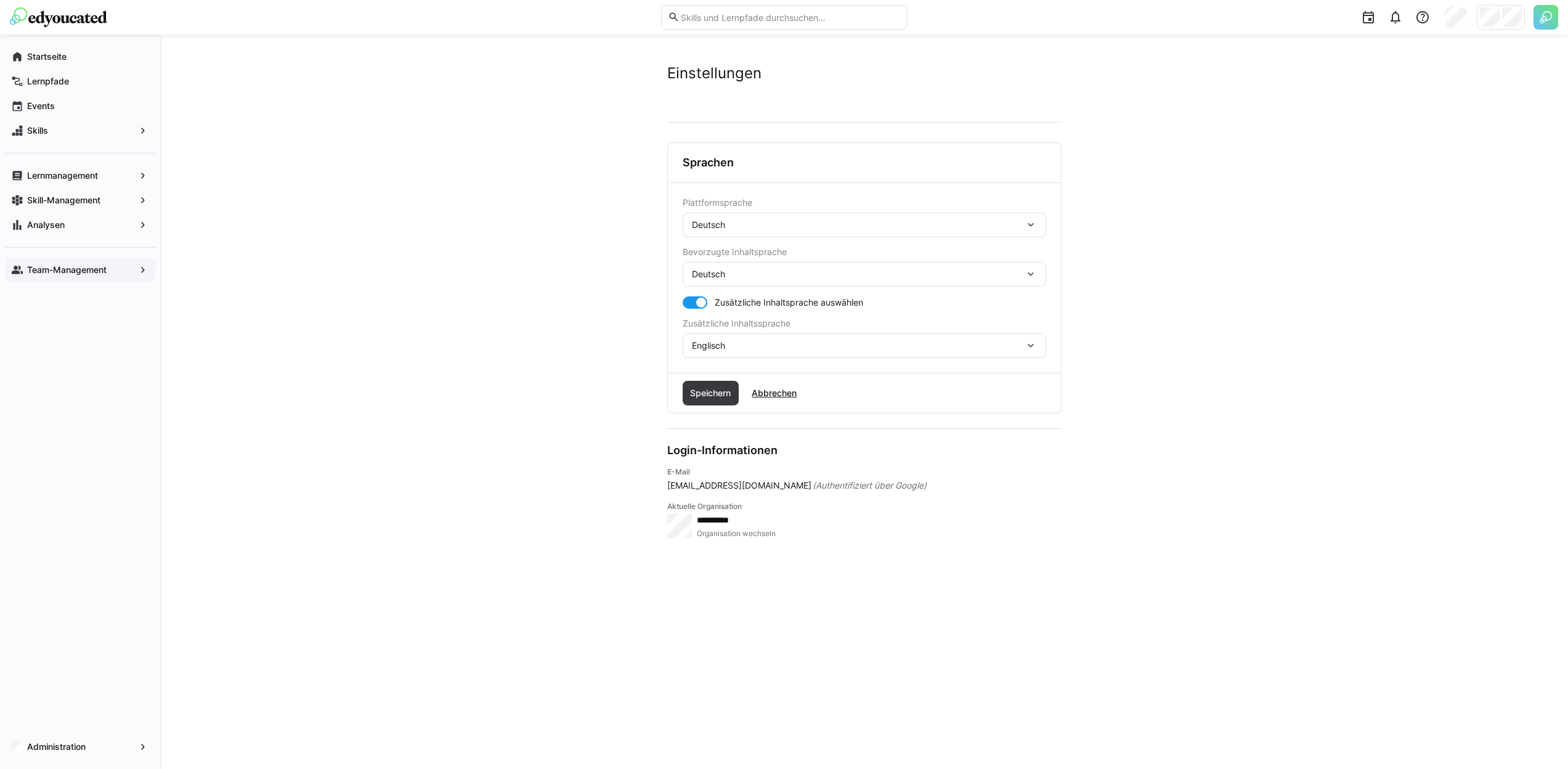
click at [761, 230] on div "Deutsch" at bounding box center [865, 225] width 364 height 25
click at [776, 271] on div "Englisch" at bounding box center [865, 283] width 364 height 26
click at [731, 402] on span "Speichern" at bounding box center [711, 394] width 57 height 25
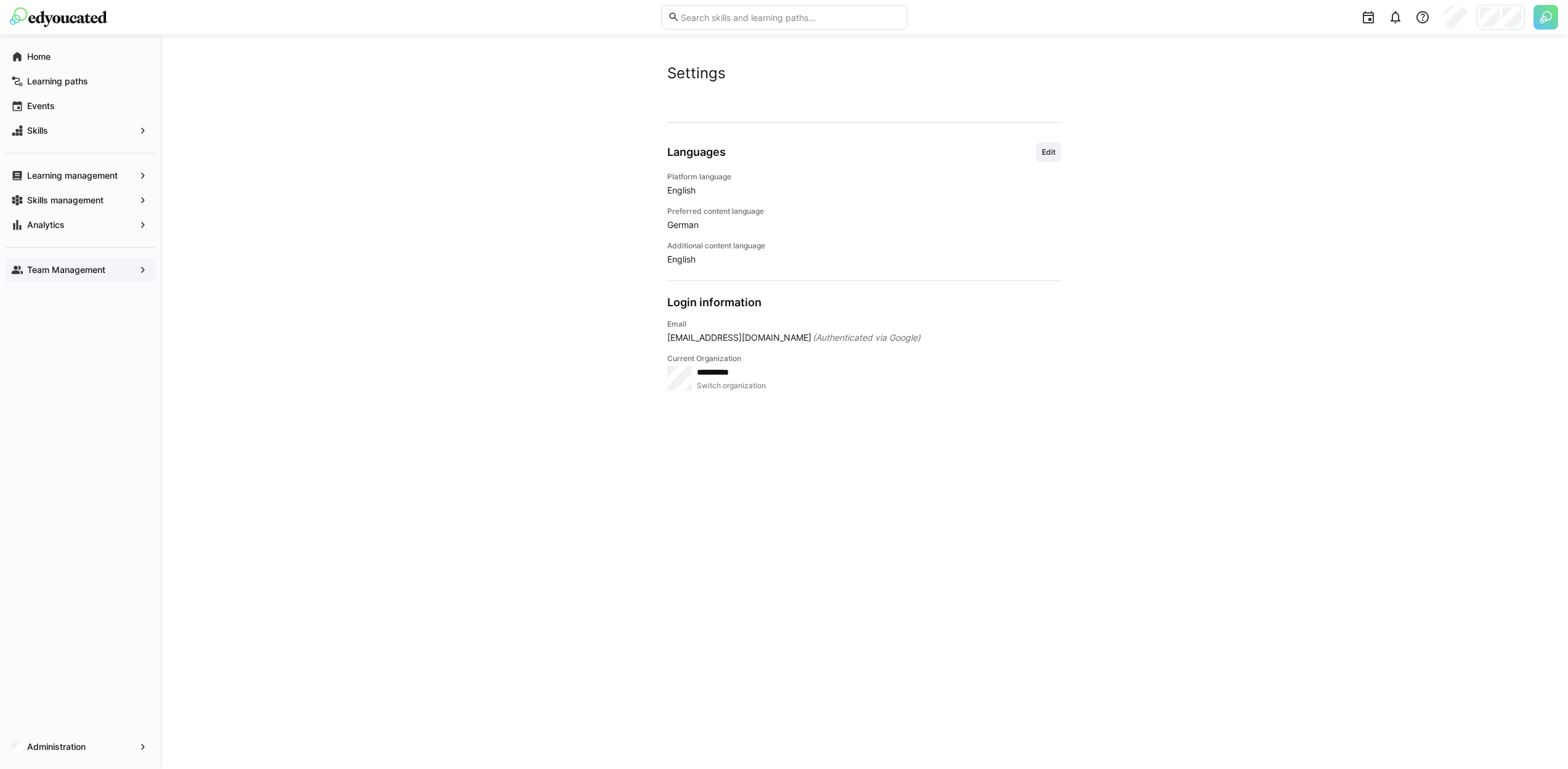
click at [120, 268] on span "Team Management" at bounding box center [80, 270] width 110 height 12
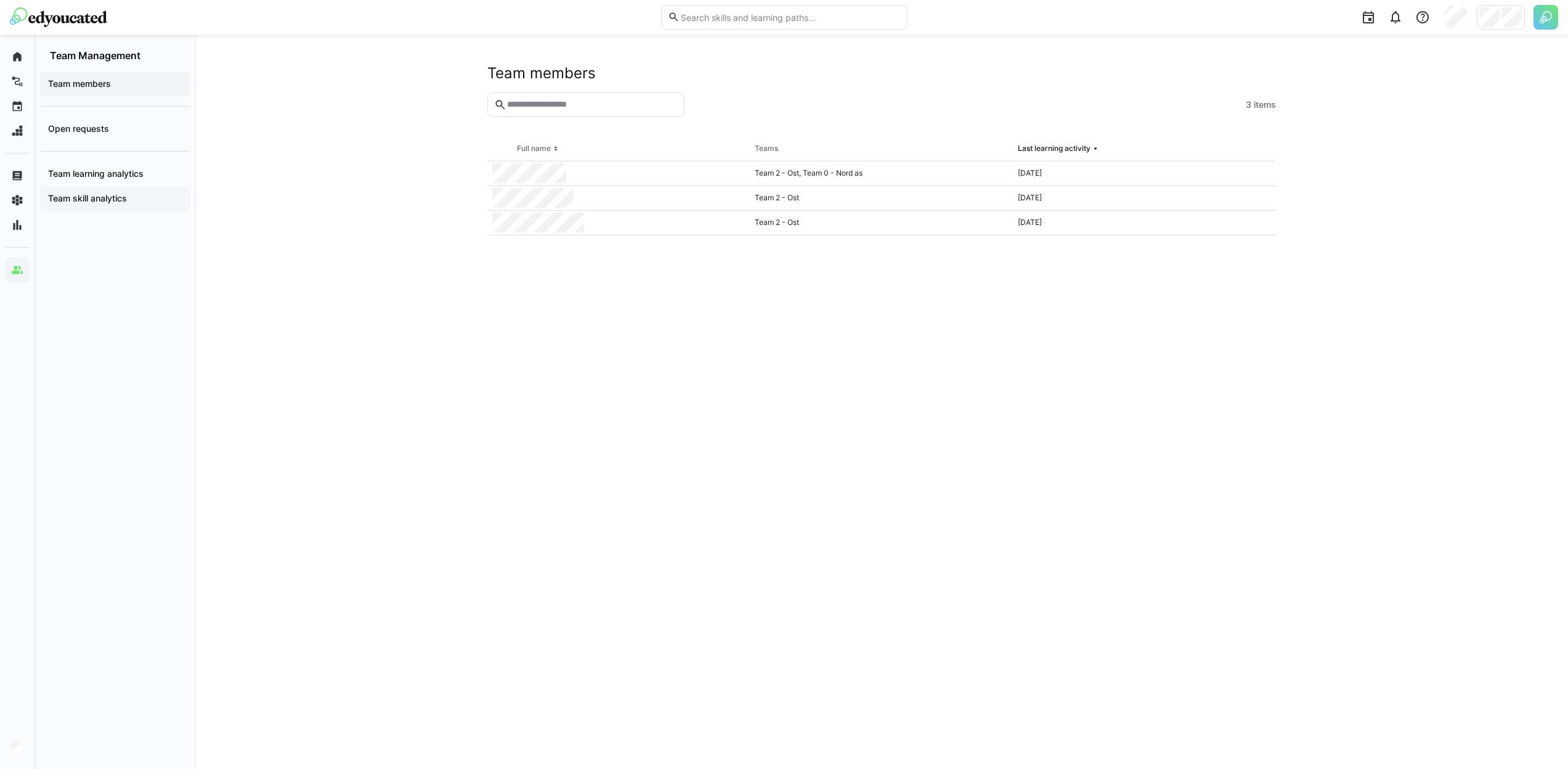
click at [134, 201] on span "Team skill analytics" at bounding box center [115, 199] width 138 height 12
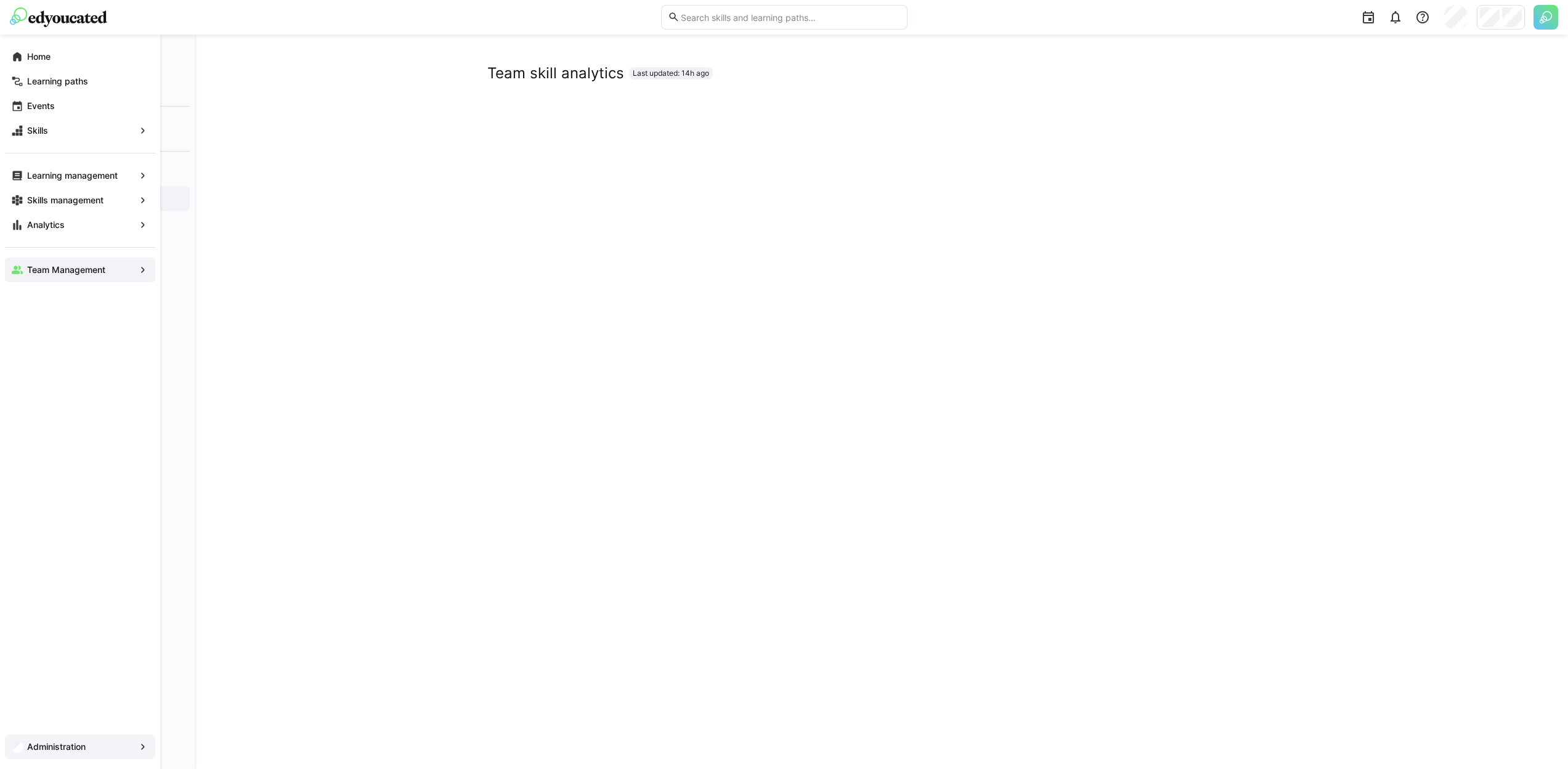
click at [97, 748] on span "Administration" at bounding box center [80, 747] width 110 height 12
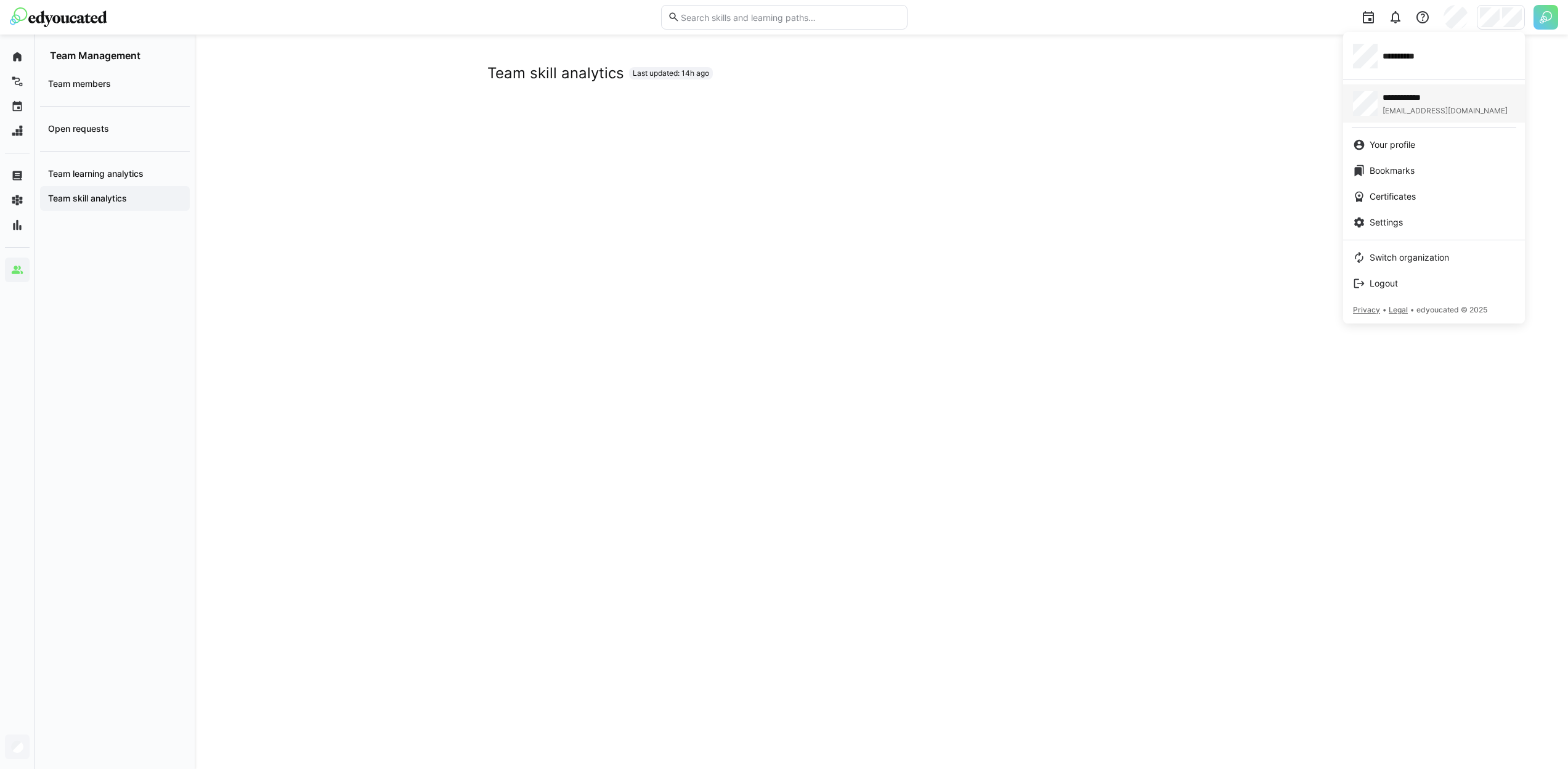
click at [1436, 94] on span "**********" at bounding box center [1423, 97] width 81 height 12
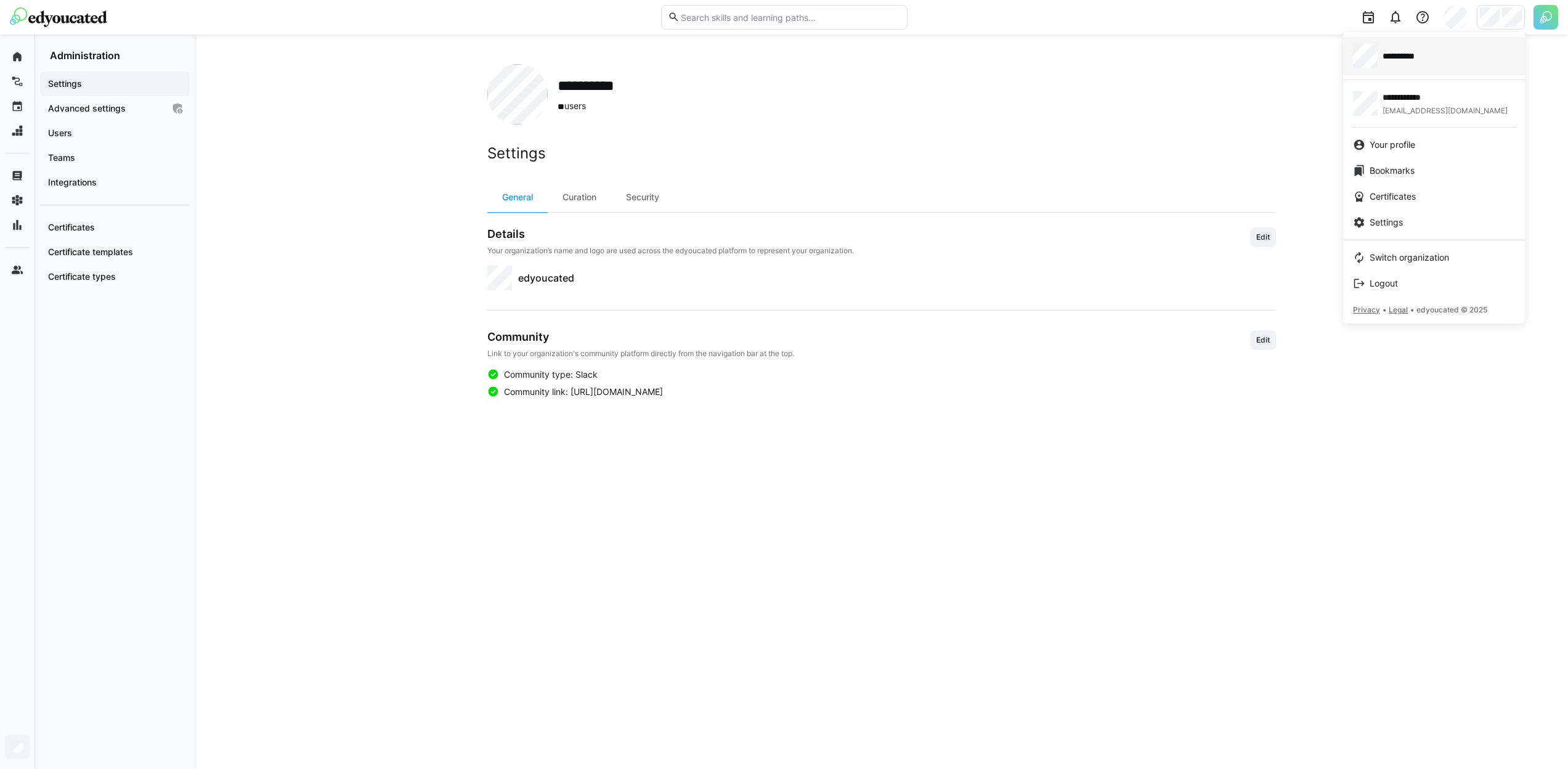
click at [1420, 67] on div "**********" at bounding box center [1434, 56] width 162 height 25
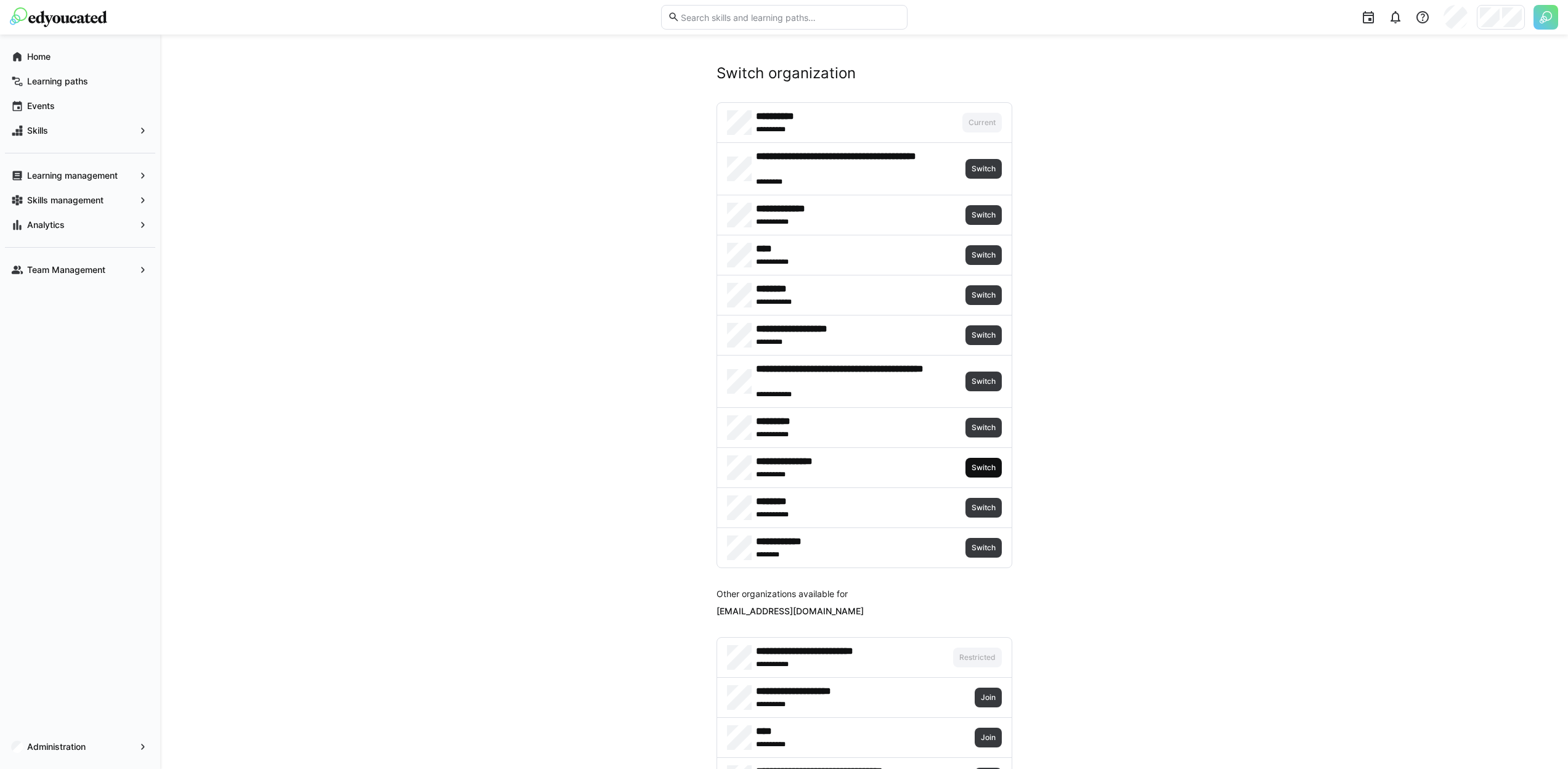
click at [977, 465] on span "Switch" at bounding box center [984, 468] width 27 height 10
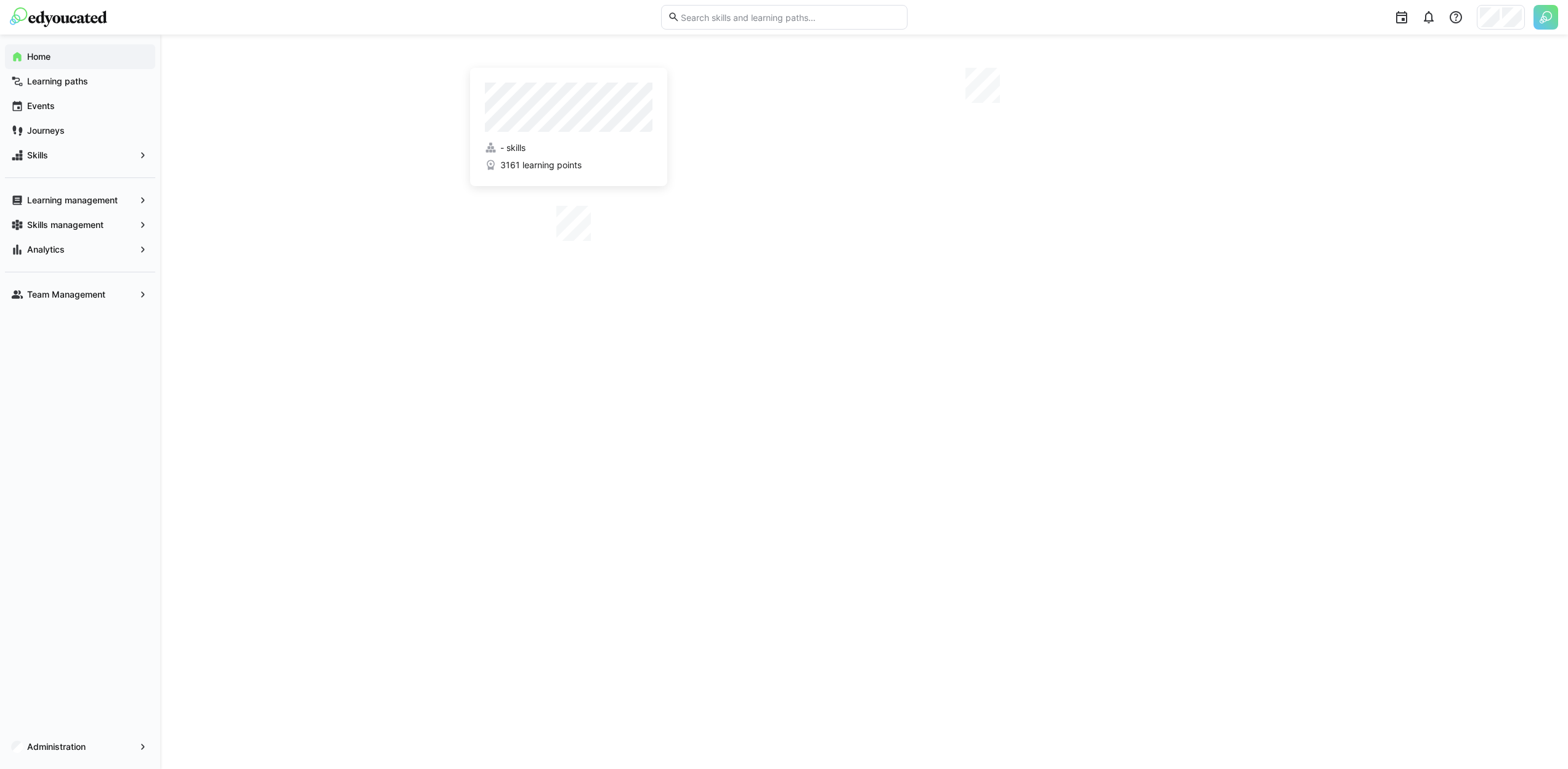
click at [0, 0] on app-navigation-label "Team Management" at bounding box center [0, 0] width 0 height 0
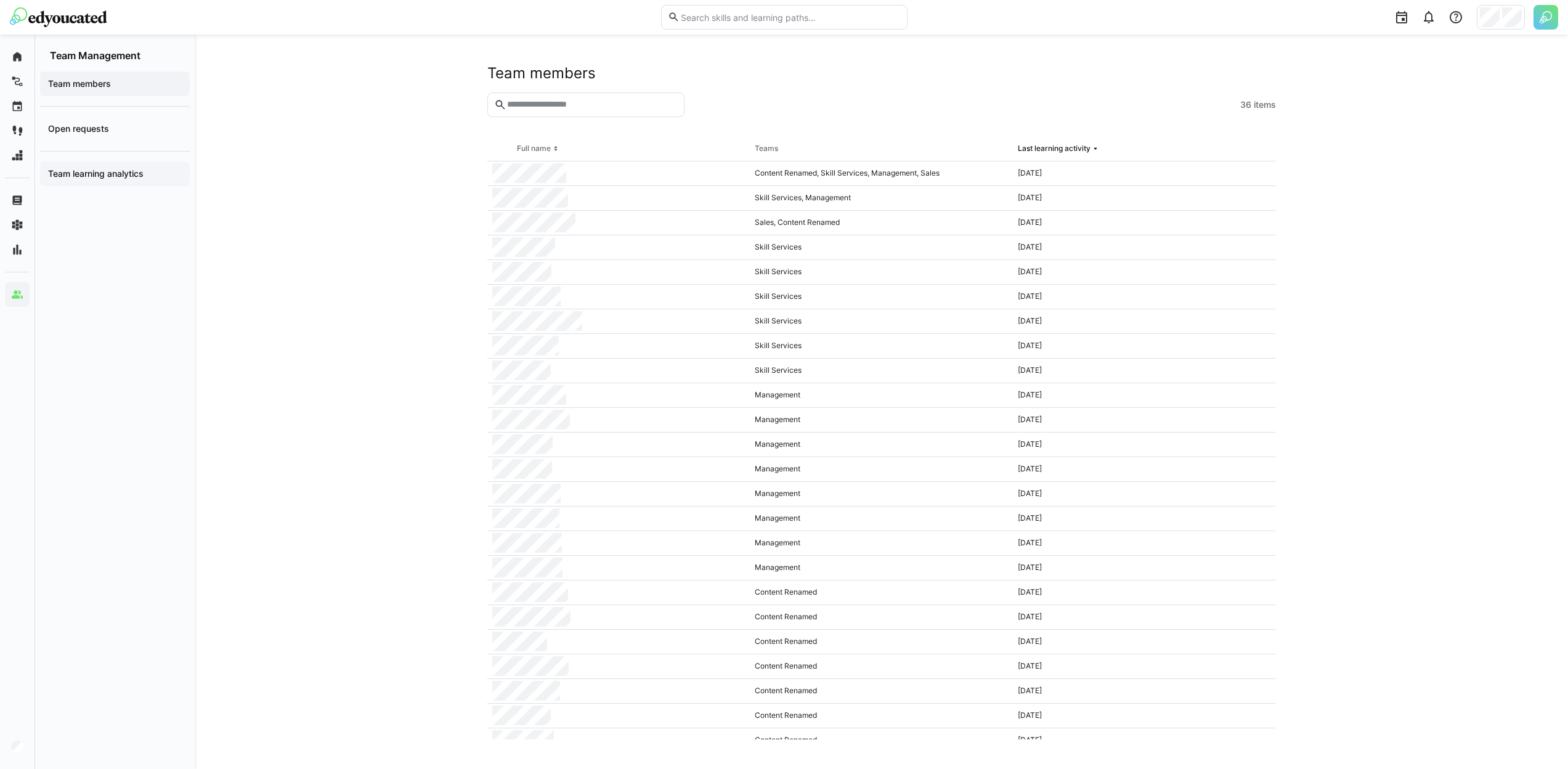
click at [0, 0] on app-navigation-label "Team learning analytics" at bounding box center [0, 0] width 0 height 0
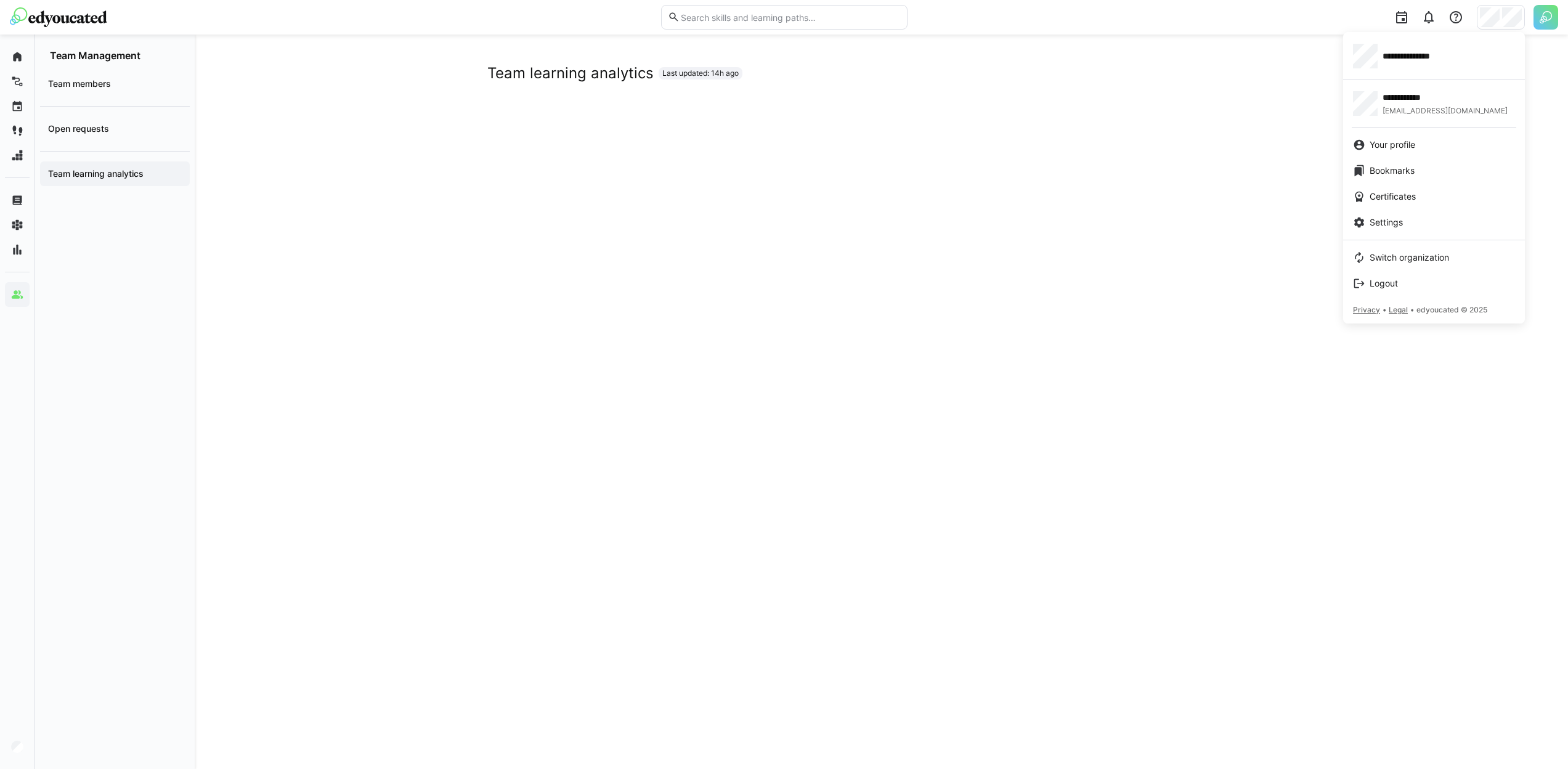
click at [85, 521] on div at bounding box center [784, 384] width 1568 height 769
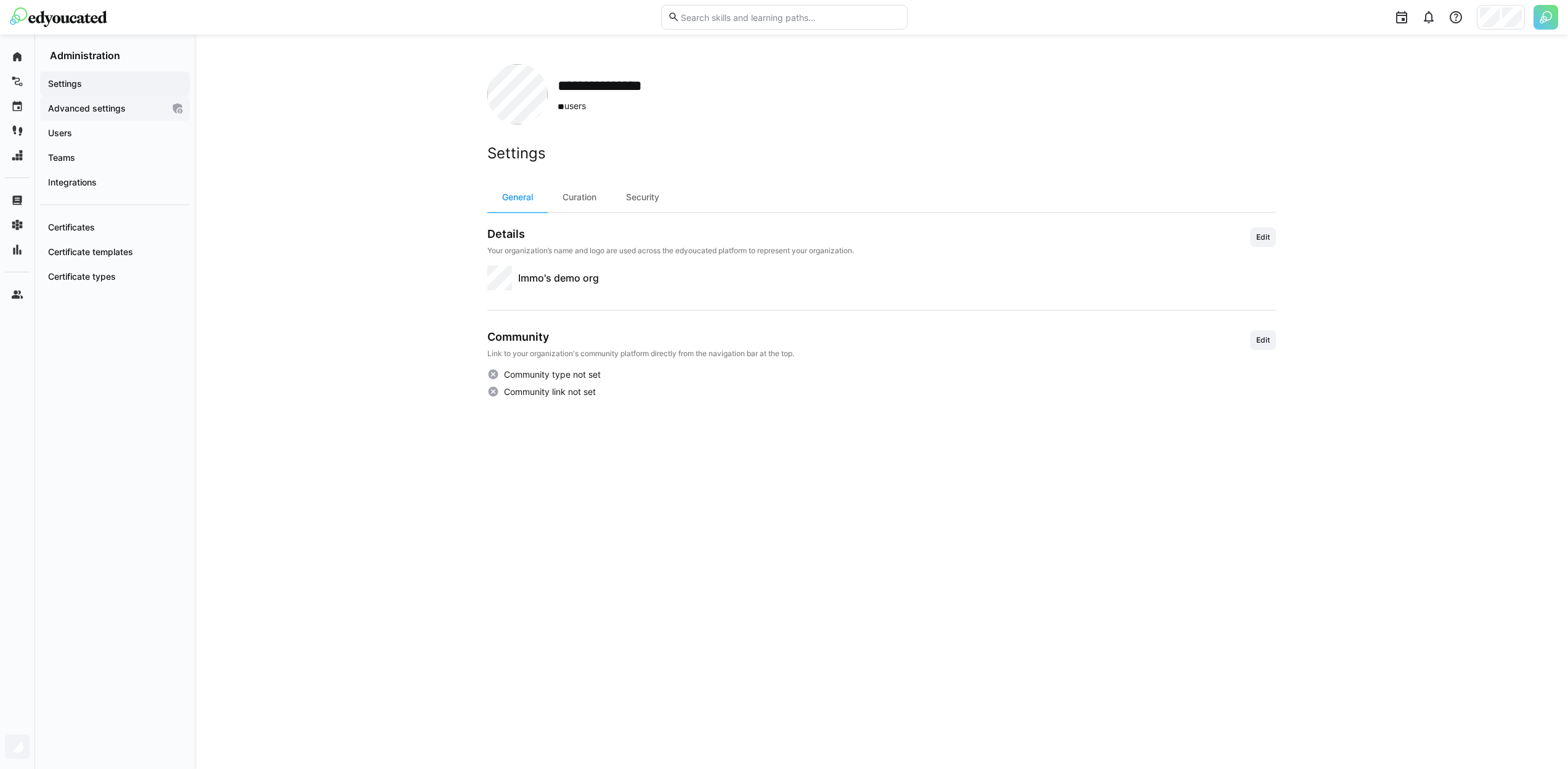
click at [0, 0] on app-navigation-label "Advanced settings" at bounding box center [0, 0] width 0 height 0
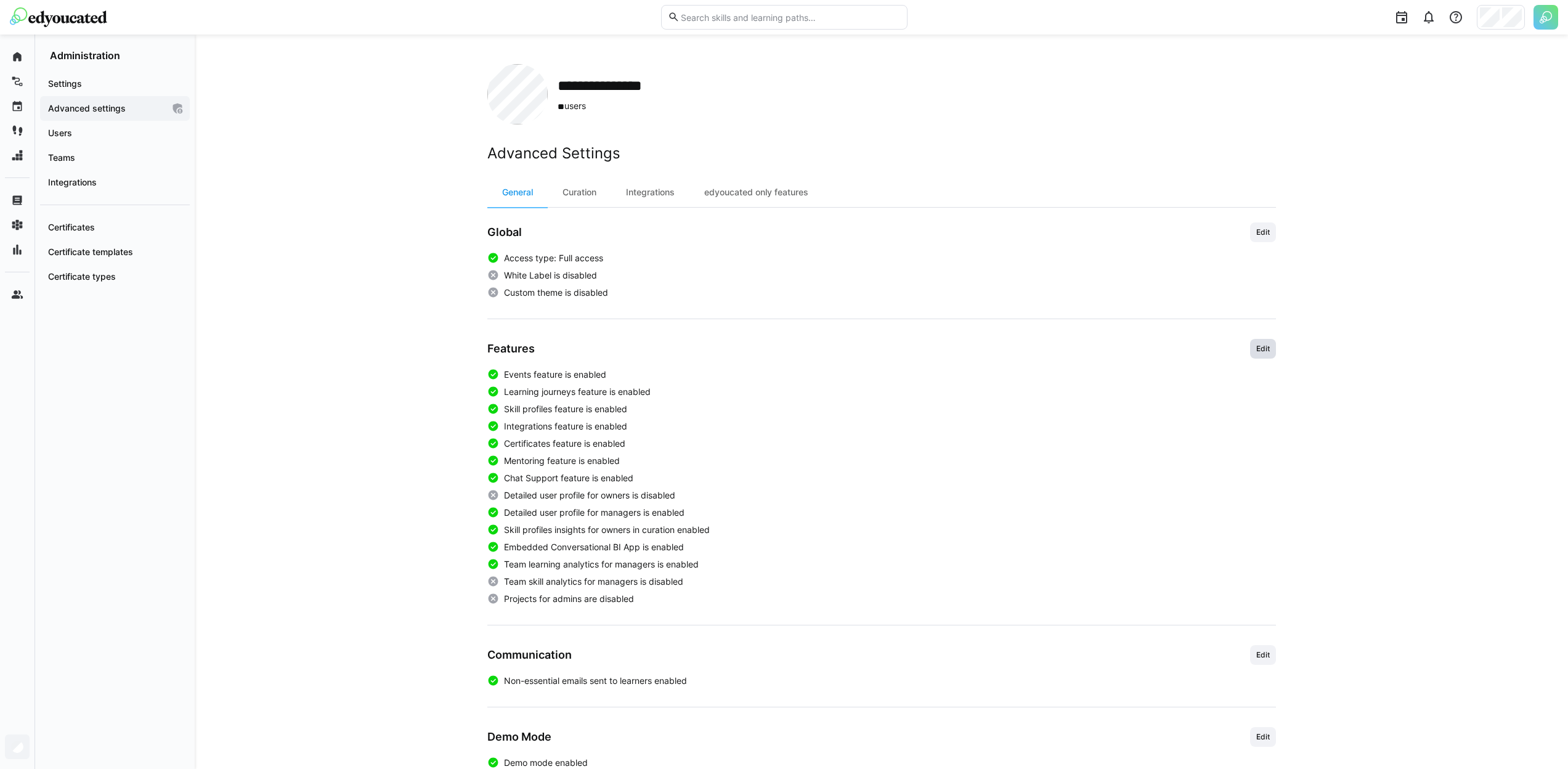
click at [1261, 346] on span "Edit" at bounding box center [1263, 349] width 16 height 10
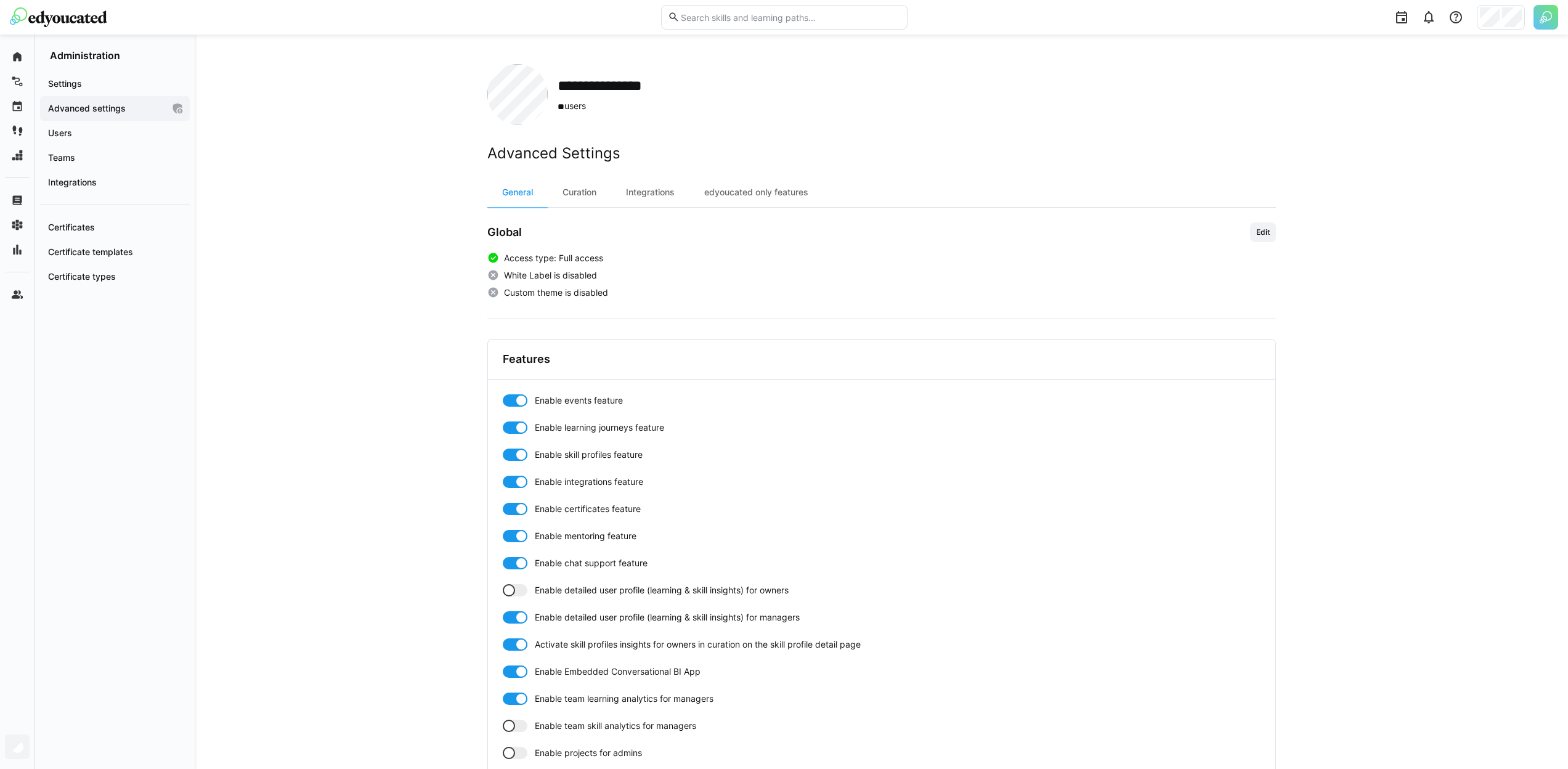
scroll to position [257, 0]
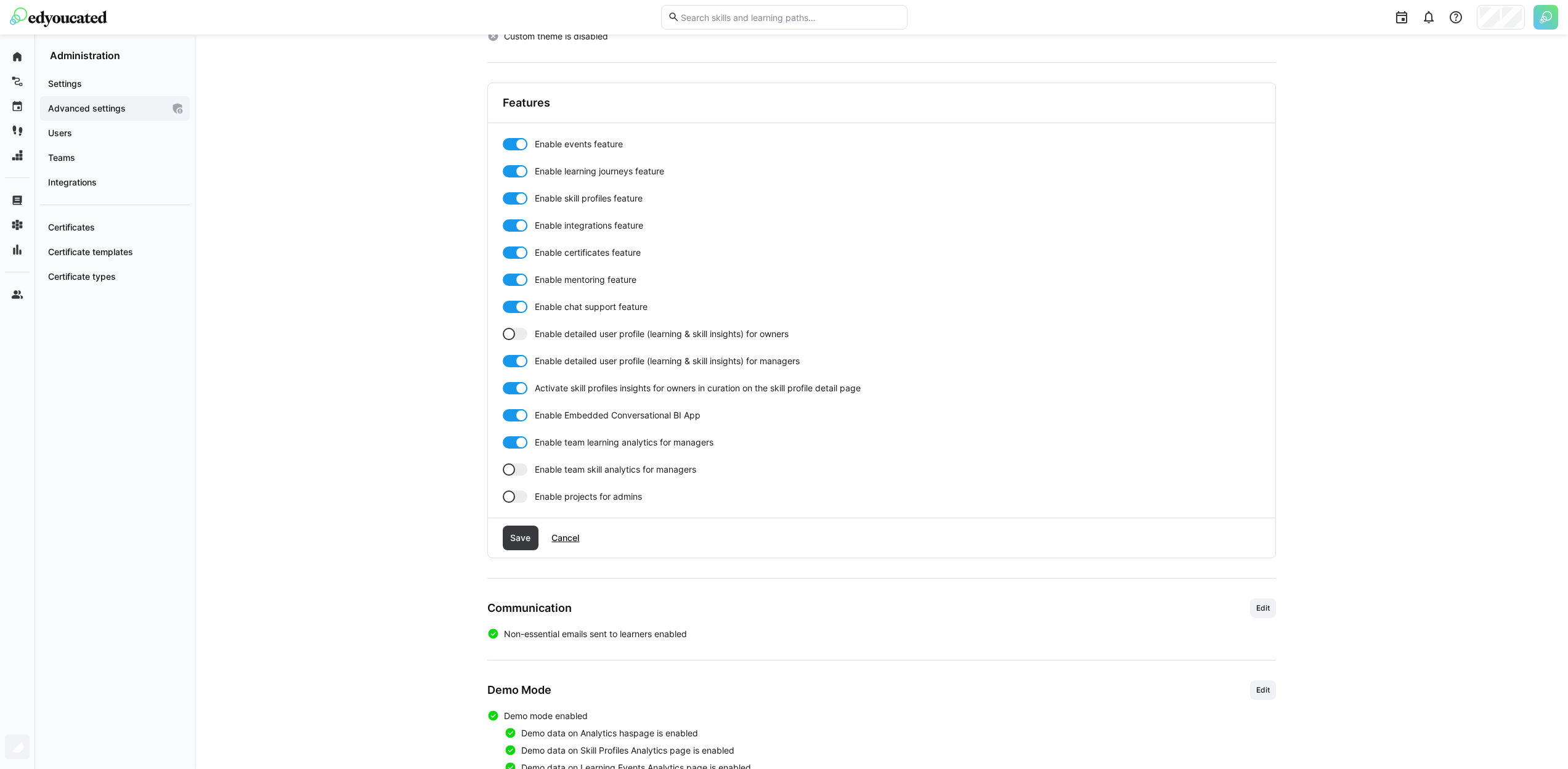
click at [558, 462] on div "Enable events feature Enable learning journeys feature Enable skill profiles fe…" at bounding box center [881, 321] width 758 height 365
click at [558, 466] on span "Enable team skill analytics for managers" at bounding box center [615, 469] width 161 height 12
click at [529, 539] on span "Save" at bounding box center [520, 538] width 24 height 12
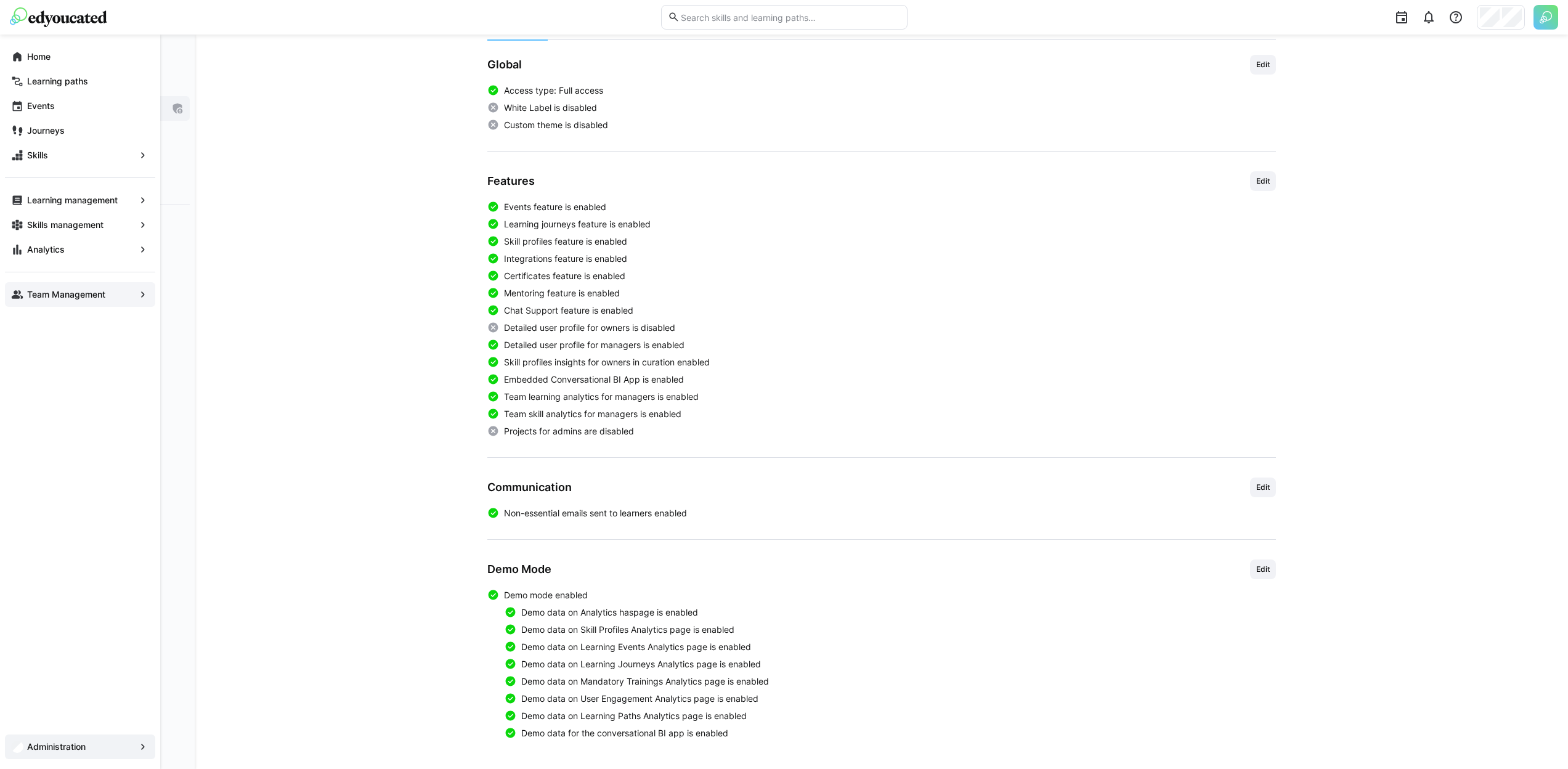
click at [23, 295] on eds-icon at bounding box center [17, 295] width 12 height 12
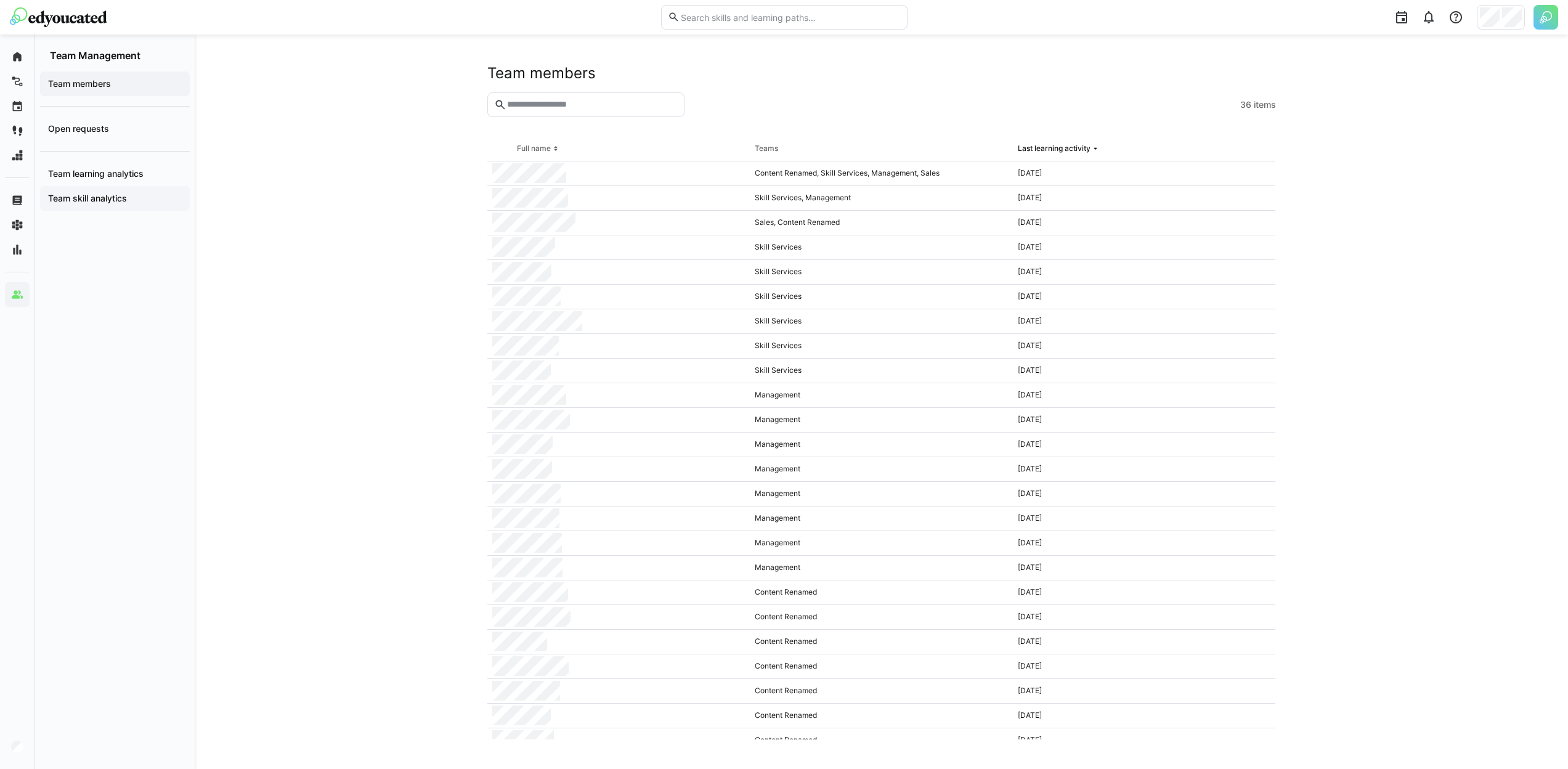
click at [0, 0] on app-navigation-label "Team skill analytics" at bounding box center [0, 0] width 0 height 0
